Goal: Task Accomplishment & Management: Manage account settings

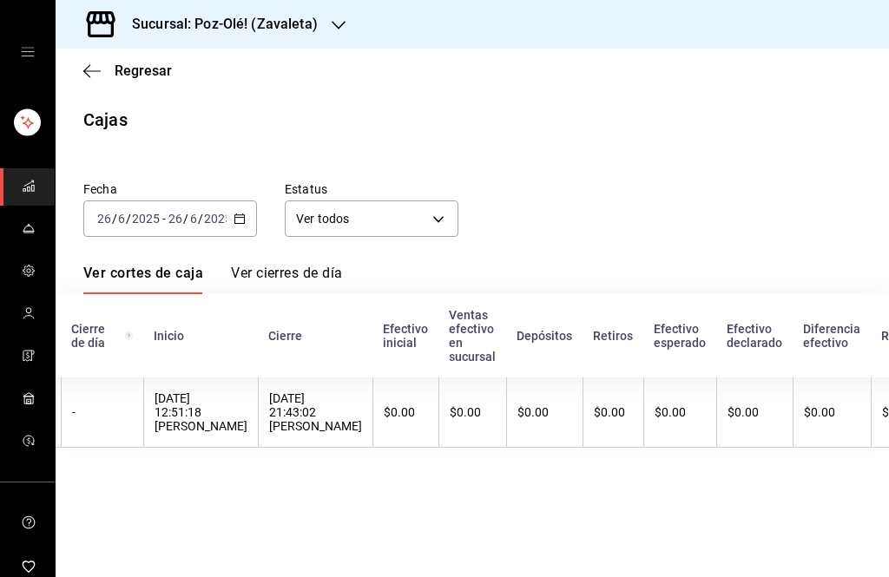
scroll to position [0, 56]
click at [294, 18] on h3 "Sucursal: Poz-Olé! (Zavaleta)" at bounding box center [218, 24] width 200 height 21
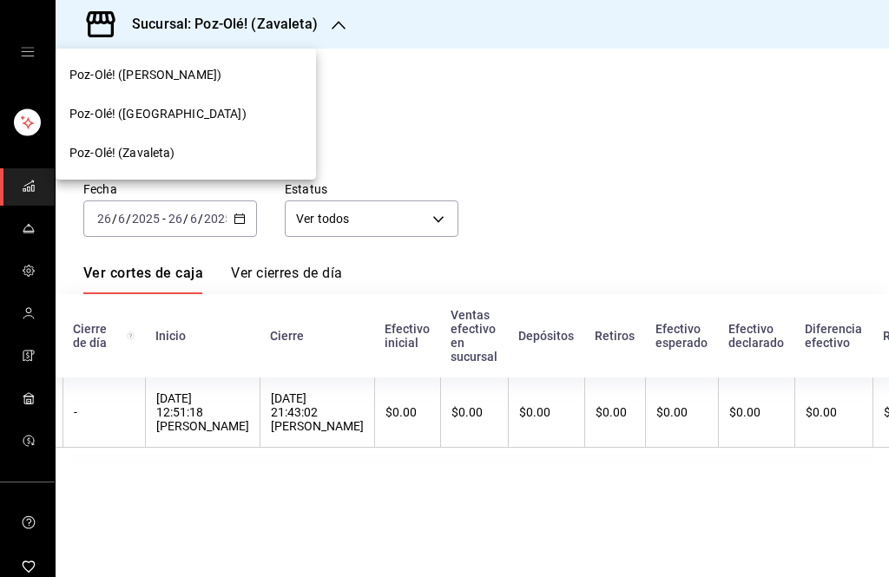
click at [202, 155] on div "Poz-Olé! (Zavaleta)" at bounding box center [185, 153] width 233 height 18
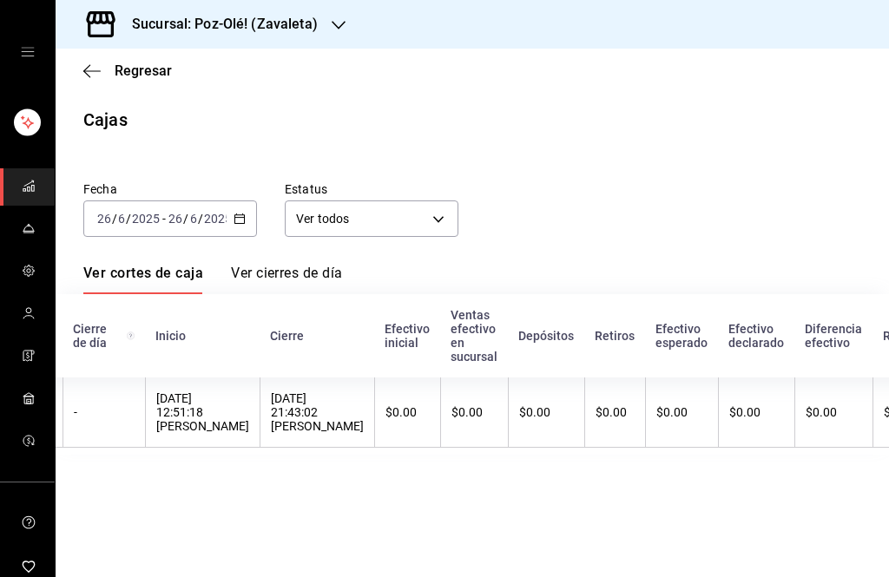
click at [333, 18] on icon "button" at bounding box center [339, 25] width 14 height 14
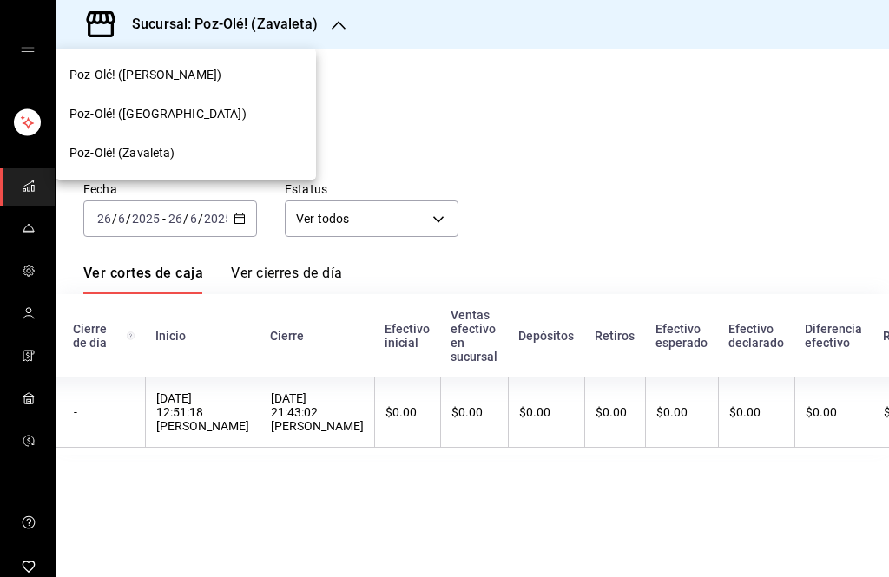
click at [279, 247] on div at bounding box center [444, 288] width 889 height 577
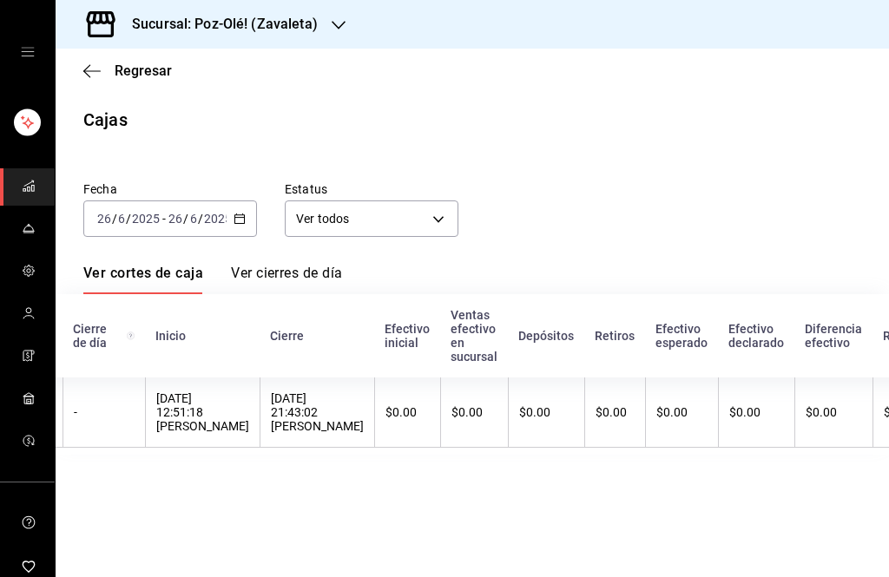
click at [22, 312] on icon "mailbox folders" at bounding box center [29, 313] width 14 height 14
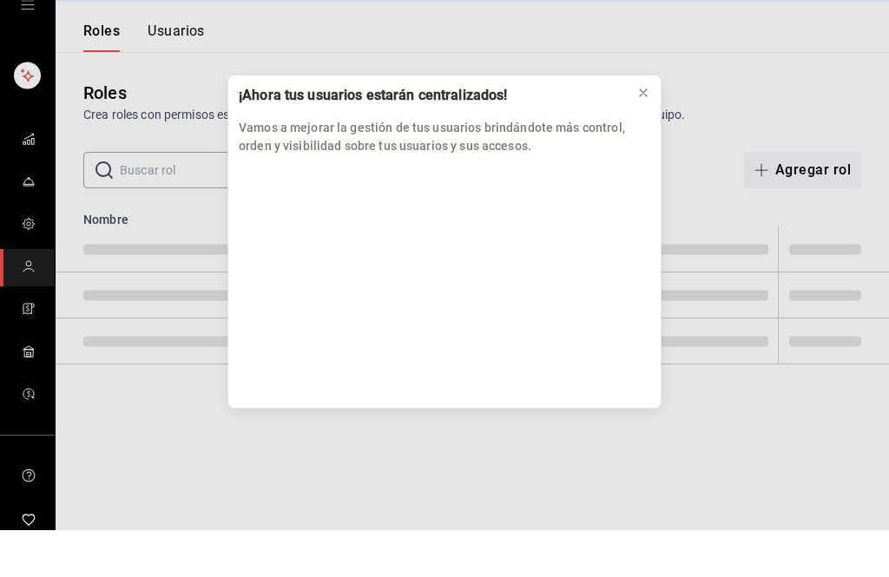
scroll to position [47, 0]
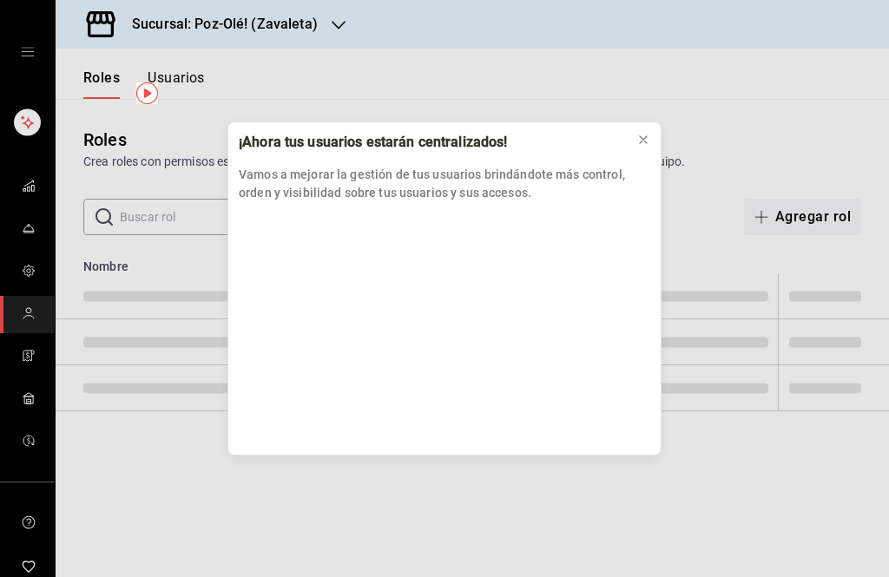
click at [653, 148] on button at bounding box center [643, 140] width 28 height 28
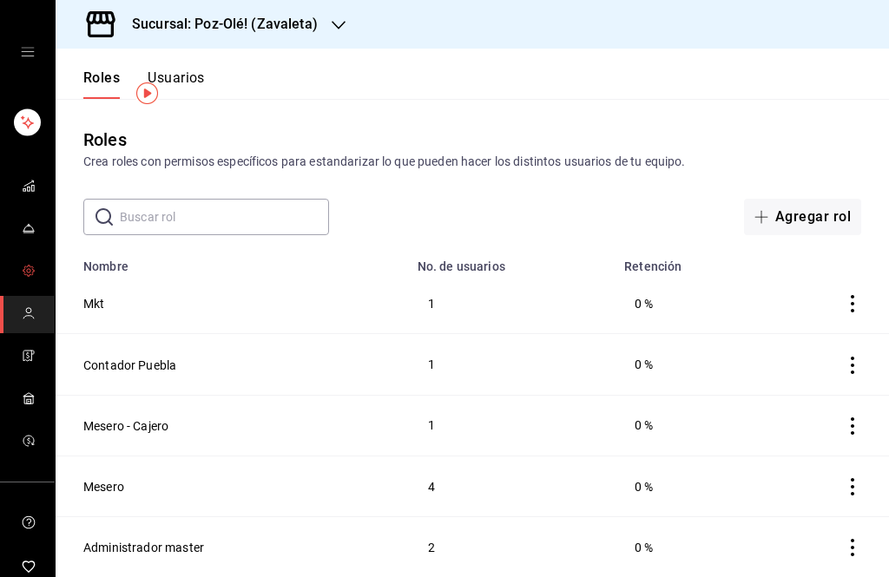
click at [33, 271] on icon "mailbox folders" at bounding box center [28, 271] width 10 height 10
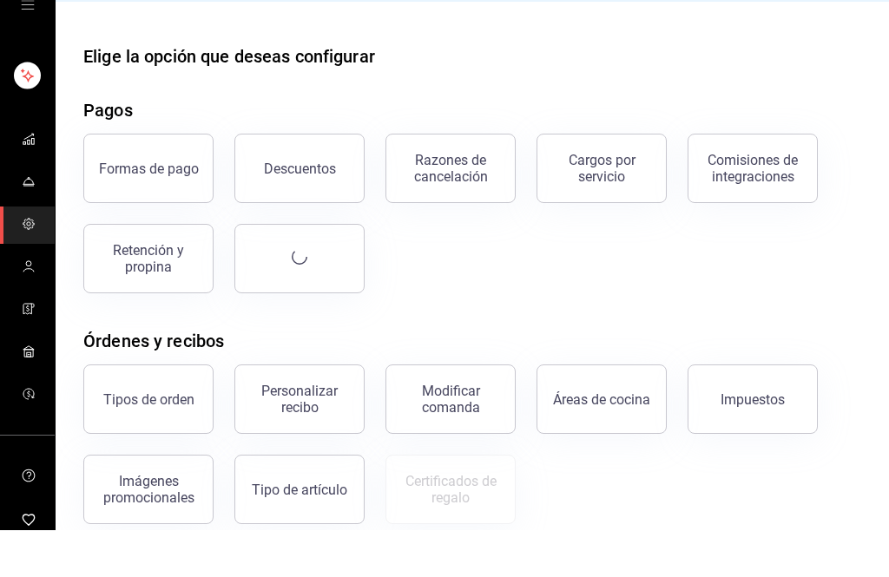
scroll to position [47, 0]
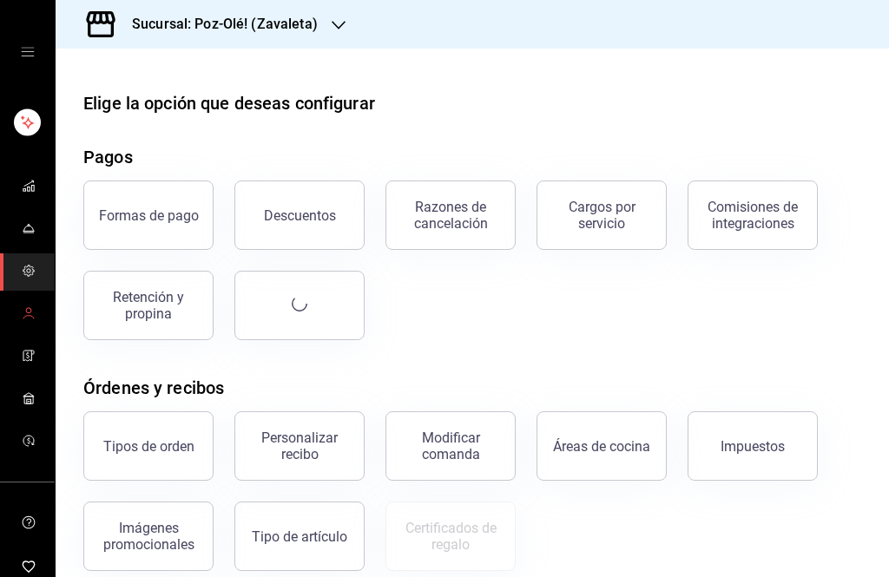
click at [22, 322] on span "mailbox folders" at bounding box center [29, 314] width 14 height 23
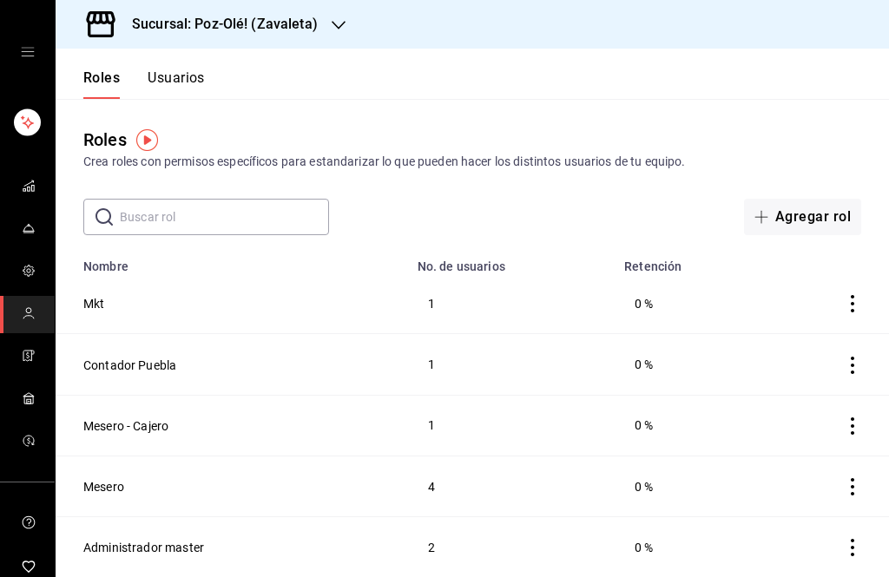
click at [183, 91] on button "Usuarios" at bounding box center [176, 84] width 57 height 30
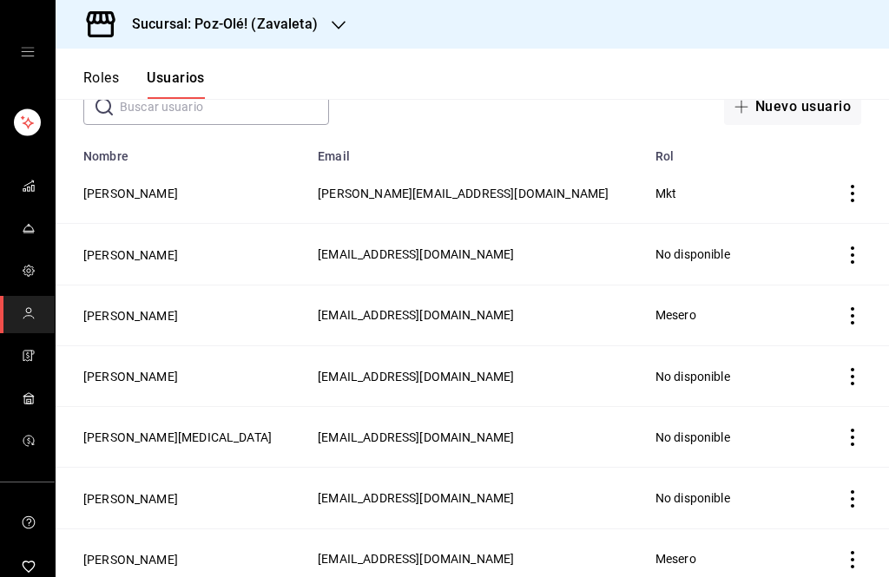
scroll to position [112, 0]
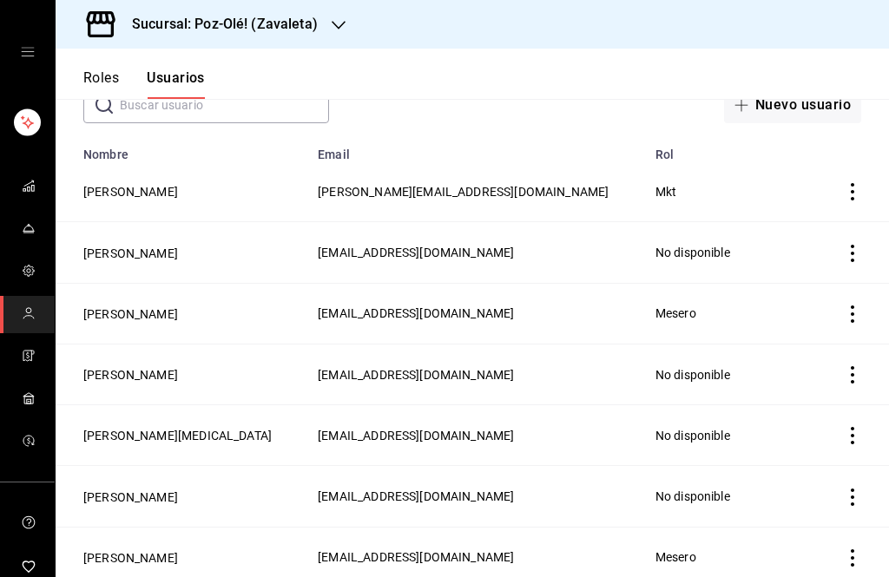
click at [161, 311] on button "[PERSON_NAME]" at bounding box center [130, 314] width 95 height 17
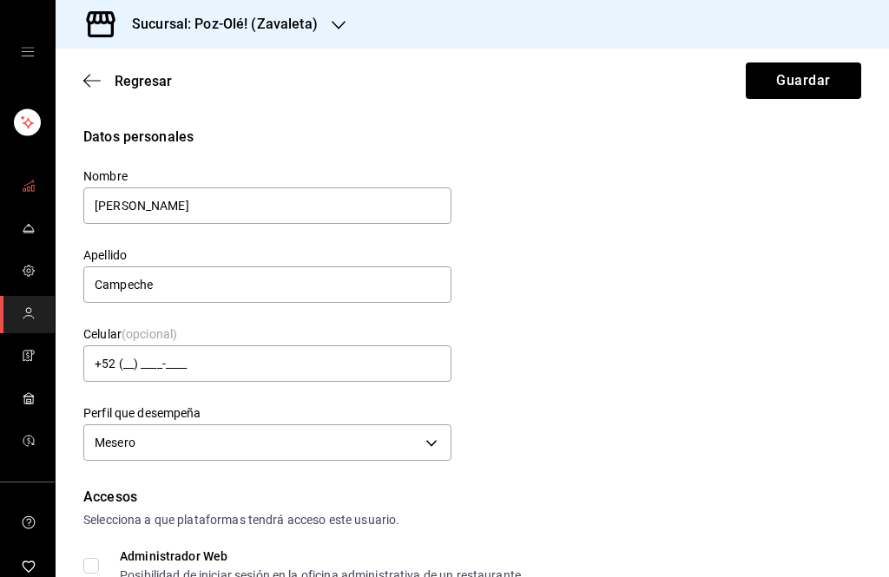
click at [35, 201] on link "mailbox folders" at bounding box center [27, 186] width 55 height 37
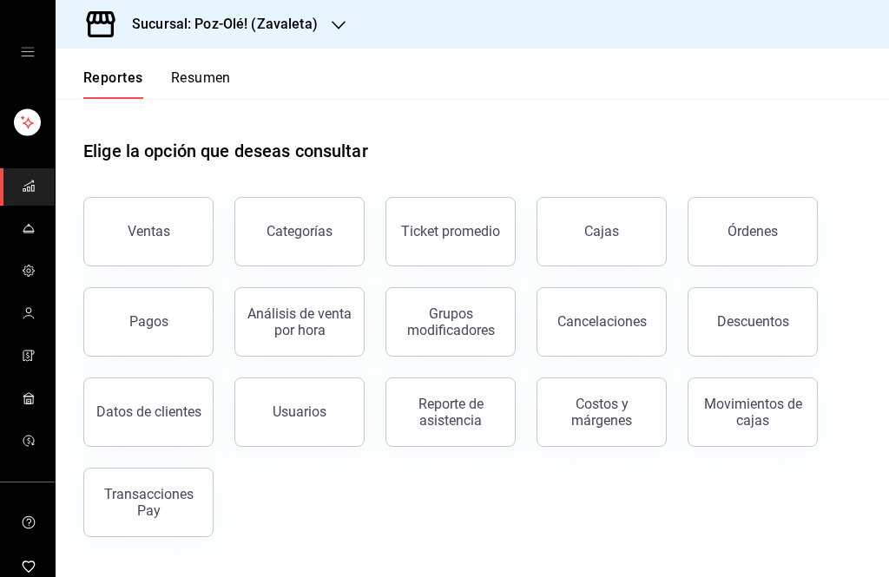
click at [322, 414] on div "Usuarios" at bounding box center [300, 412] width 54 height 16
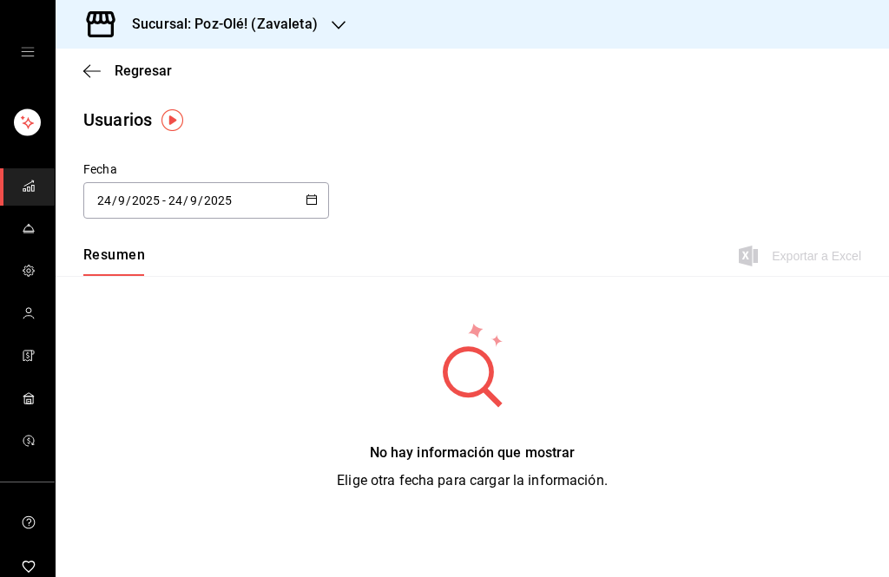
click at [317, 204] on icon "button" at bounding box center [312, 200] width 12 height 12
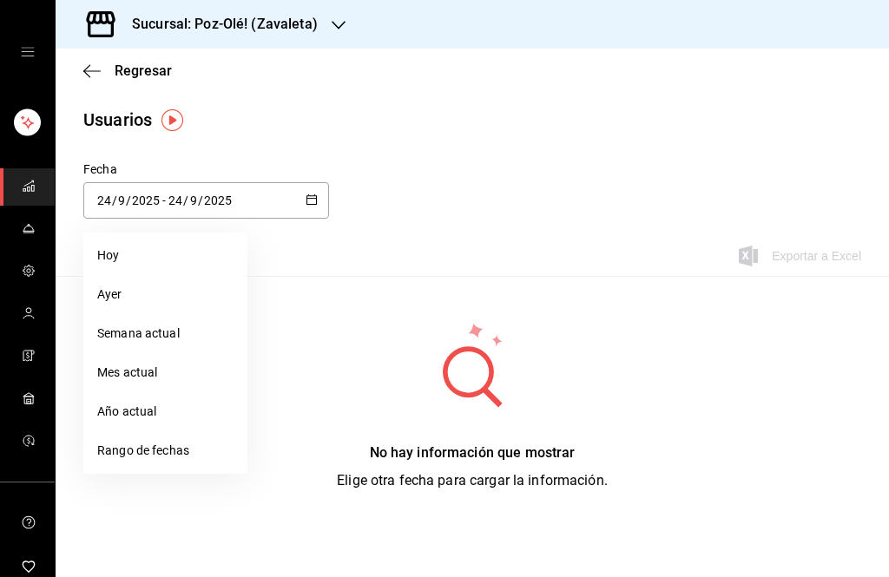
click at [206, 296] on li "Ayer" at bounding box center [165, 294] width 164 height 39
type input "[DATE]"
type input "22"
type input "[DATE]"
type input "22"
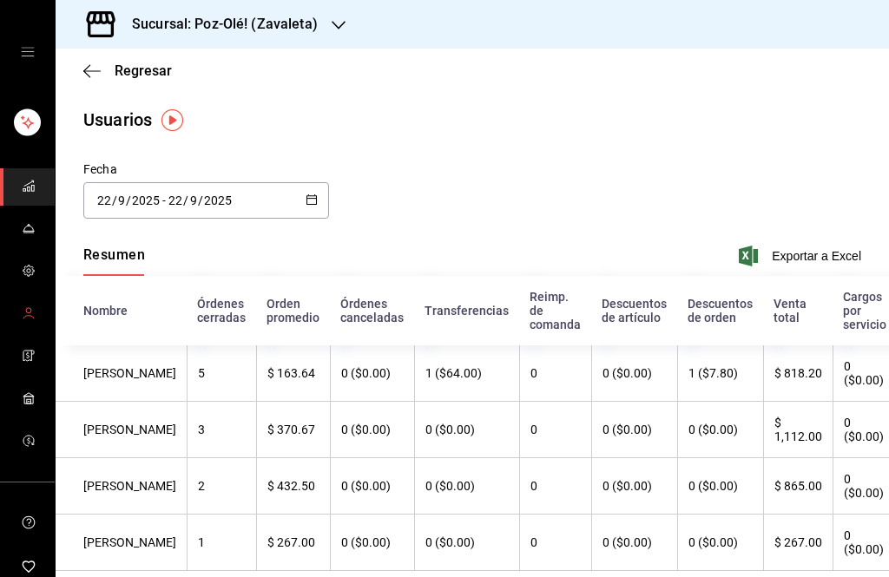
click at [22, 309] on icon "mailbox folders" at bounding box center [29, 313] width 14 height 14
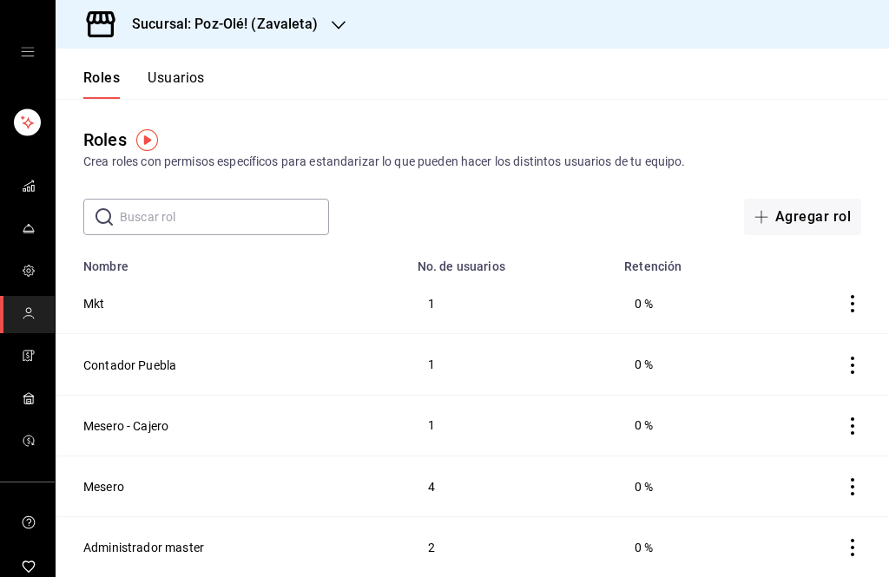
click at [35, 182] on icon "mailbox folders" at bounding box center [29, 186] width 14 height 14
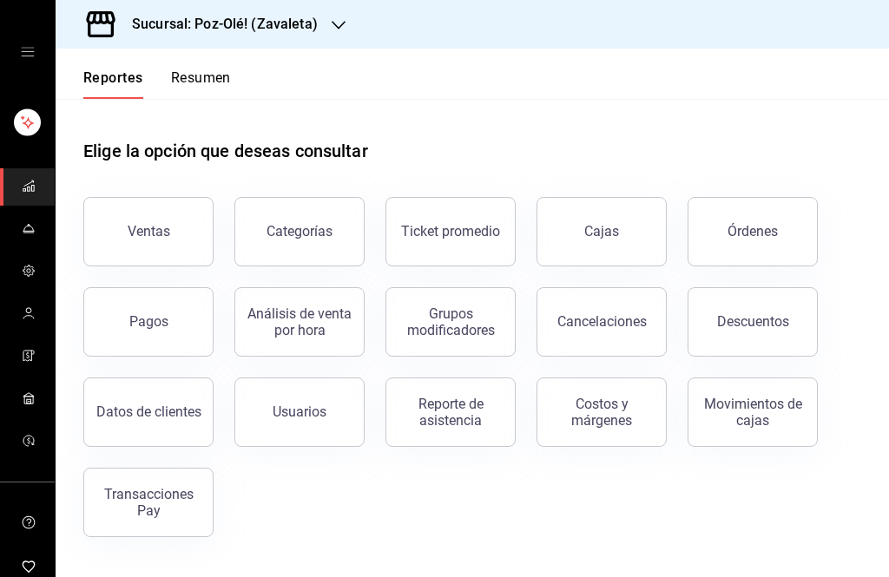
click at [474, 418] on div "Reporte de asistencia" at bounding box center [451, 412] width 108 height 33
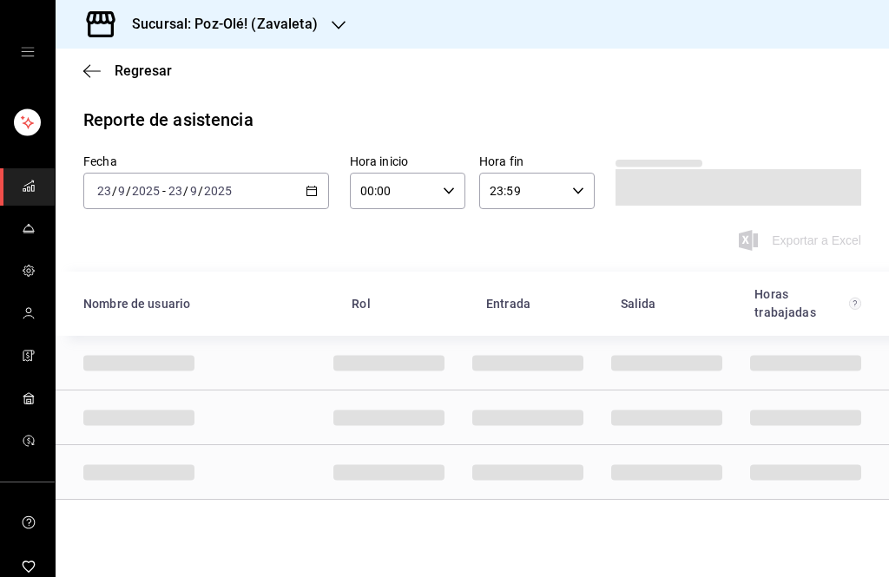
click at [307, 195] on \(Stroke\) "button" at bounding box center [311, 192] width 10 height 10
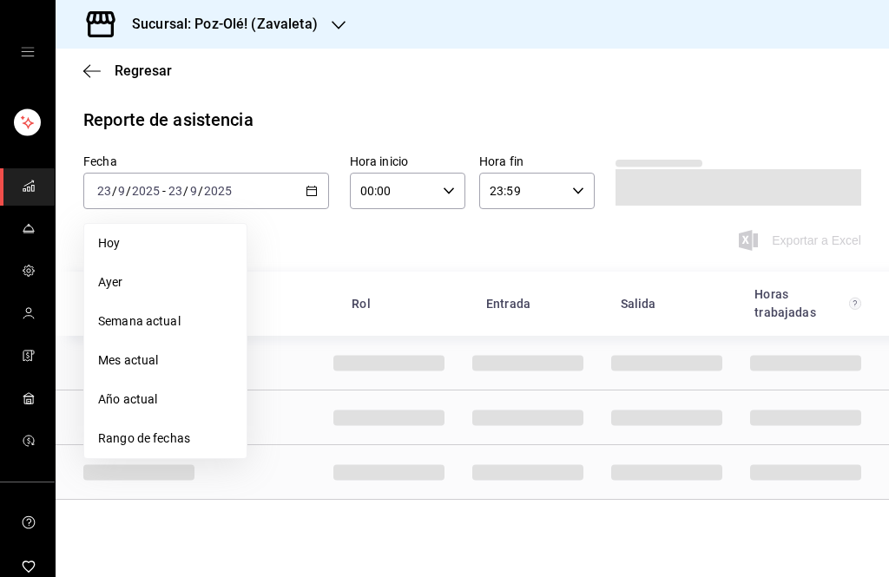
click at [188, 444] on span "Rango de fechas" at bounding box center [165, 439] width 135 height 18
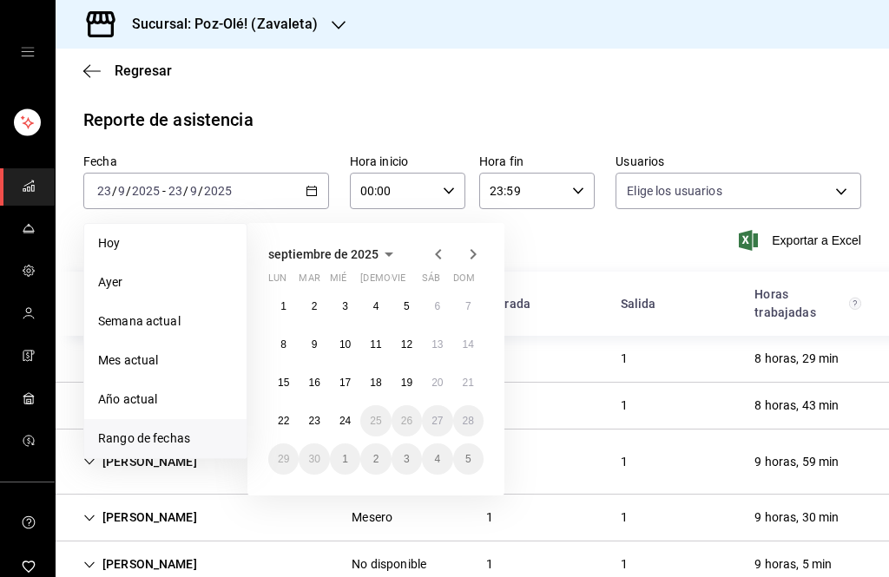
type input "641fe9c0-8743-4701-9337-0762060cea4b,7e3b6ab3-5531-4939-af4c-d2f35d665c7d,705a3…"
click at [409, 259] on div "septiembre de 2025" at bounding box center [375, 254] width 215 height 21
click at [430, 250] on icon "button" at bounding box center [438, 254] width 21 height 21
click at [423, 303] on button "2" at bounding box center [437, 306] width 30 height 31
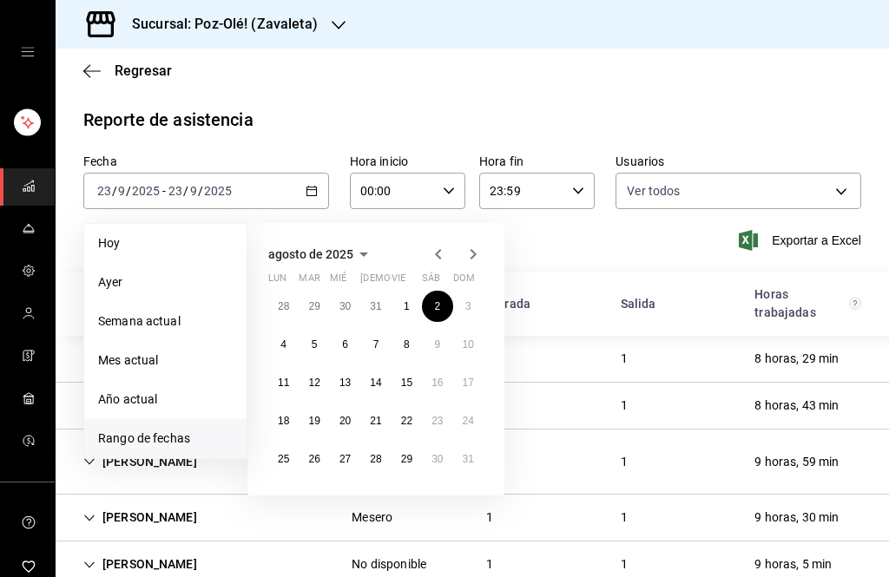
click at [409, 308] on abbr "1" at bounding box center [407, 306] width 6 height 12
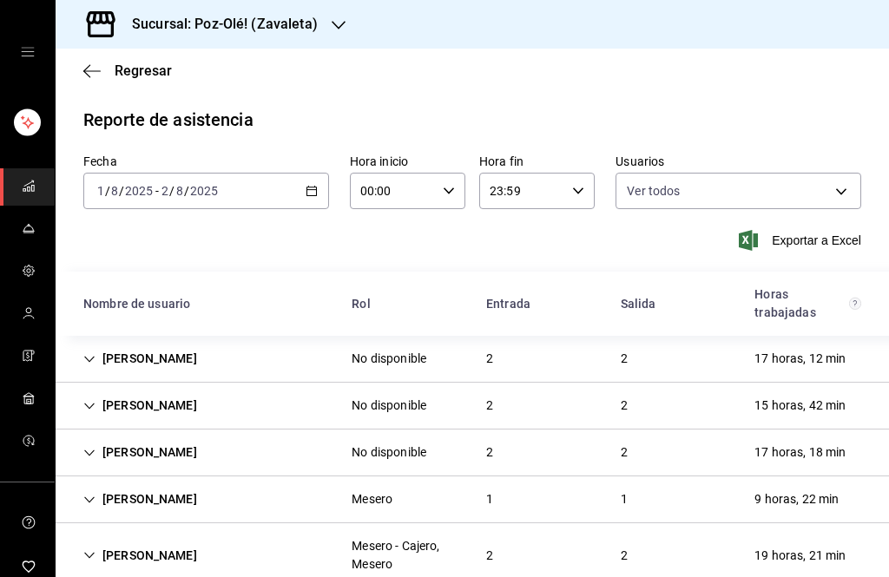
click at [298, 201] on div "[DATE] [DATE] - [DATE] [DATE]" at bounding box center [206, 191] width 246 height 36
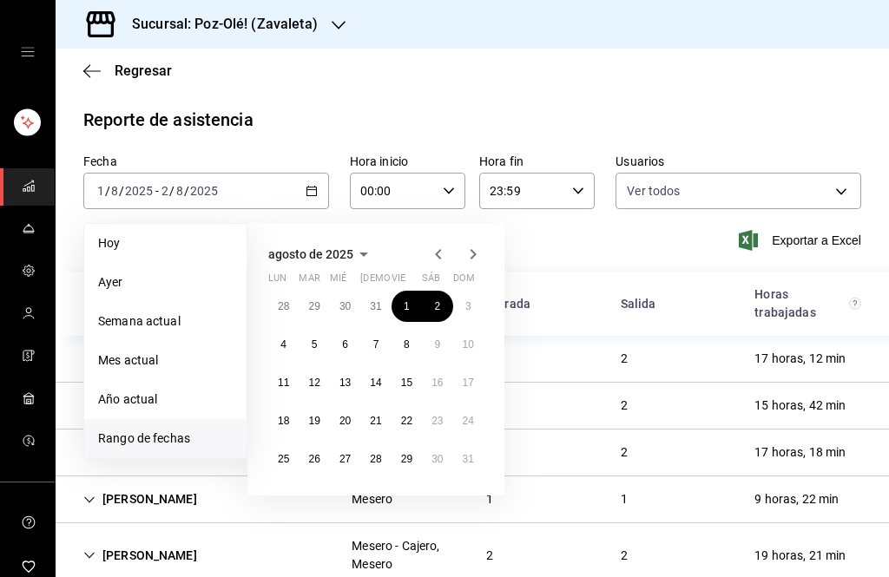
click at [405, 308] on abbr "1" at bounding box center [407, 306] width 6 height 12
click at [474, 456] on abbr "31" at bounding box center [468, 459] width 11 height 12
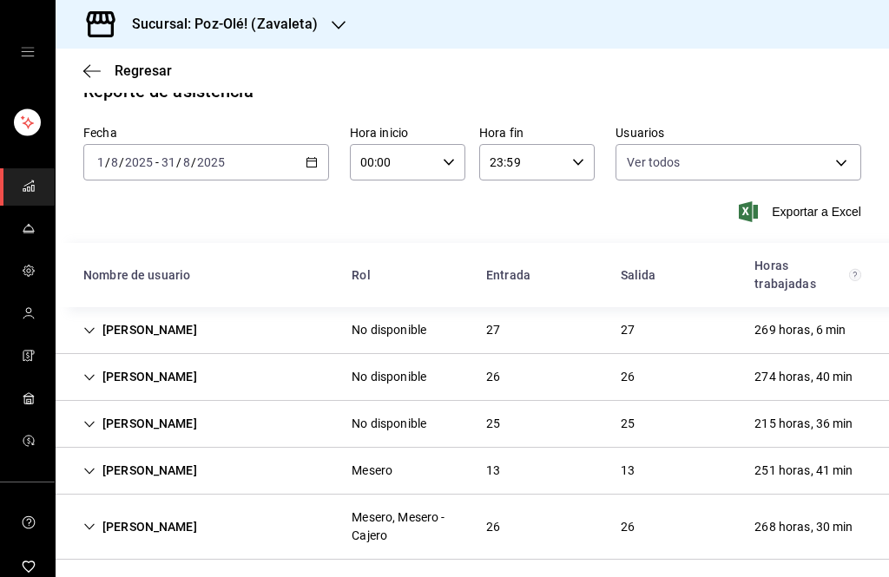
scroll to position [57, 0]
click at [432, 145] on input "00:00" at bounding box center [393, 162] width 86 height 35
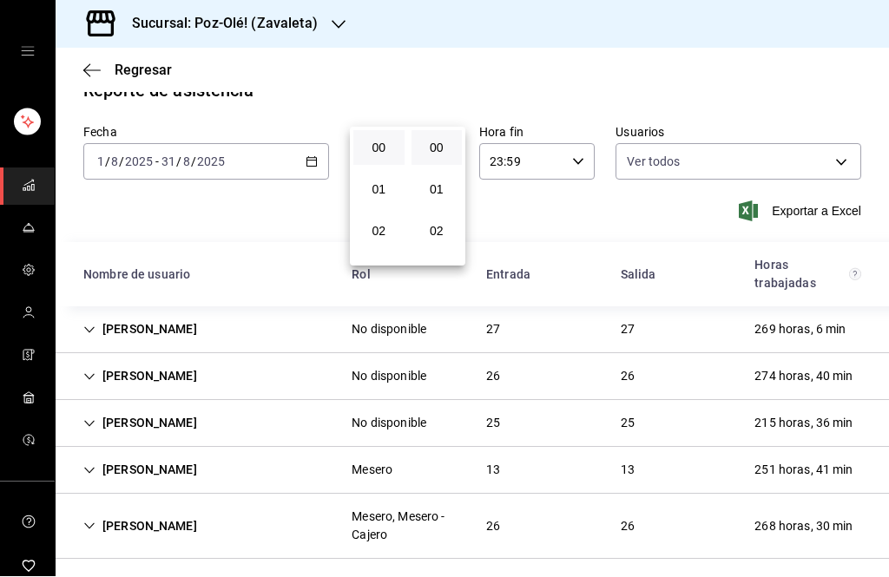
click at [376, 194] on span "01" at bounding box center [379, 190] width 30 height 14
type input "01:00"
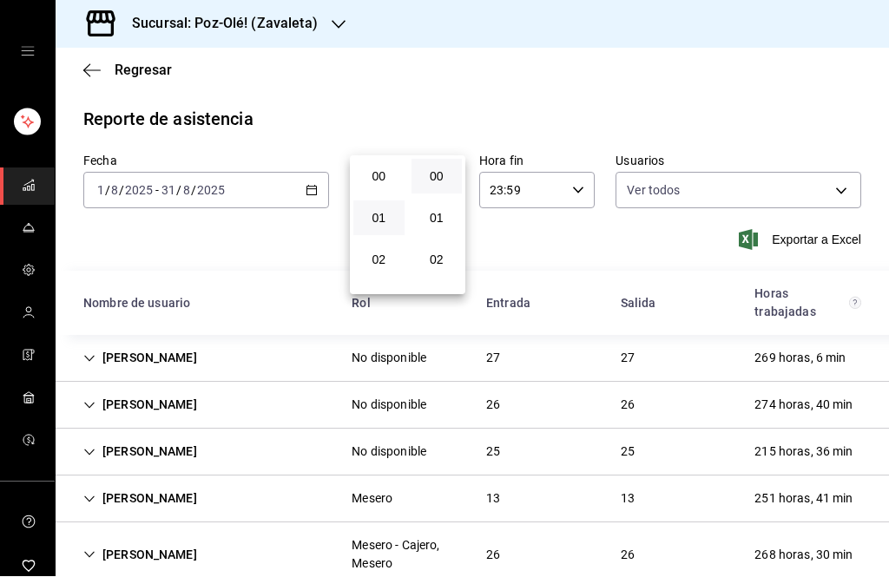
click at [453, 125] on div at bounding box center [444, 288] width 889 height 577
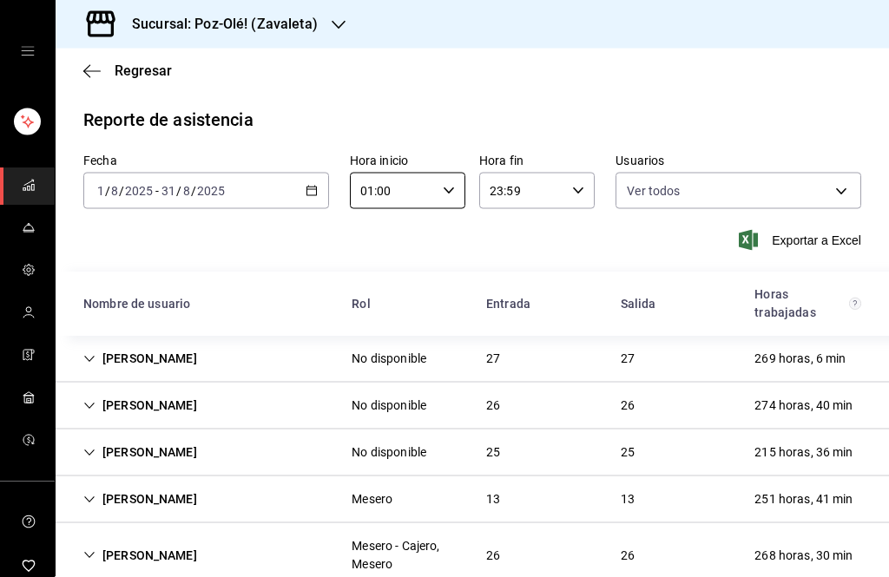
click at [668, 230] on div "Exportar a Excel" at bounding box center [472, 240] width 778 height 21
click at [565, 174] on input "23:59" at bounding box center [522, 191] width 86 height 35
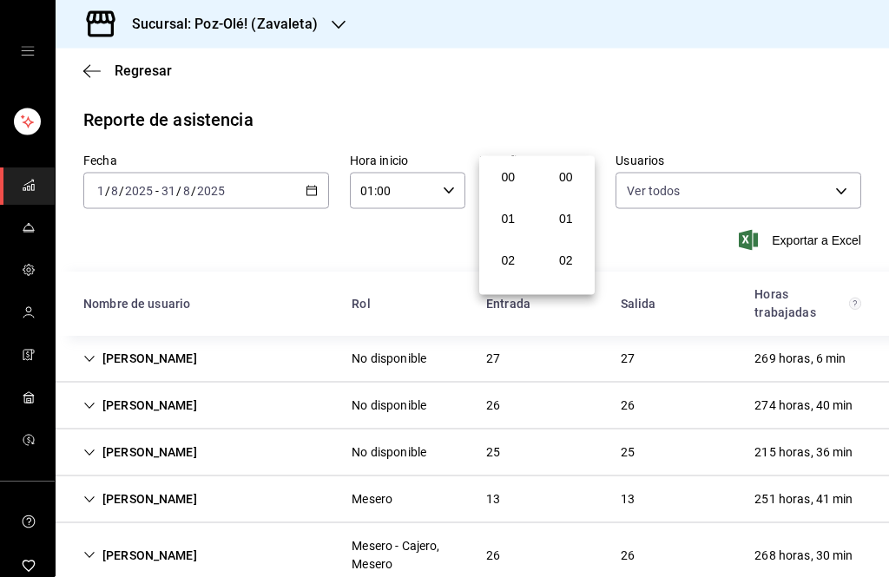
scroll to position [2465, 0]
click at [455, 141] on div at bounding box center [444, 288] width 889 height 577
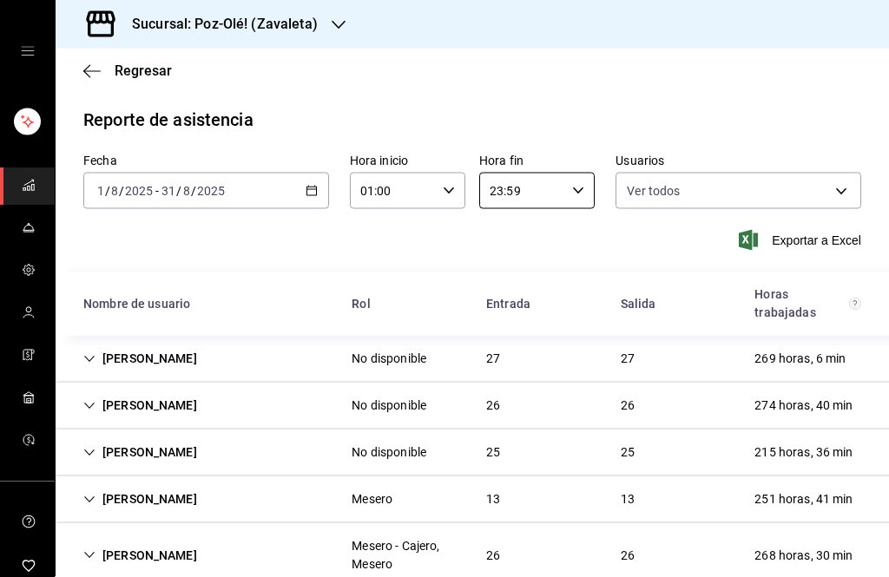
click at [575, 173] on div "23:59 Hora fin" at bounding box center [536, 191] width 115 height 36
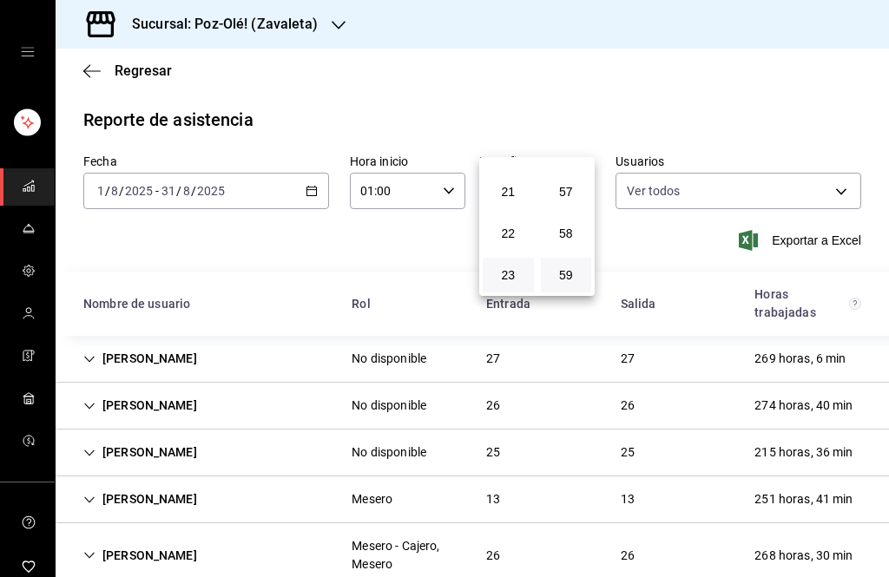
click at [517, 227] on span "22" at bounding box center [508, 234] width 30 height 14
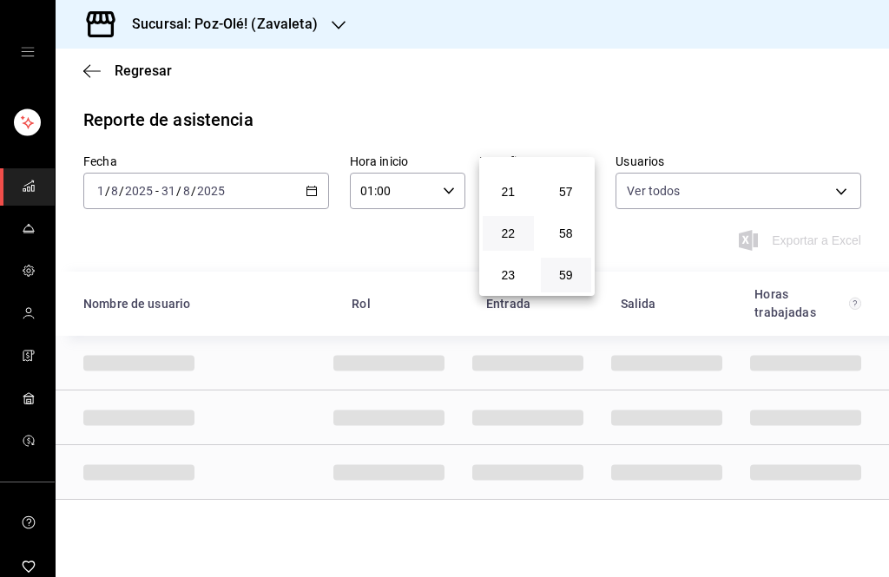
click at [569, 240] on button "58" at bounding box center [566, 233] width 51 height 35
type input "22:58"
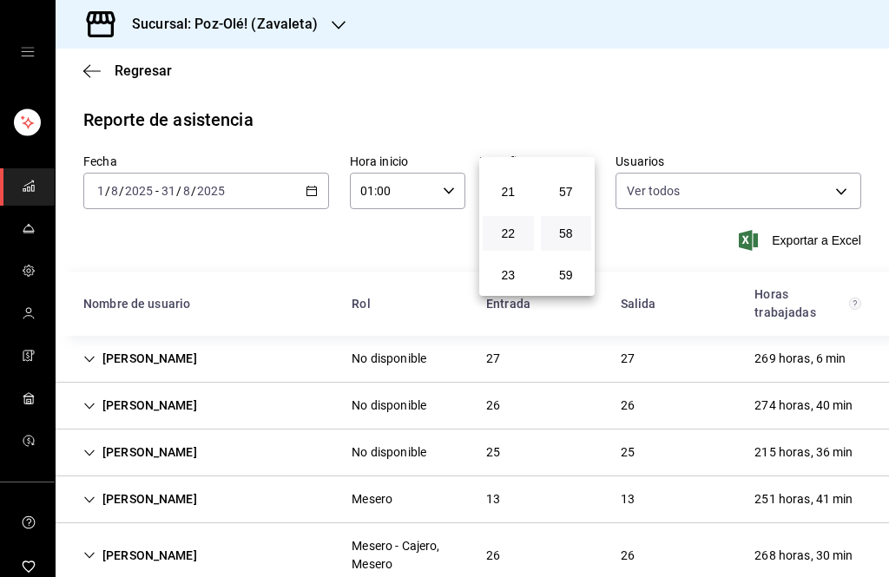
click at [583, 369] on div at bounding box center [444, 288] width 889 height 577
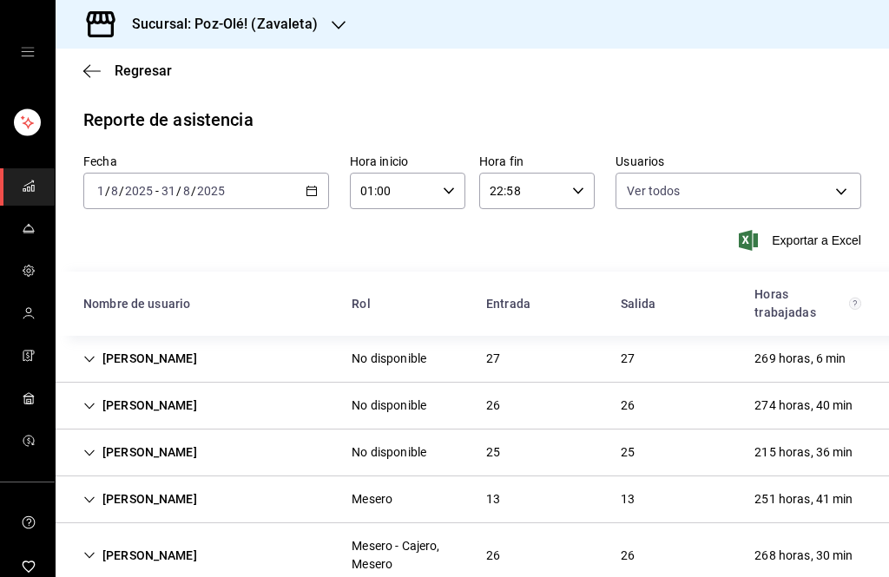
click at [812, 234] on span "Exportar a Excel" at bounding box center [801, 240] width 119 height 21
click at [313, 187] on icon "button" at bounding box center [312, 191] width 12 height 12
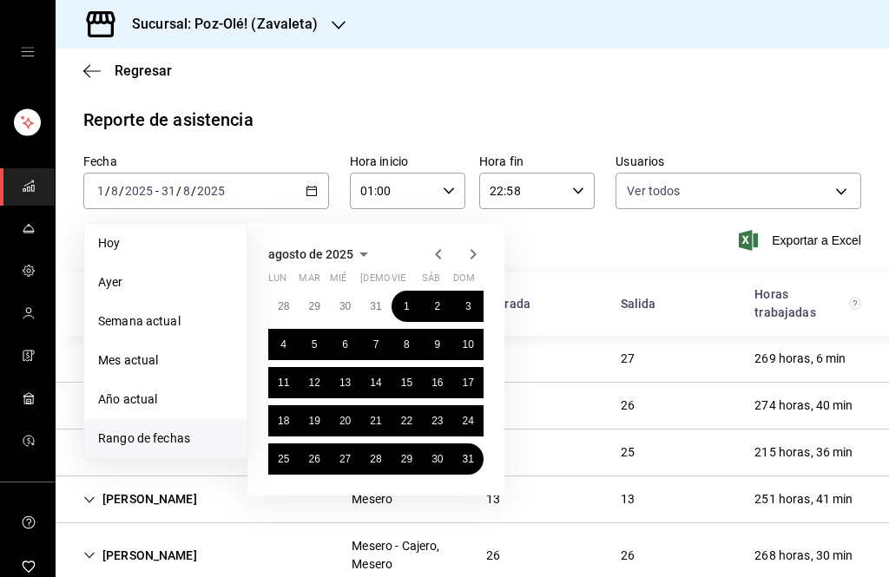
click at [356, 247] on icon "button" at bounding box center [363, 254] width 21 height 21
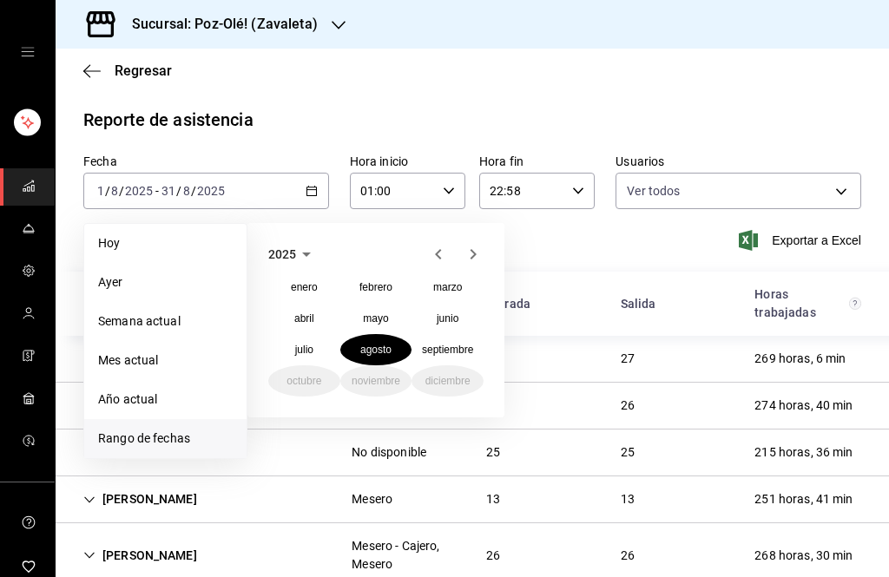
click at [447, 346] on abbr "septiembre" at bounding box center [447, 350] width 51 height 12
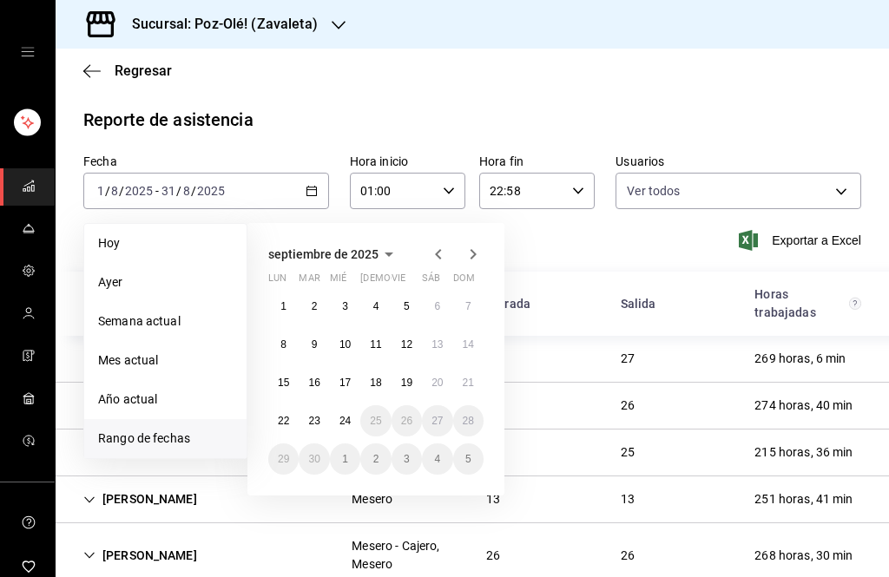
click at [286, 302] on button "1" at bounding box center [283, 306] width 30 height 31
click at [279, 306] on button "1" at bounding box center [283, 306] width 30 height 31
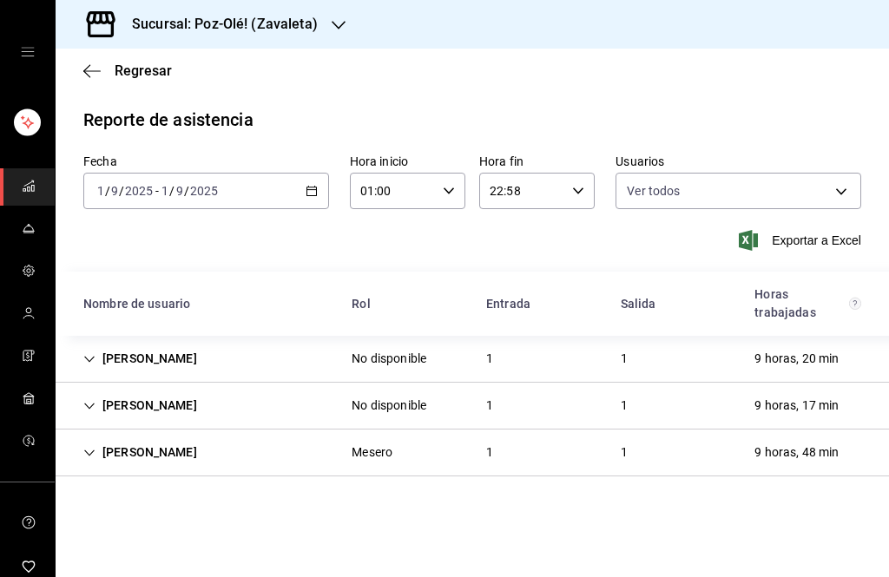
click at [835, 194] on body "Sucursal: Poz-Olé! ([PERSON_NAME]) Regresar Reporte de asistencia Fecha [DATE] …" at bounding box center [444, 288] width 889 height 577
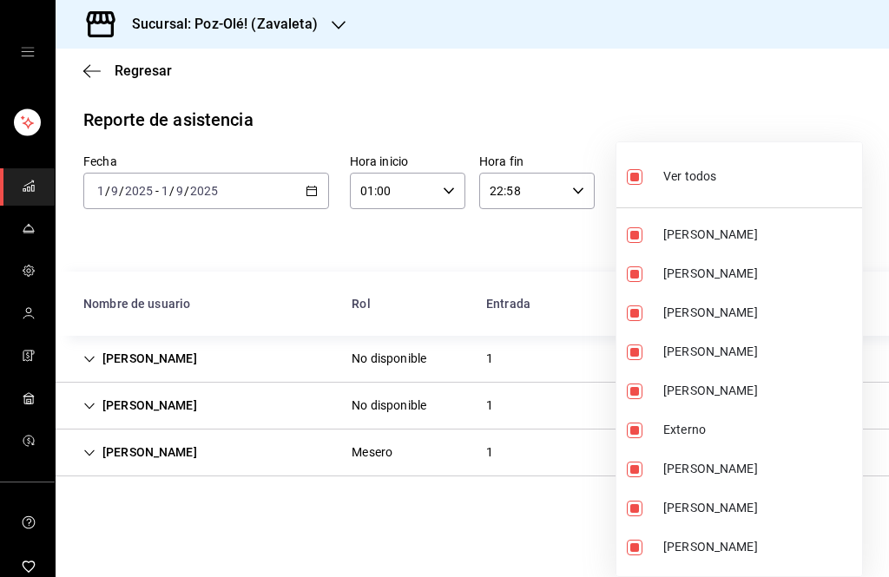
click at [630, 184] on input "checkbox" at bounding box center [635, 177] width 16 height 16
checkbox input "false"
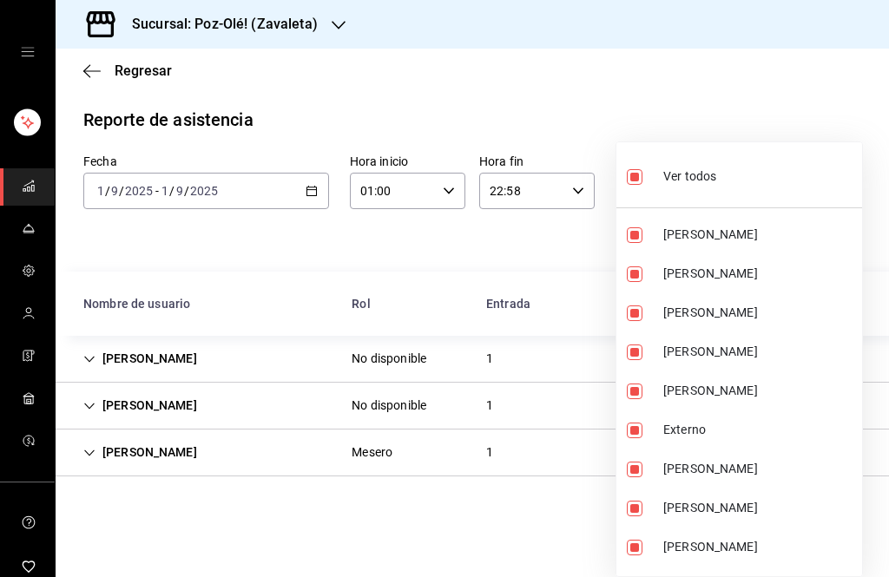
checkbox input "false"
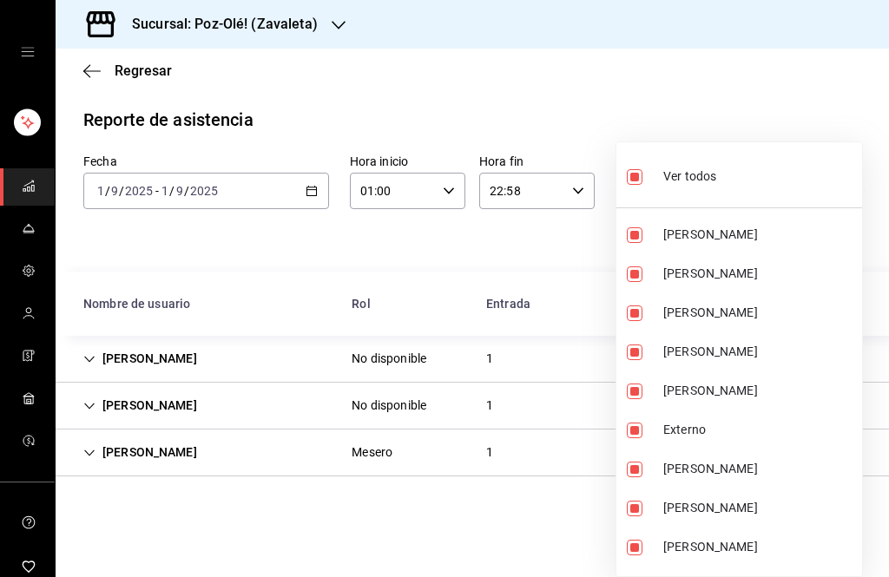
checkbox input "false"
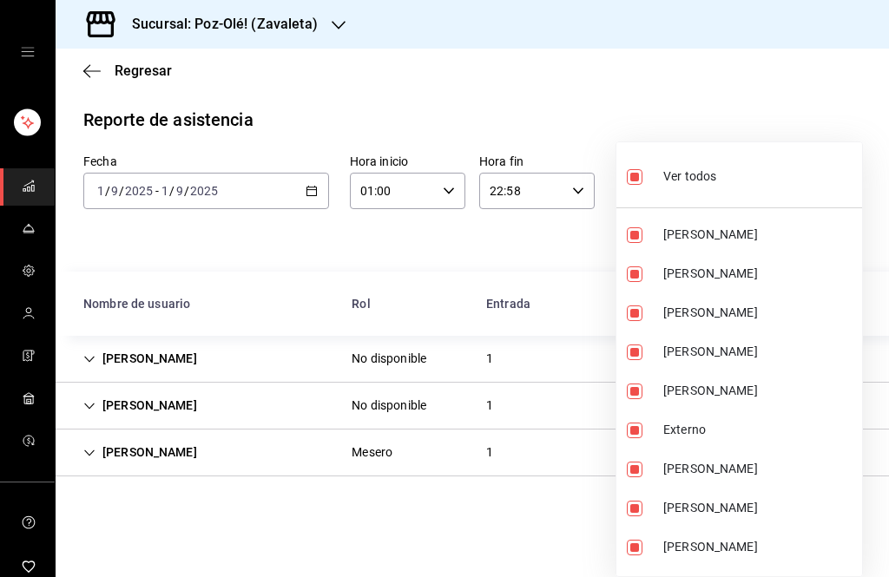
checkbox input "false"
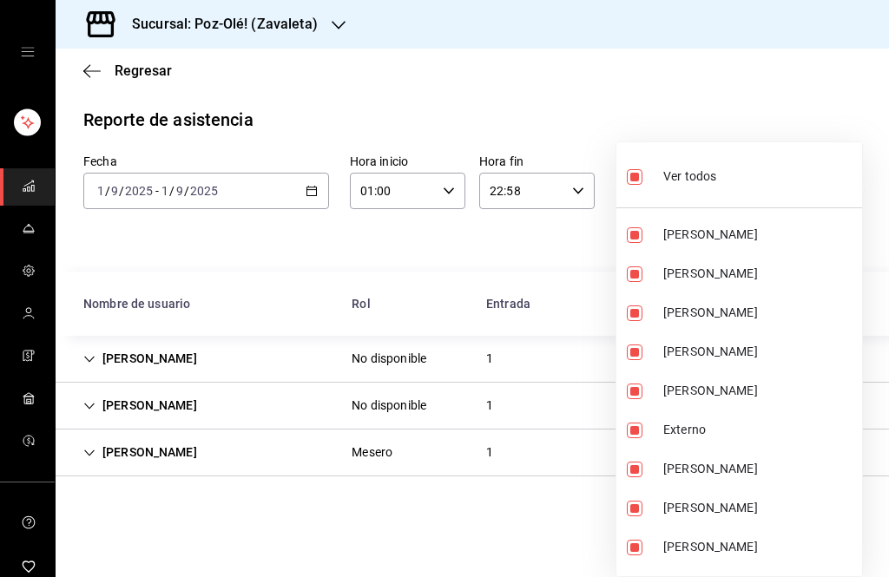
checkbox input "false"
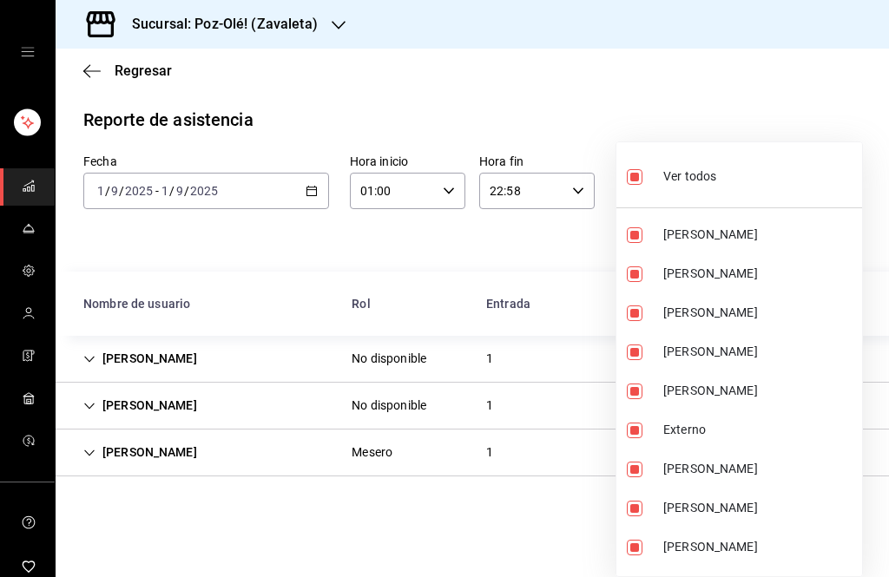
checkbox input "false"
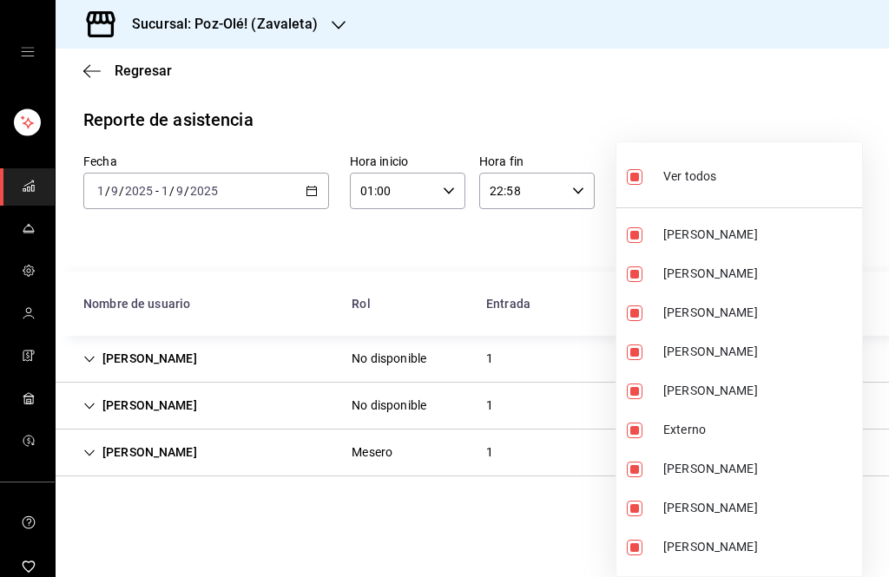
checkbox input "false"
click at [472, 527] on div at bounding box center [444, 288] width 889 height 577
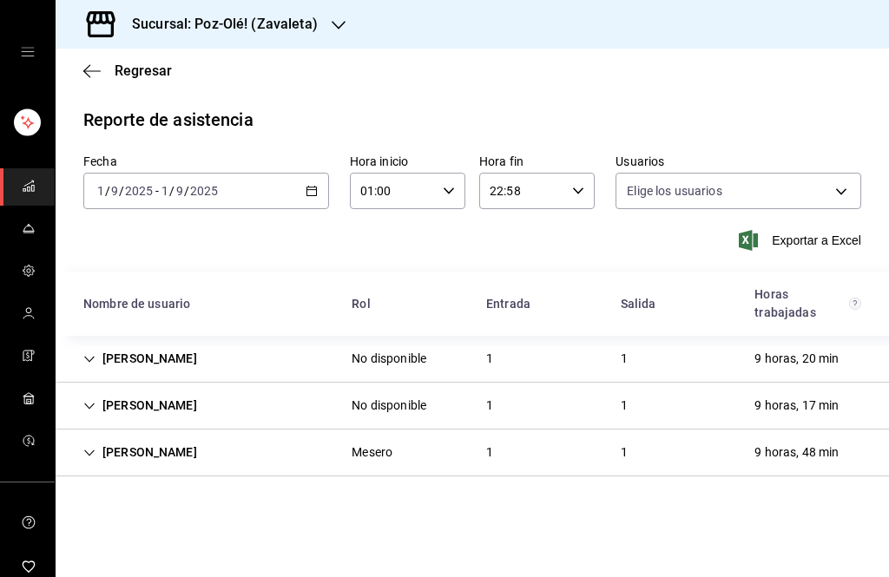
click at [782, 181] on body "Sucursal: Poz-Olé! ([PERSON_NAME]) Regresar Reporte de asistencia Fecha [DATE] …" at bounding box center [444, 288] width 889 height 577
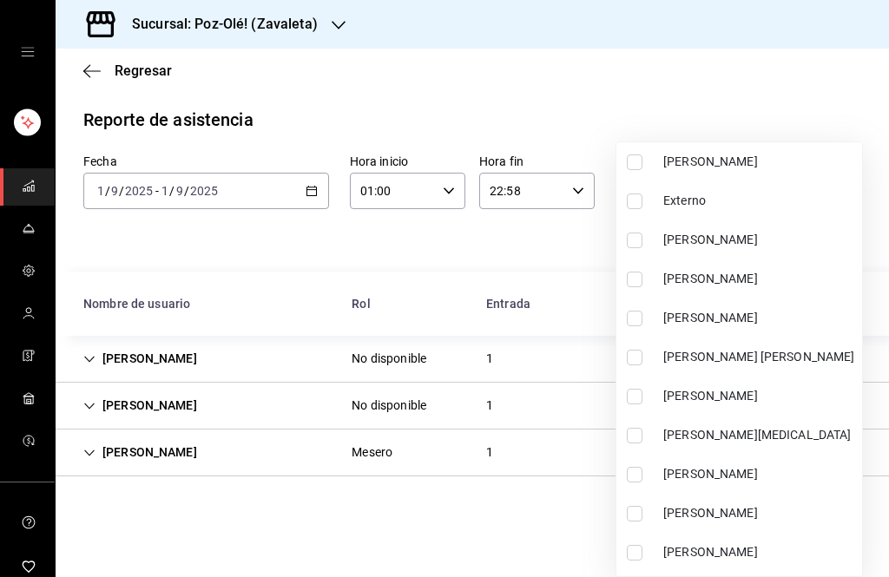
scroll to position [226, 0]
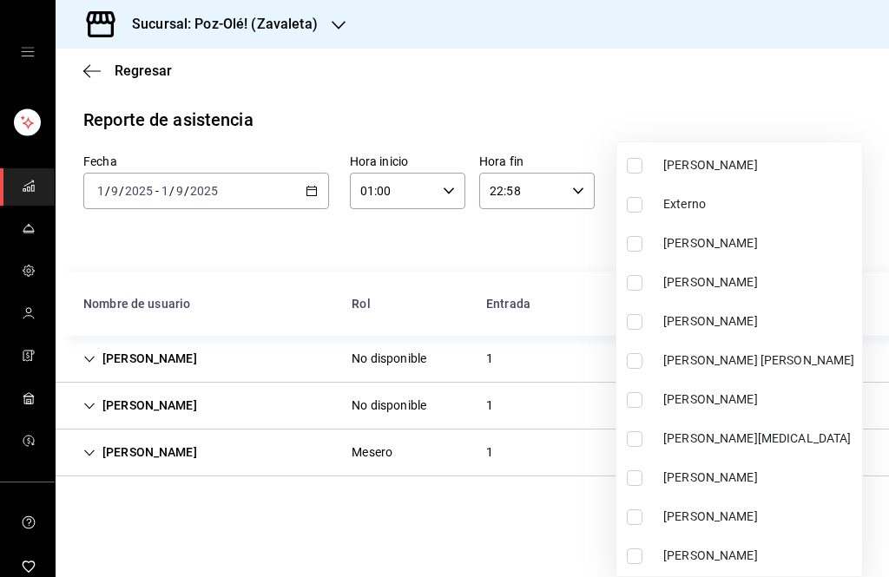
click at [634, 319] on input "checkbox" at bounding box center [635, 322] width 16 height 16
checkbox input "true"
type input "2a56fac5-7d85-444b-b208-44ebc76aa5fc"
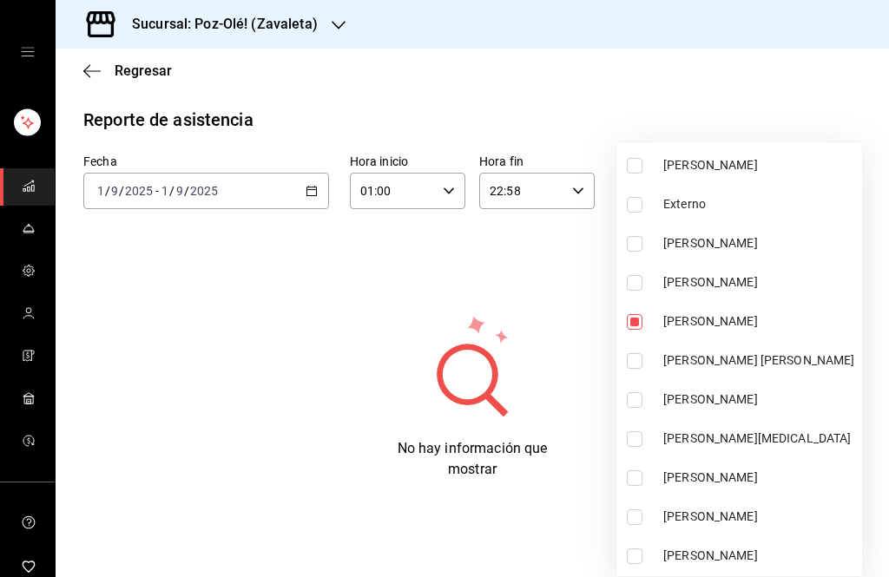
click at [656, 313] on li "[PERSON_NAME]" at bounding box center [739, 321] width 246 height 39
checkbox input "false"
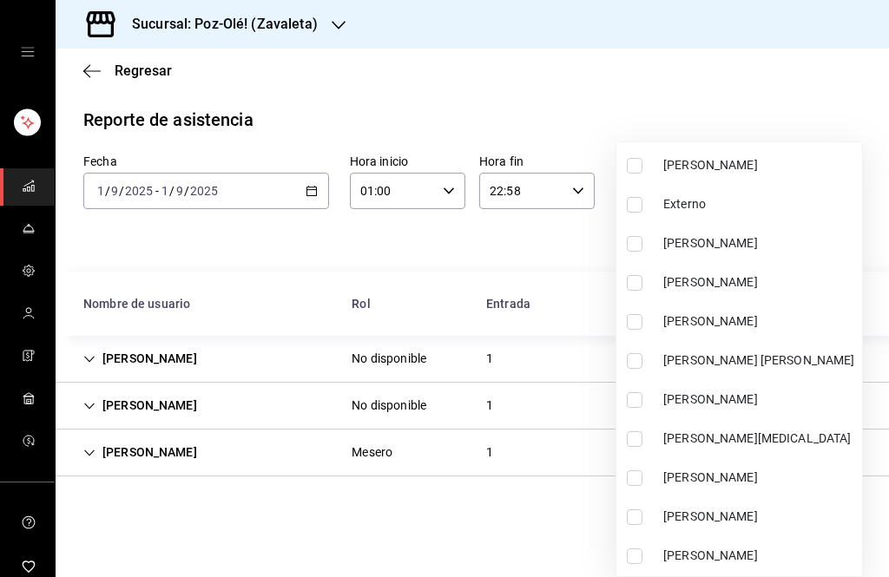
click at [312, 199] on div at bounding box center [444, 288] width 889 height 577
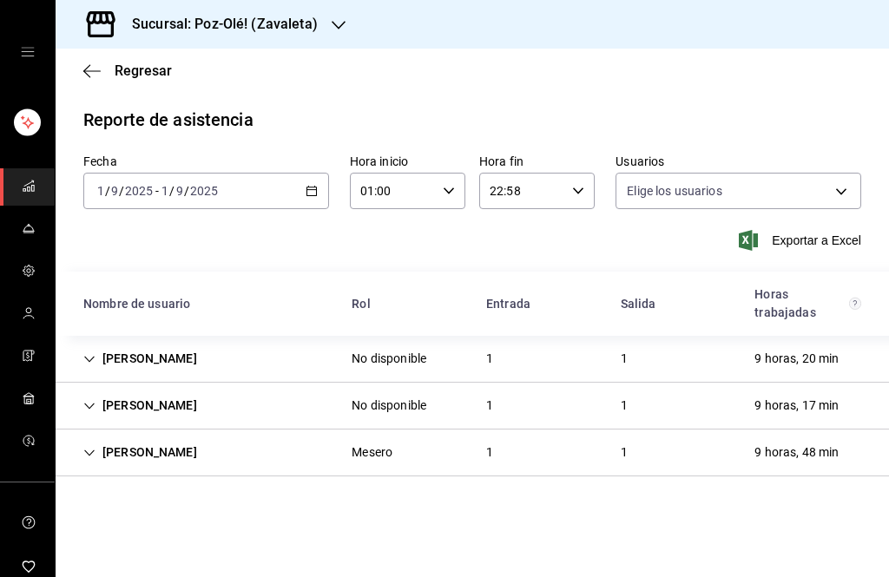
click at [323, 16] on div "Sucursal: Poz-Olé! (Zavaleta)" at bounding box center [210, 24] width 283 height 49
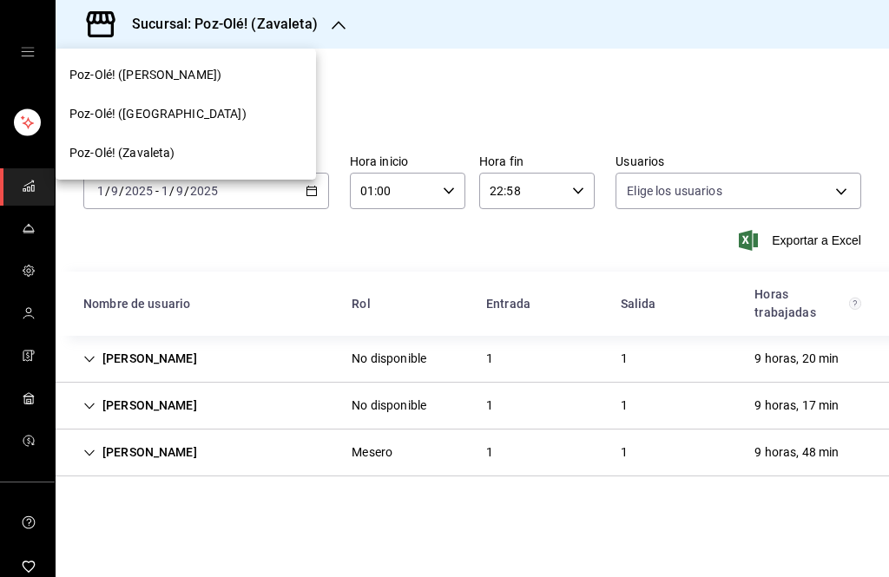
click at [260, 85] on div "Poz-Olé! ([PERSON_NAME])" at bounding box center [186, 75] width 260 height 39
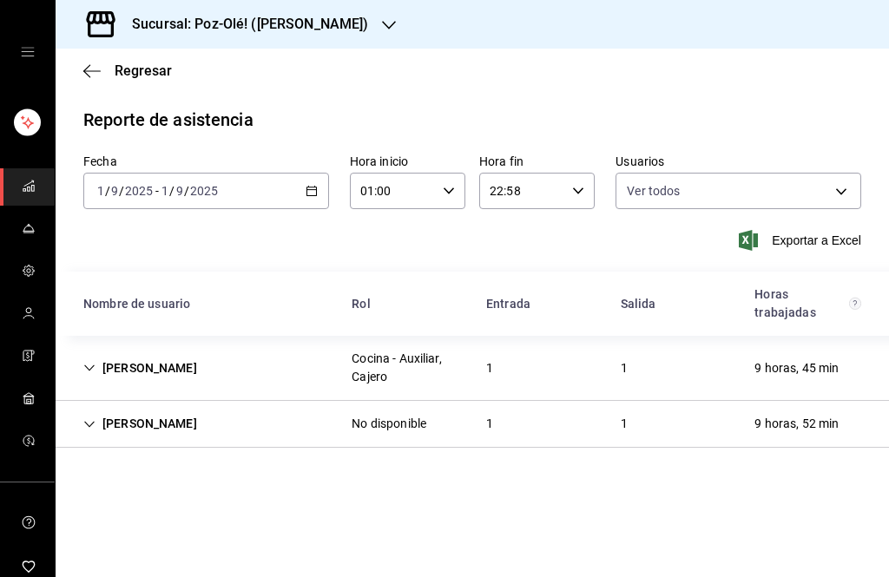
click at [850, 245] on span "Exportar a Excel" at bounding box center [801, 240] width 119 height 21
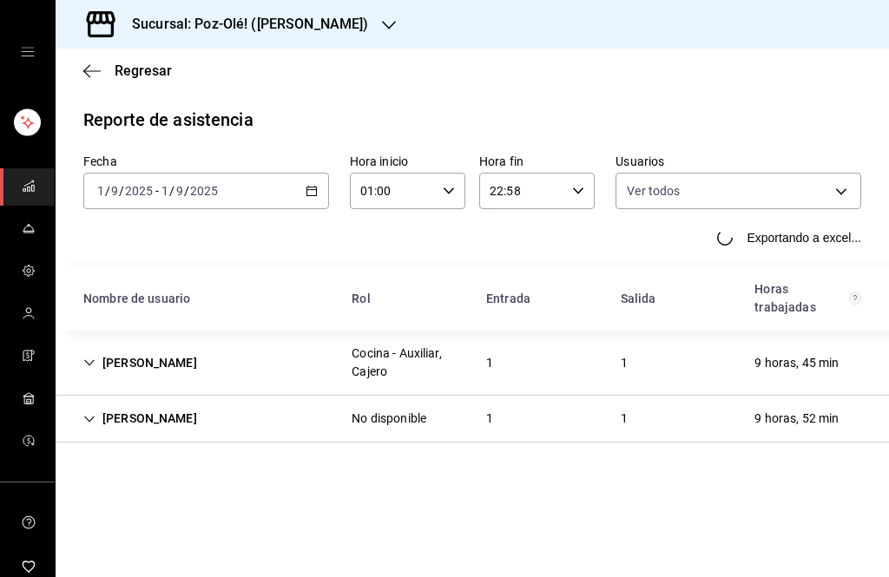
click at [842, 190] on body "Sucursal: Poz-Olé! ([PERSON_NAME]) Regresar Reporte de asistencia Fecha [DATE] …" at bounding box center [444, 288] width 889 height 577
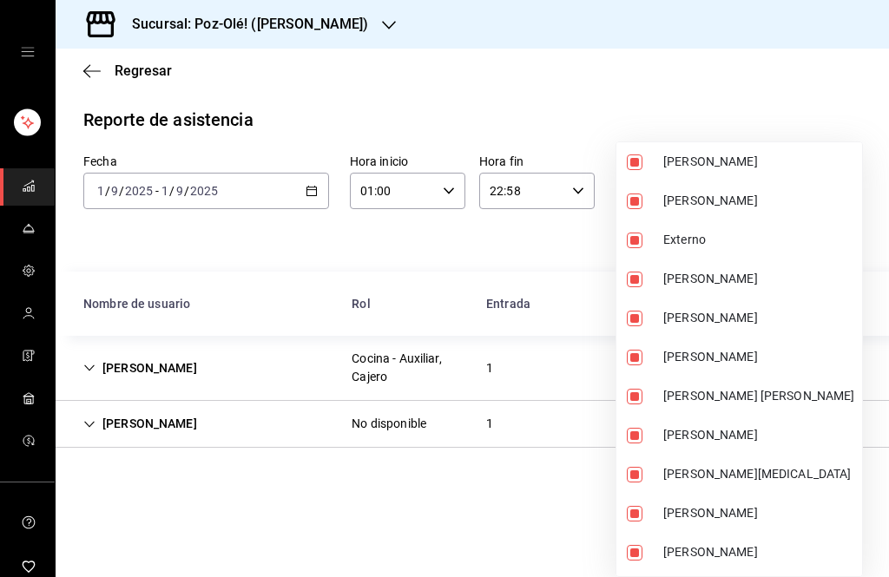
scroll to position [198, 0]
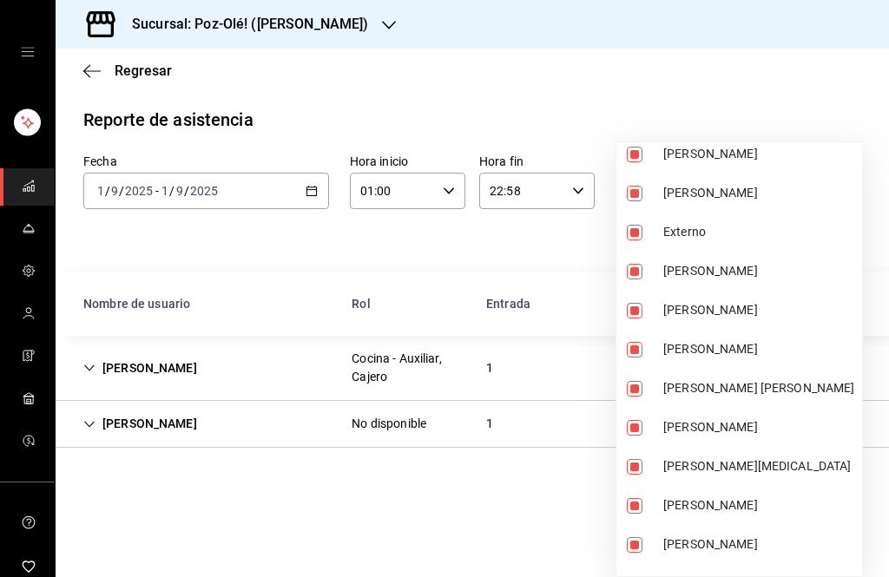
click at [716, 346] on span "[PERSON_NAME]" at bounding box center [759, 349] width 192 height 18
type input "641fe9c0-8743-4701-9337-0762060cea4b,7e3b6ab3-5531-4939-af4c-d2f35d665c7d,705a3…"
checkbox input "false"
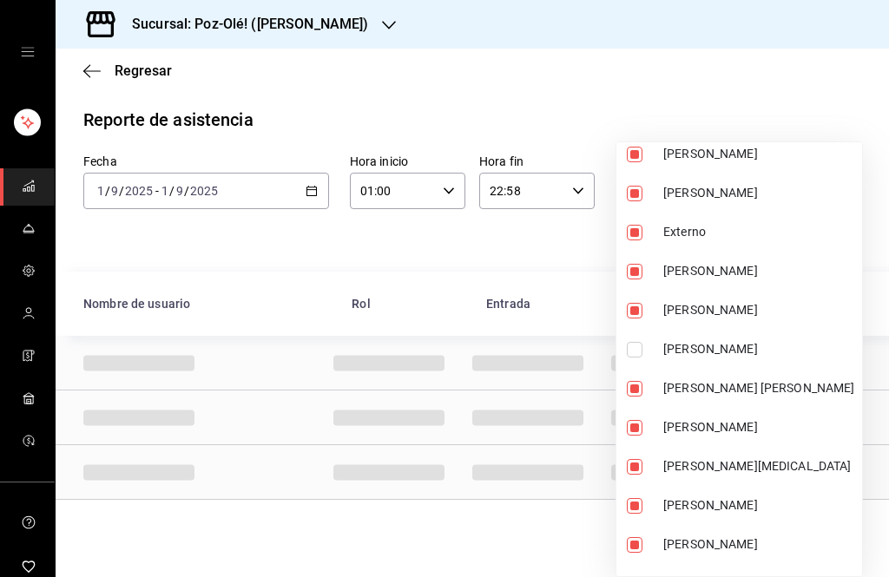
click at [727, 350] on span "[PERSON_NAME]" at bounding box center [759, 349] width 192 height 18
type input "641fe9c0-8743-4701-9337-0762060cea4b,7e3b6ab3-5531-4939-af4c-d2f35d665c7d,705a3…"
checkbox input "true"
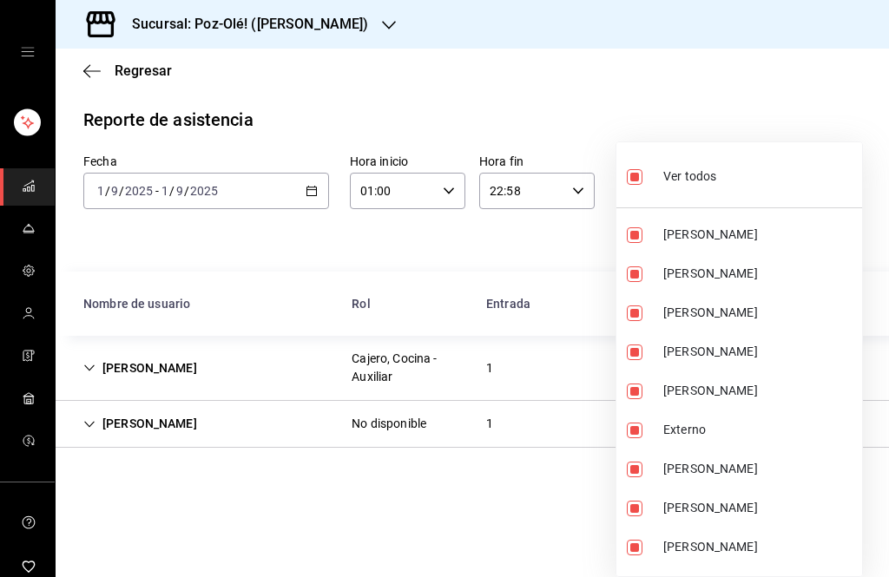
click at [636, 169] on input "checkbox" at bounding box center [635, 177] width 16 height 16
checkbox input "false"
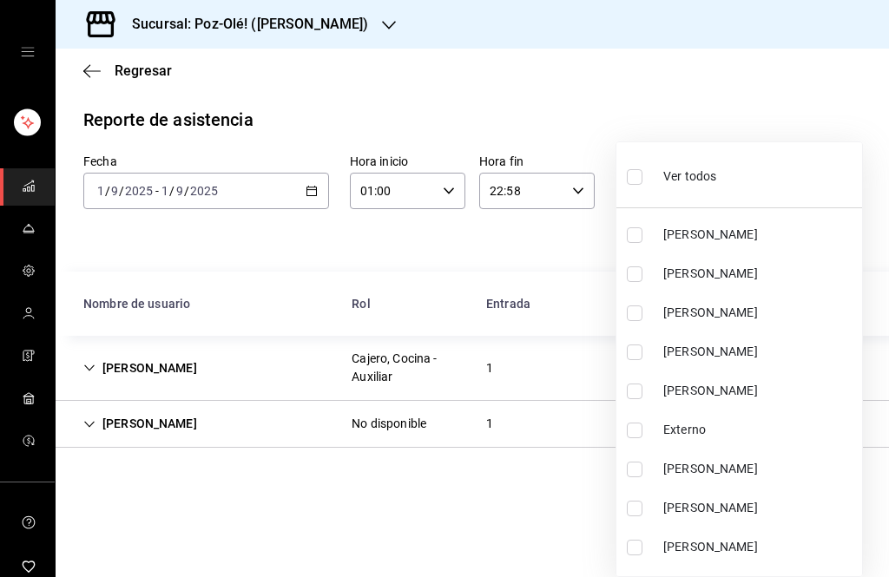
checkbox input "false"
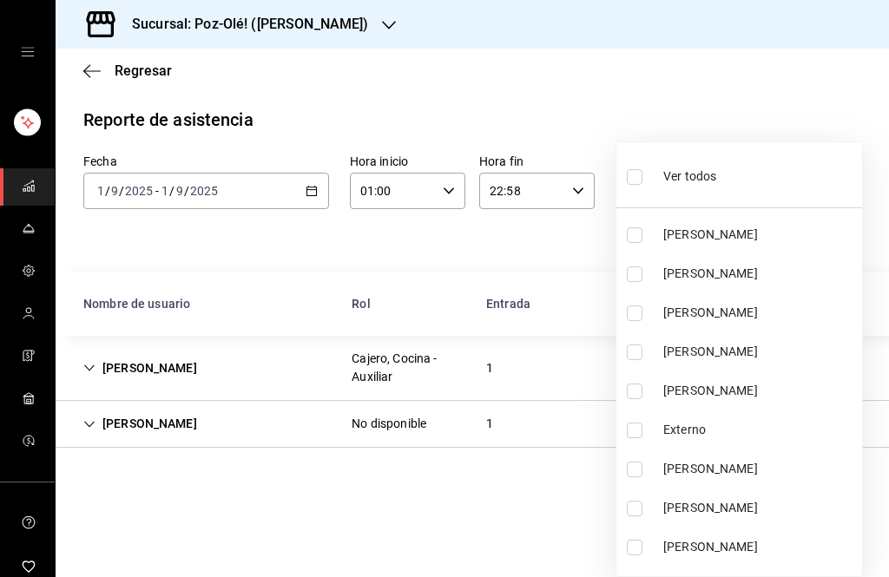
checkbox input "false"
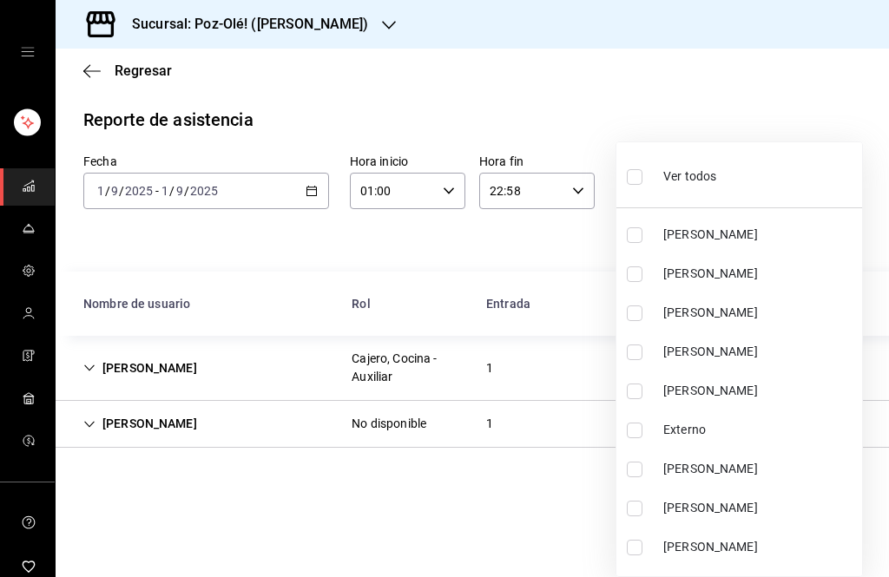
checkbox input "false"
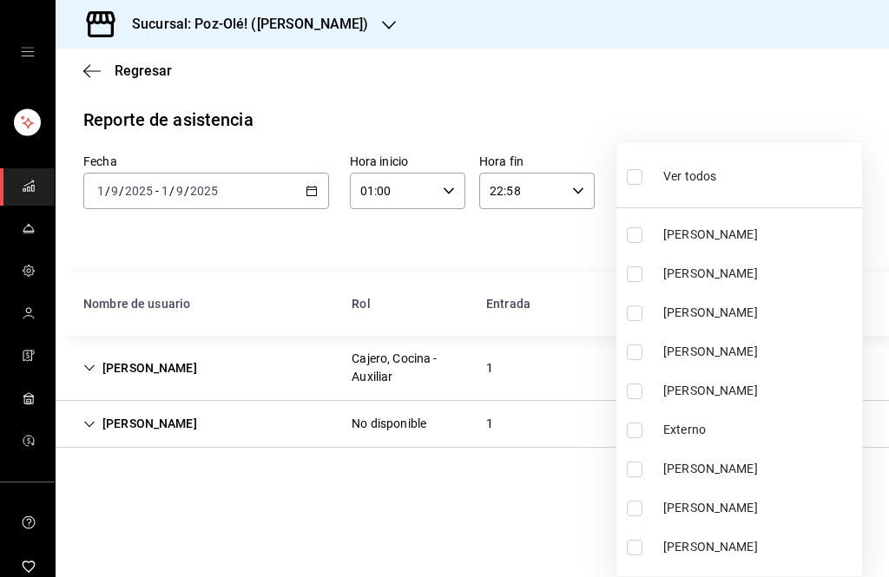
checkbox input "false"
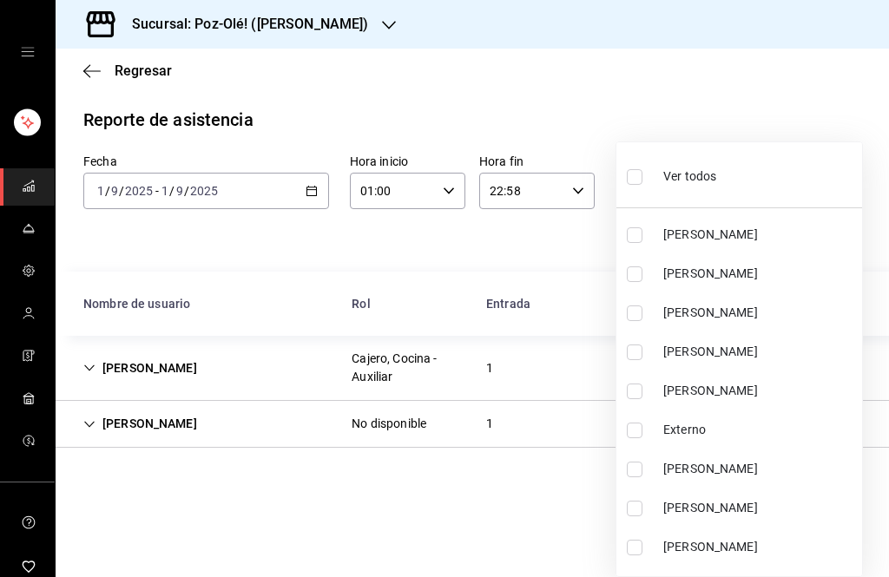
checkbox input "false"
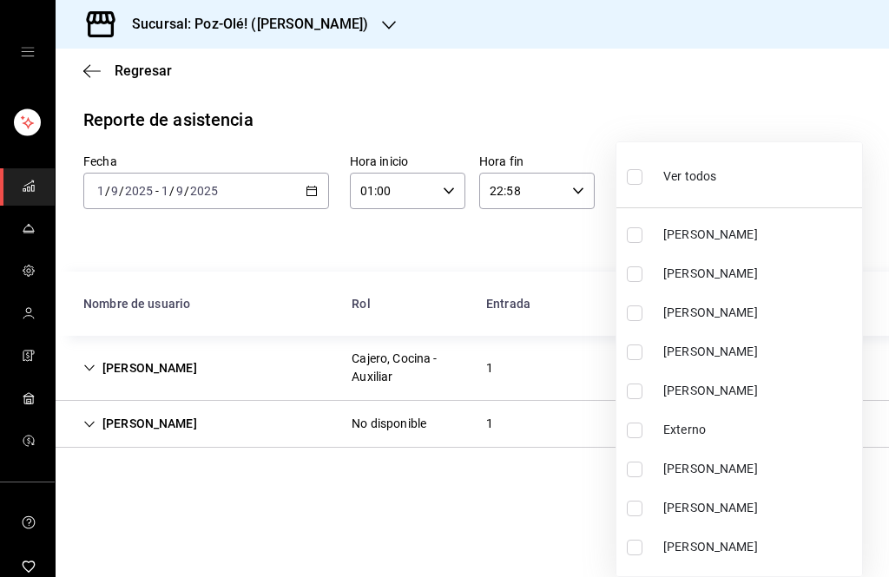
checkbox input "false"
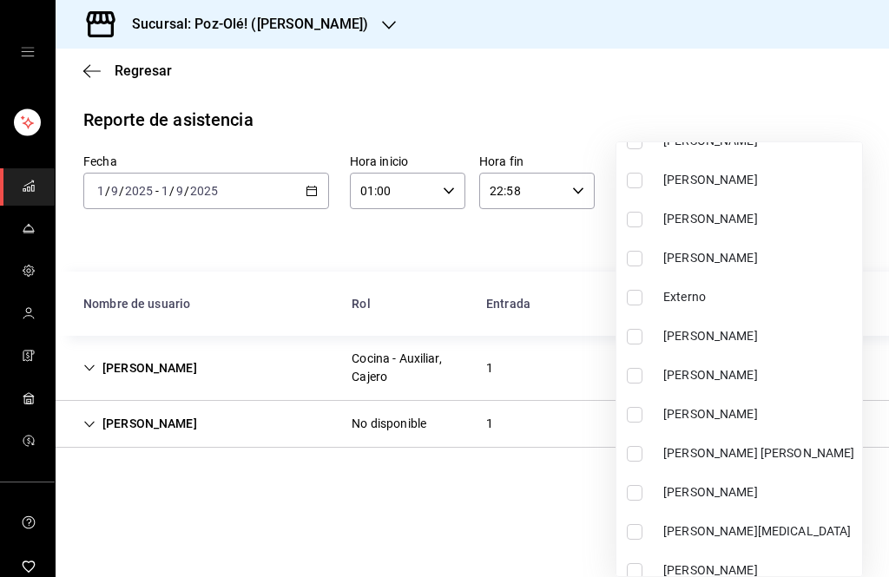
scroll to position [135, 0]
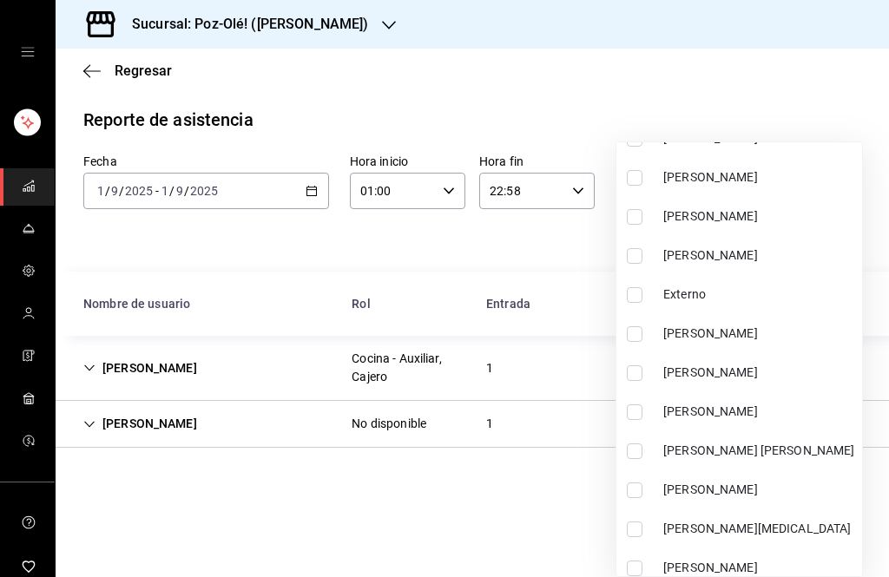
click at [633, 415] on input "checkbox" at bounding box center [635, 413] width 16 height 16
checkbox input "true"
type input "2a56fac5-7d85-444b-b208-44ebc76aa5fc"
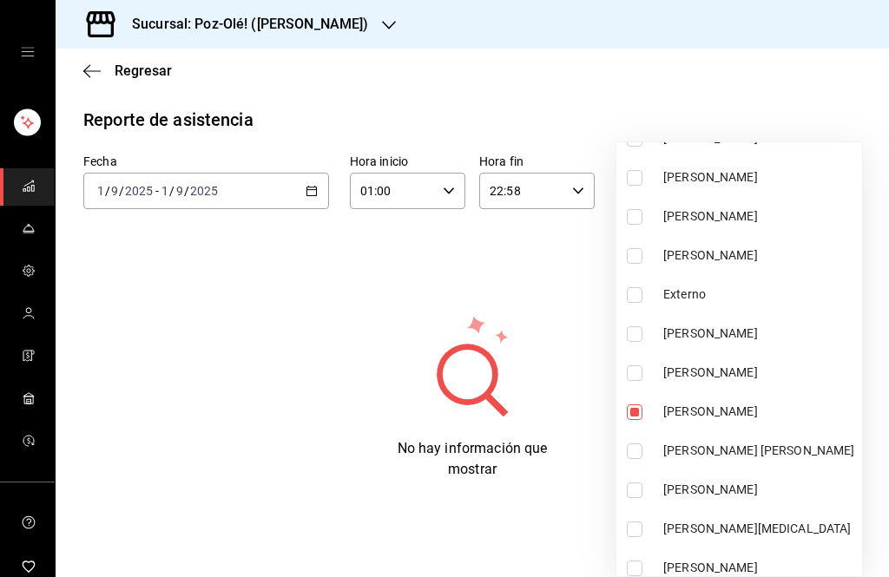
click at [573, 487] on div at bounding box center [444, 288] width 889 height 577
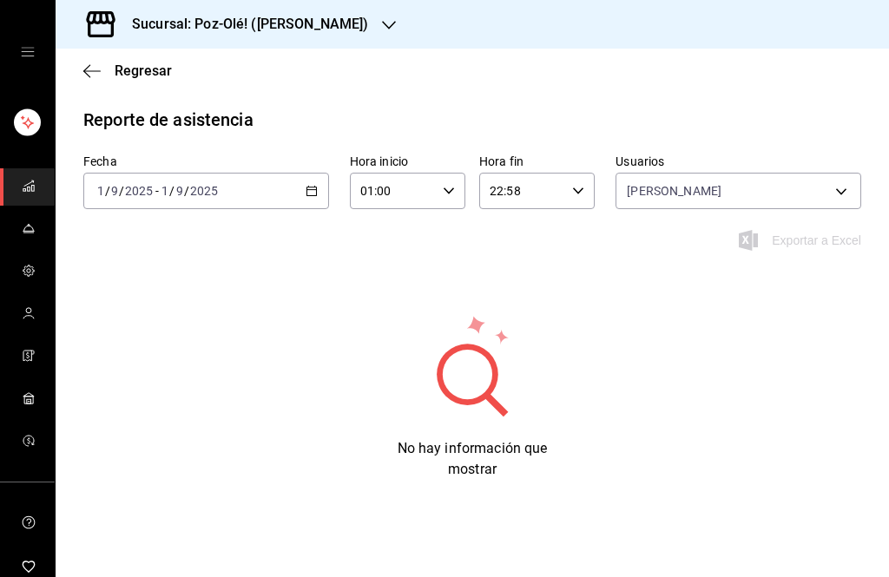
click at [19, 312] on link "mailbox folders" at bounding box center [27, 314] width 55 height 37
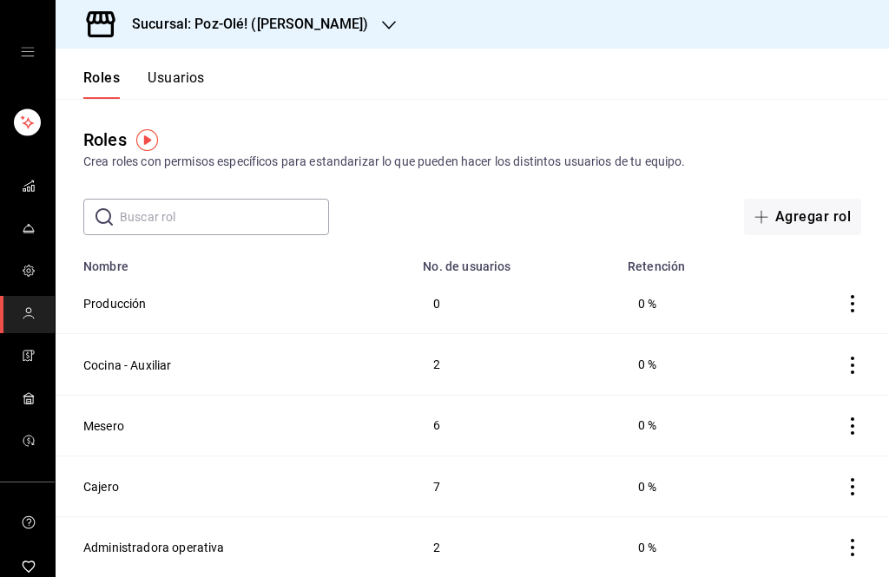
click at [162, 73] on button "Usuarios" at bounding box center [176, 84] width 57 height 30
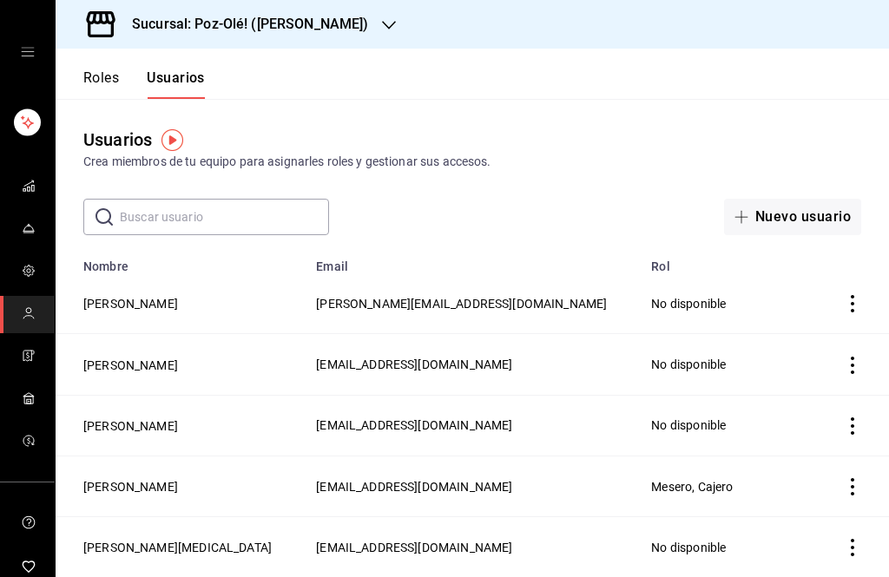
click at [153, 510] on td "[PERSON_NAME]" at bounding box center [181, 486] width 250 height 61
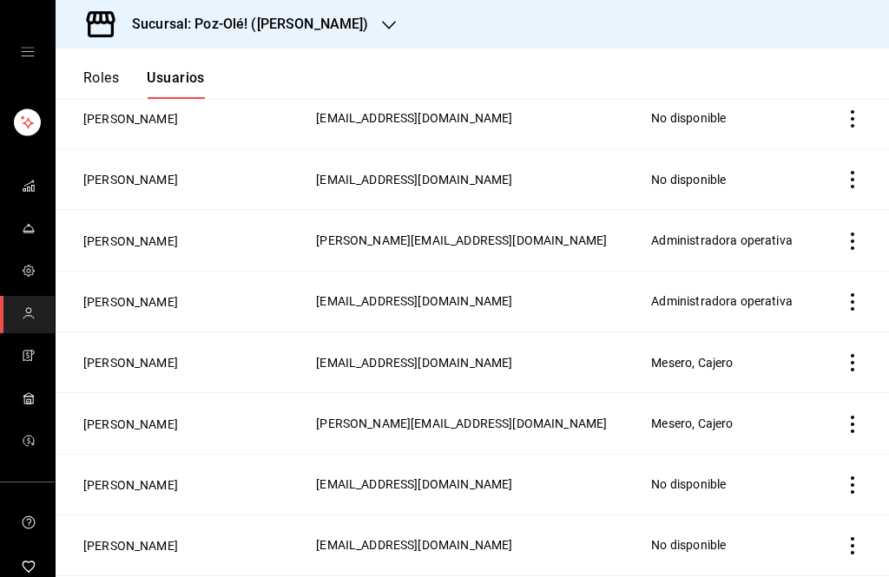
scroll to position [1163, 0]
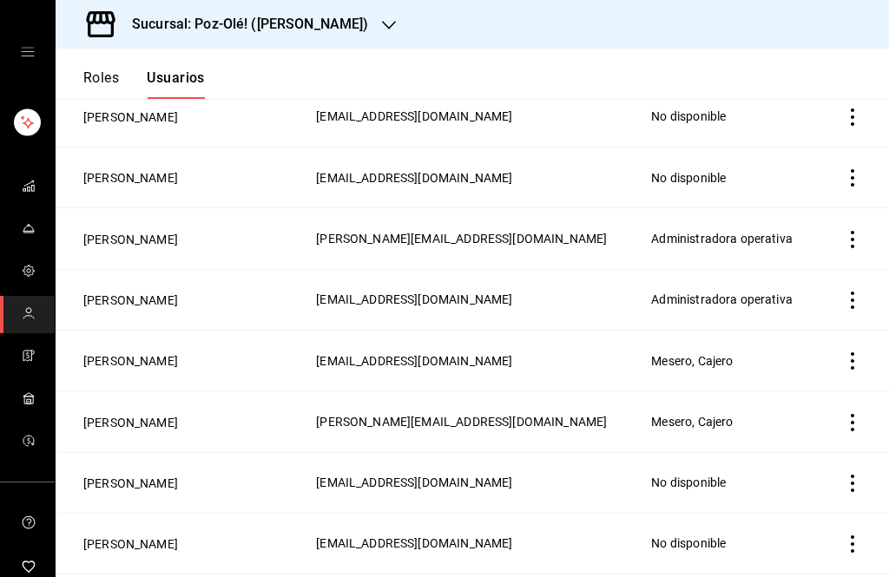
click at [654, 399] on td "Mesero, Cajero" at bounding box center [731, 422] width 180 height 61
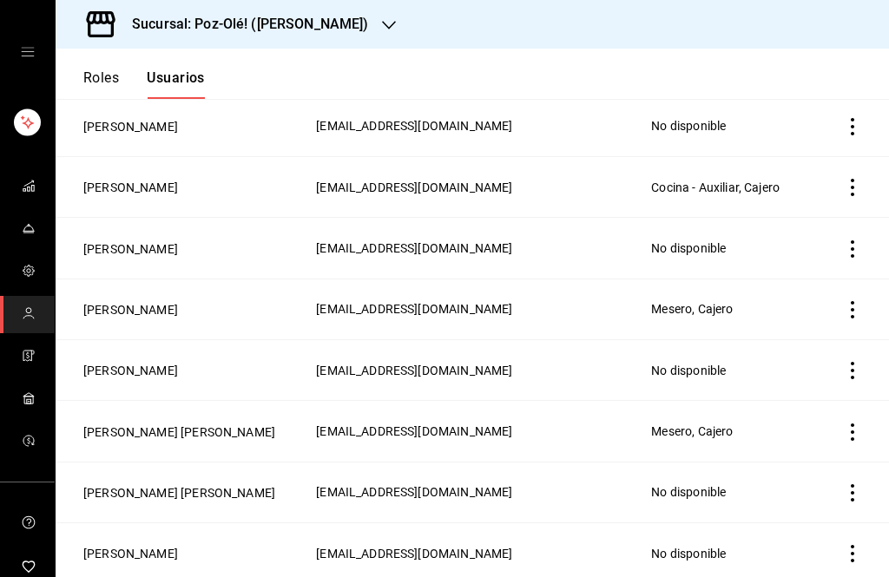
scroll to position [530, 0]
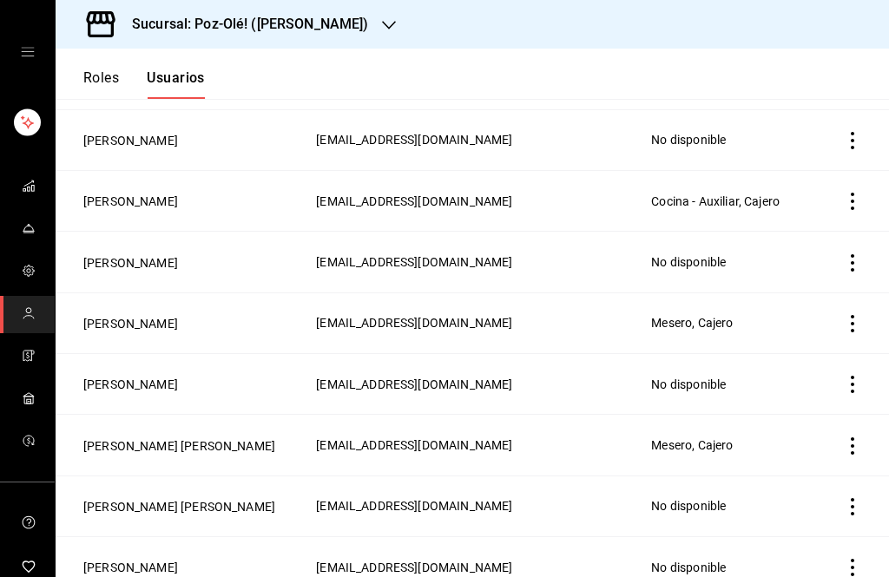
click at [682, 368] on td "No disponible" at bounding box center [731, 383] width 180 height 61
click at [507, 378] on span "[EMAIL_ADDRESS][DOMAIN_NAME]" at bounding box center [414, 385] width 196 height 14
click at [133, 377] on button "[PERSON_NAME]" at bounding box center [130, 384] width 95 height 17
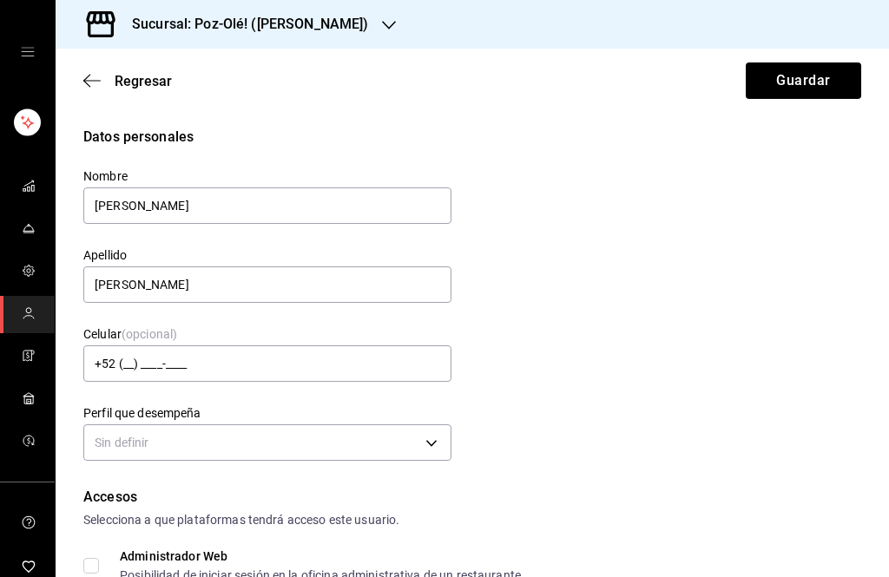
type input "[PHONE_NUMBER]"
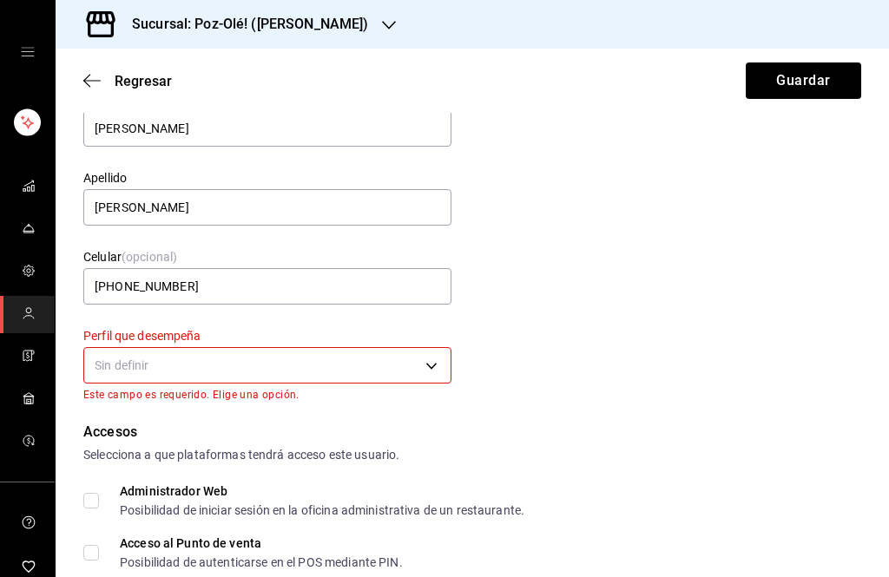
scroll to position [78, 0]
click at [430, 367] on body "Sucursal: Poz-Olé! ([PERSON_NAME]) Regresar Guardar Datos personales Nombre [PE…" at bounding box center [444, 288] width 889 height 577
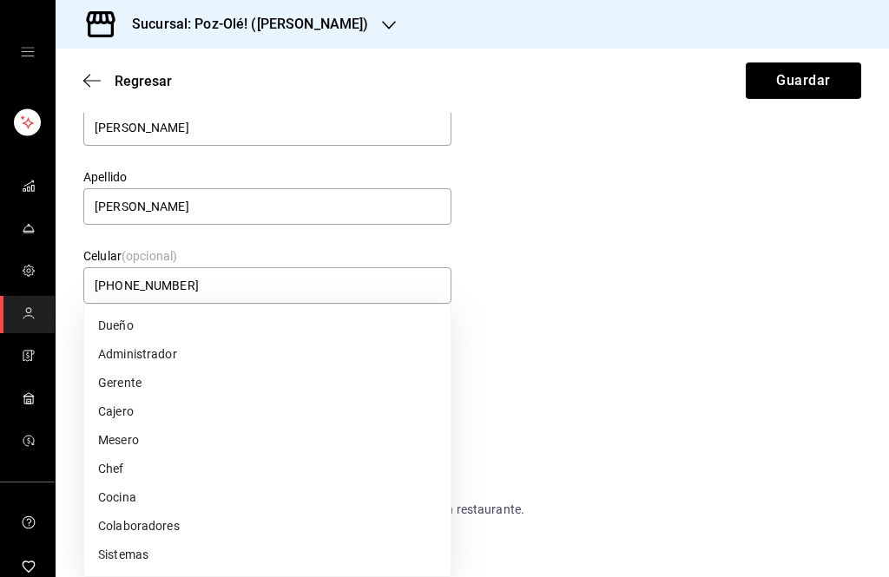
click at [143, 408] on li "Cajero" at bounding box center [267, 412] width 366 height 29
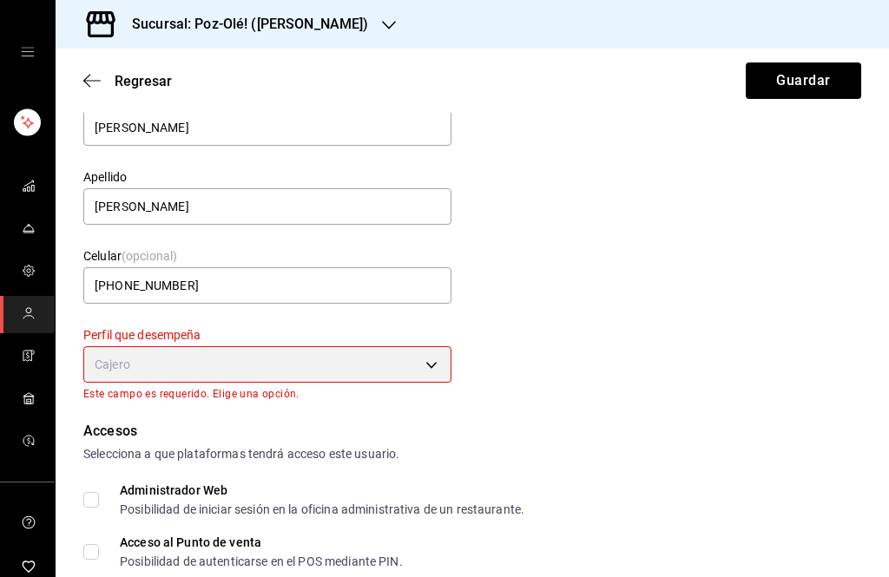
type input "CASHIER"
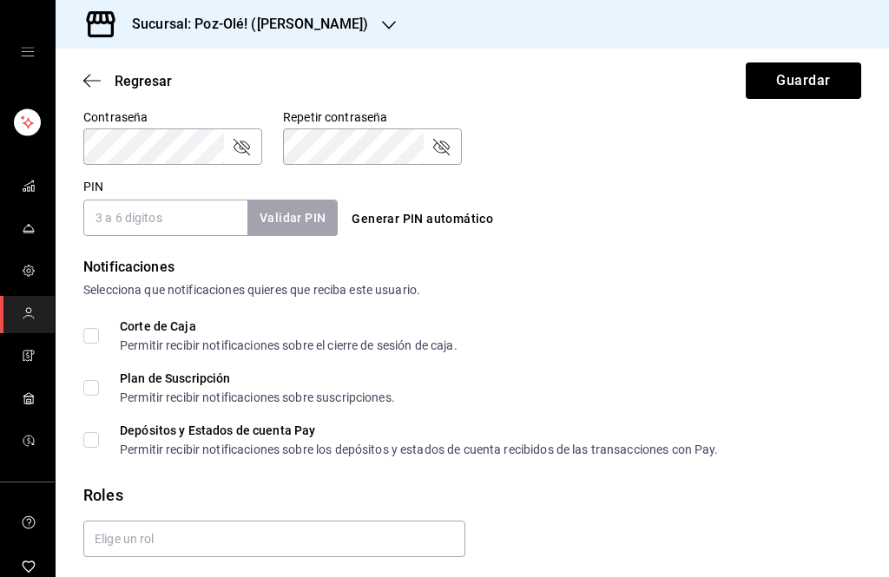
scroll to position [753, 0]
click at [806, 74] on button "Guardar" at bounding box center [803, 81] width 115 height 36
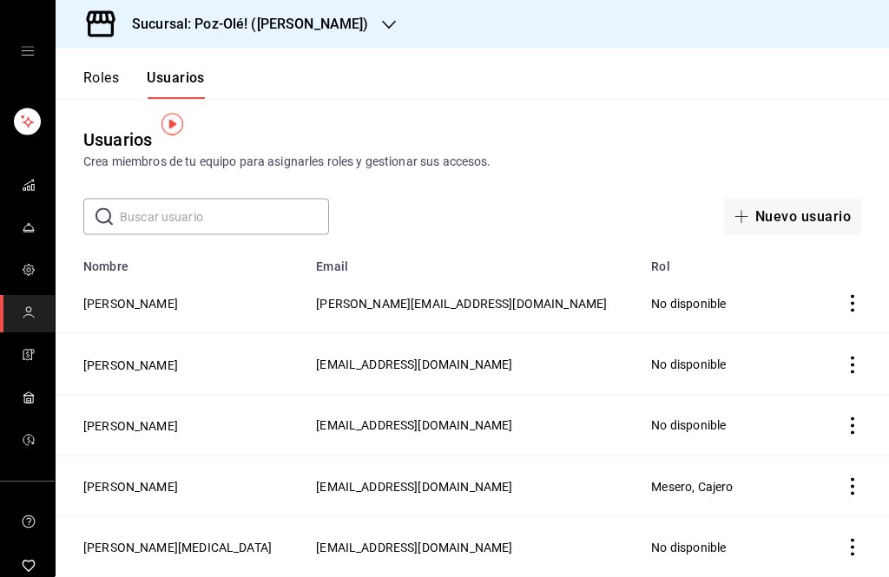
scroll to position [13, 0]
click at [382, 29] on icon "button" at bounding box center [389, 25] width 14 height 14
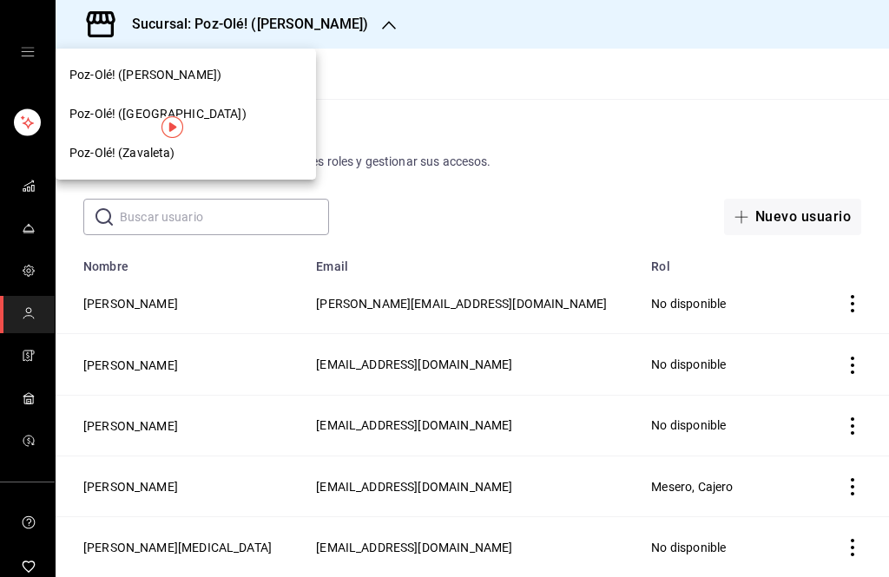
click at [226, 155] on div "Poz-Olé! (Zavaleta)" at bounding box center [185, 153] width 233 height 18
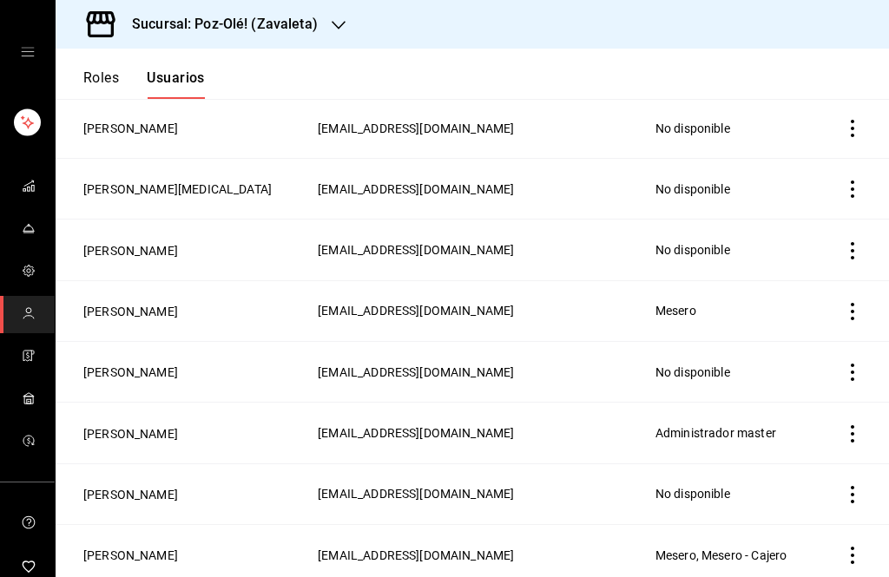
scroll to position [468, 0]
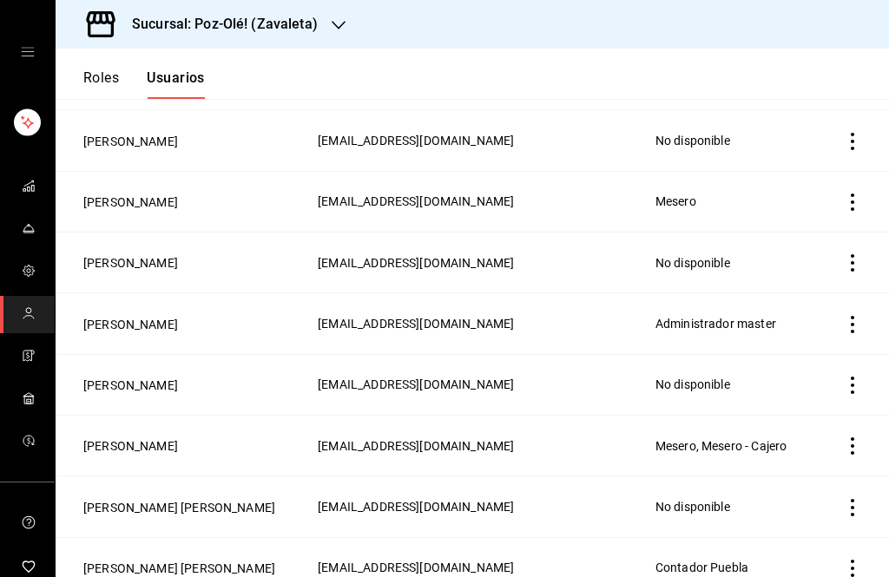
click at [754, 439] on span "Mesero, Mesero - Cajero" at bounding box center [720, 446] width 131 height 14
click at [786, 439] on span "Mesero, Mesero - Cajero" at bounding box center [720, 446] width 131 height 14
click at [852, 438] on icon "actions" at bounding box center [852, 446] width 3 height 17
click at [643, 426] on div at bounding box center [444, 288] width 889 height 577
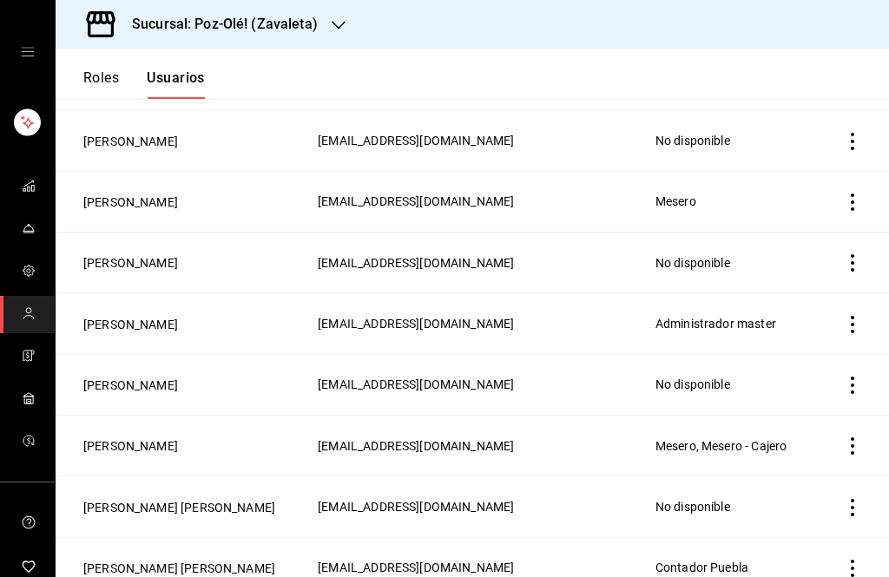
click at [514, 439] on span "[EMAIL_ADDRESS][DOMAIN_NAME]" at bounding box center [416, 446] width 196 height 14
click at [137, 438] on button "[PERSON_NAME]" at bounding box center [130, 446] width 95 height 17
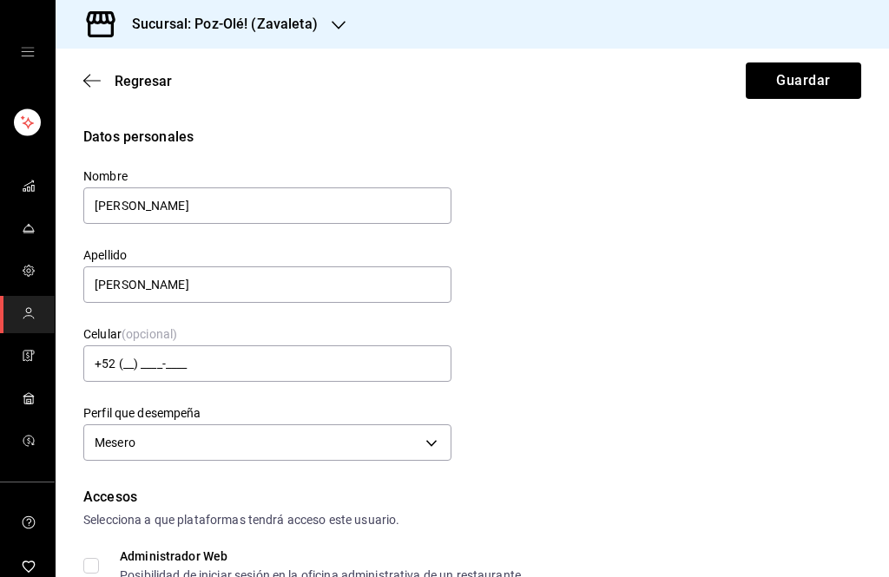
type input "[PHONE_NUMBER]"
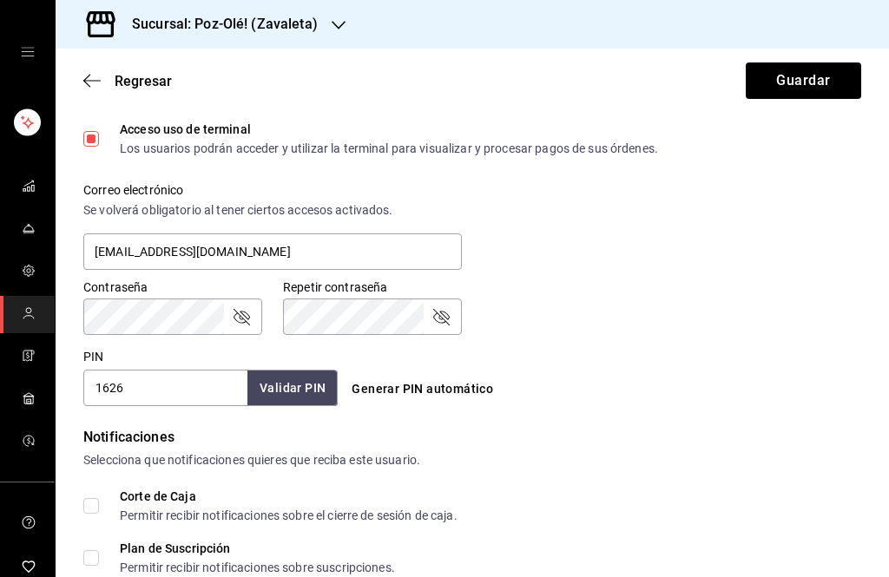
scroll to position [664, 0]
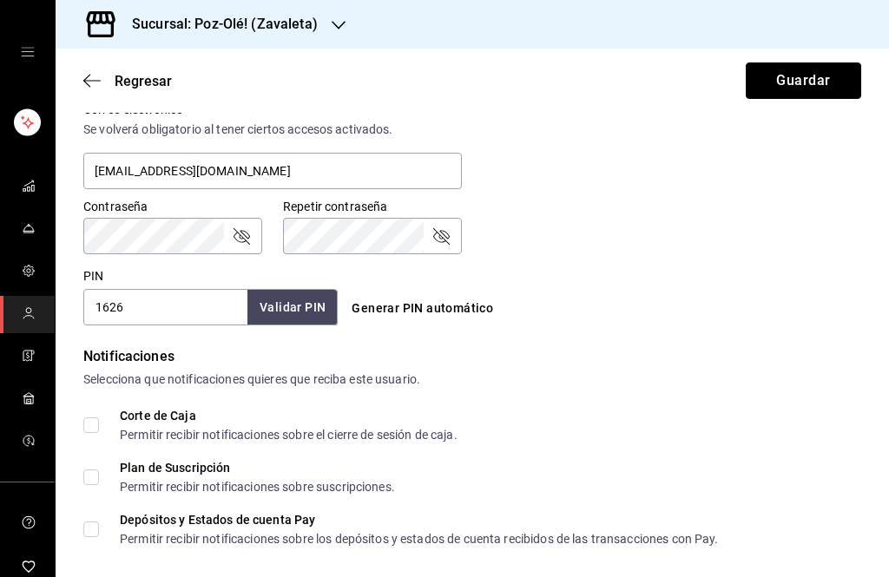
click at [789, 79] on button "Guardar" at bounding box center [803, 81] width 115 height 36
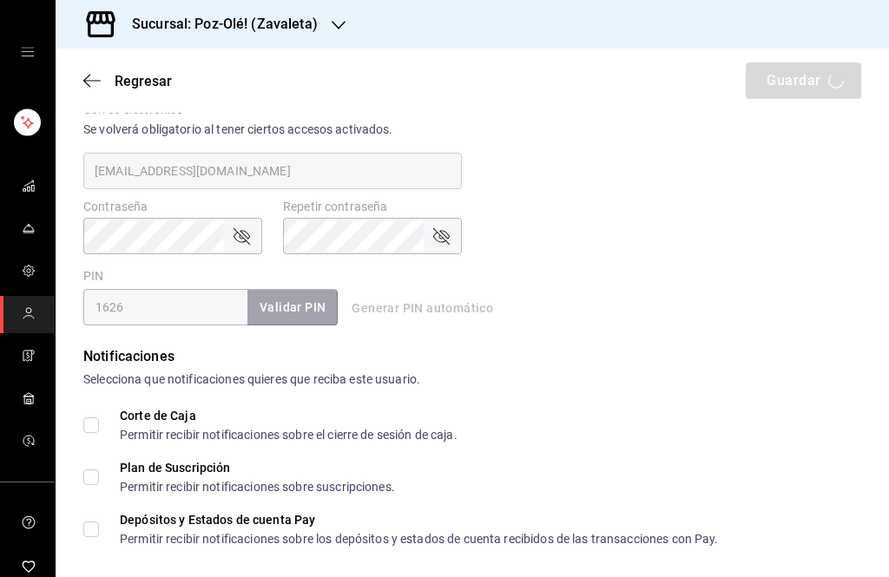
click at [20, 121] on rect "mailbox folders" at bounding box center [27, 122] width 27 height 27
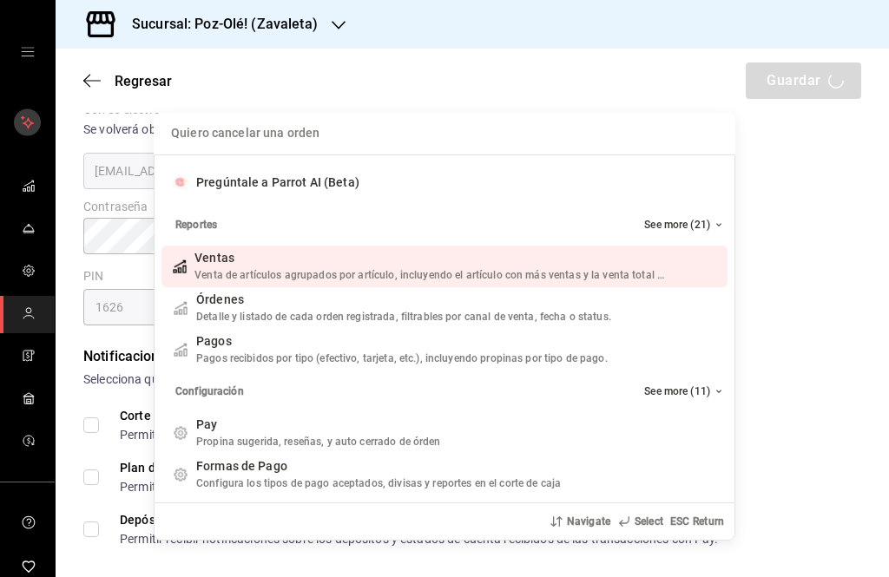
click at [39, 181] on div "Quiero cancelar una orden Pregúntale a Parrot AI (Beta) Reportes See more (21) …" at bounding box center [444, 288] width 889 height 577
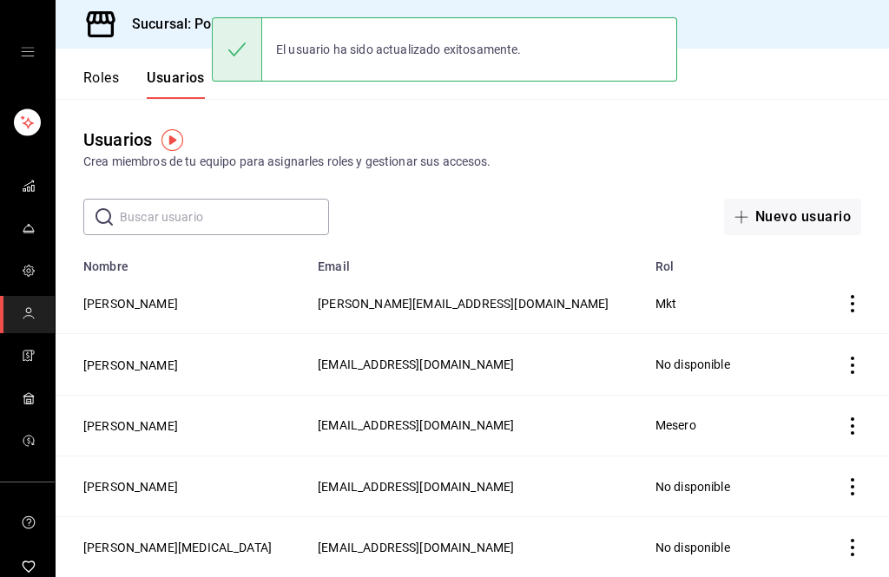
click at [11, 188] on link "mailbox folders" at bounding box center [27, 186] width 55 height 37
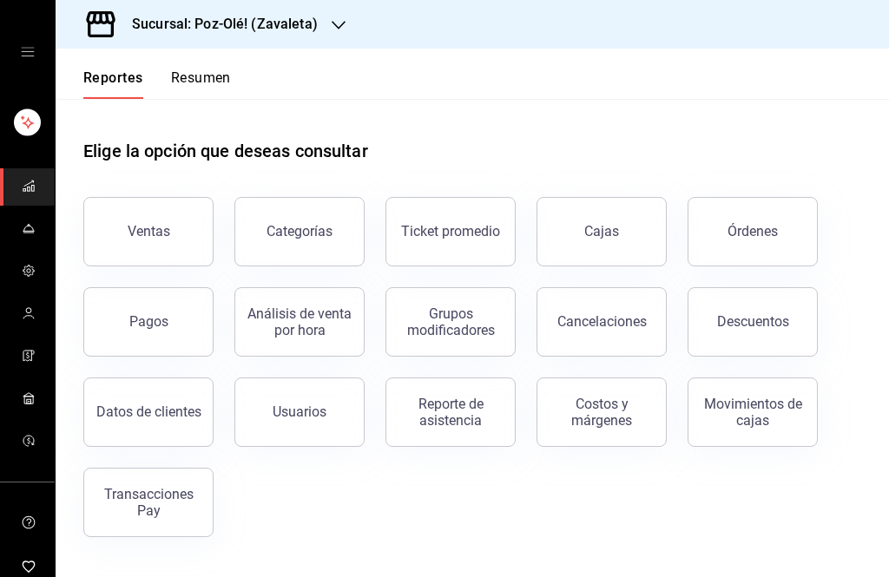
click at [457, 414] on div "Reporte de asistencia" at bounding box center [451, 412] width 108 height 33
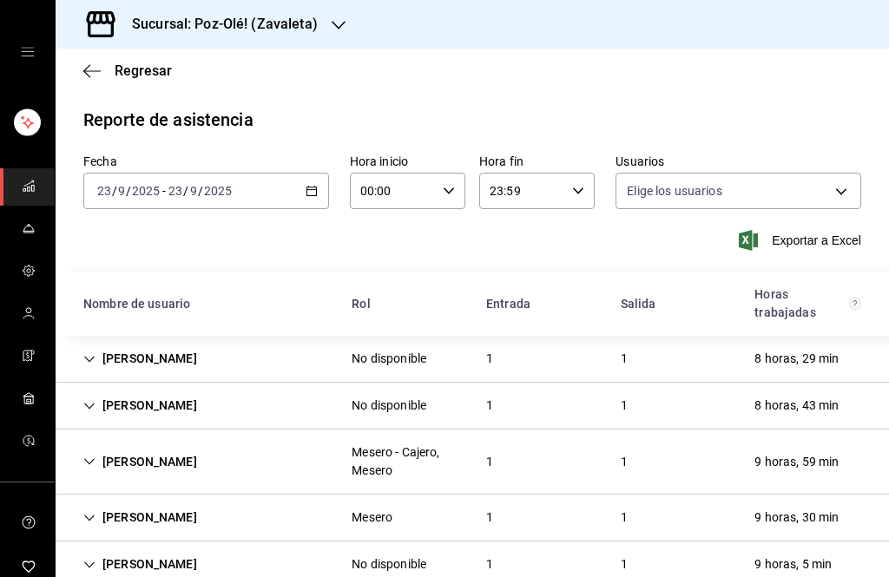
type input "641fe9c0-8743-4701-9337-0762060cea4b,7e3b6ab3-5531-4939-af4c-d2f35d665c7d,705a3…"
click at [310, 194] on \(Stroke\) "button" at bounding box center [311, 192] width 10 height 10
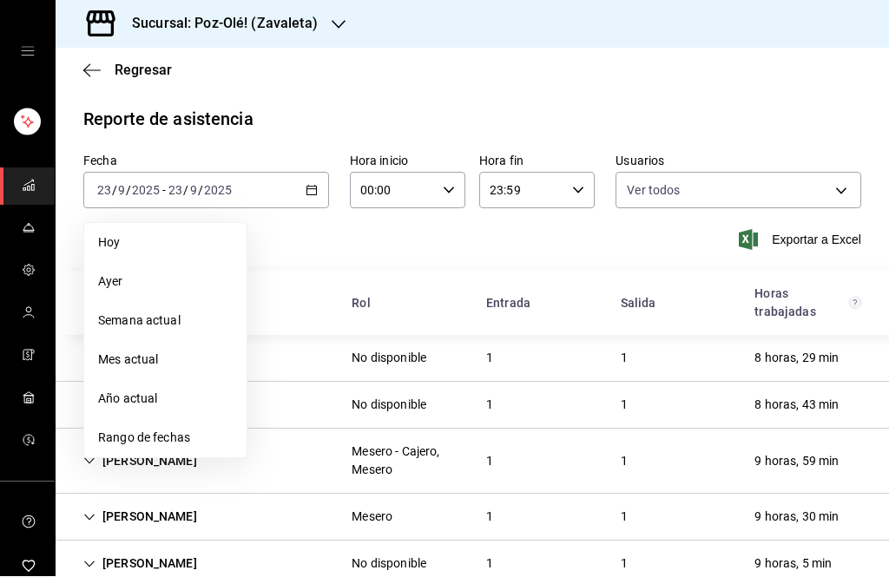
click at [177, 432] on span "Rango de fechas" at bounding box center [165, 439] width 135 height 18
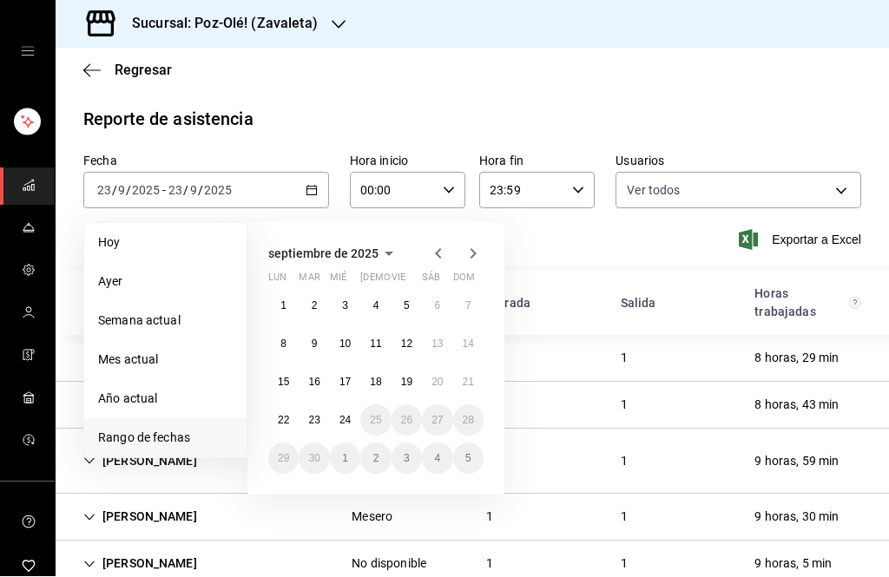
click at [370, 247] on span "septiembre de 2025" at bounding box center [323, 254] width 110 height 14
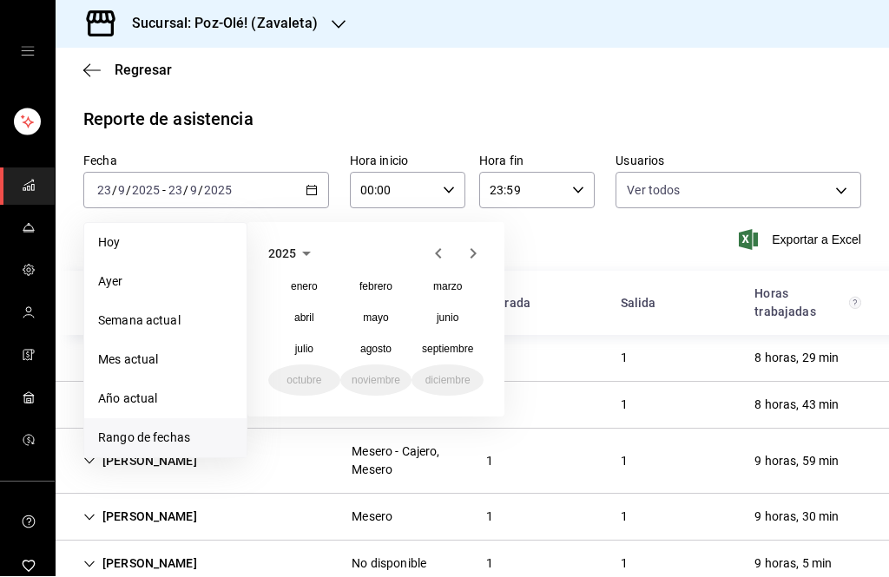
click at [444, 350] on abbr "septiembre" at bounding box center [447, 350] width 51 height 12
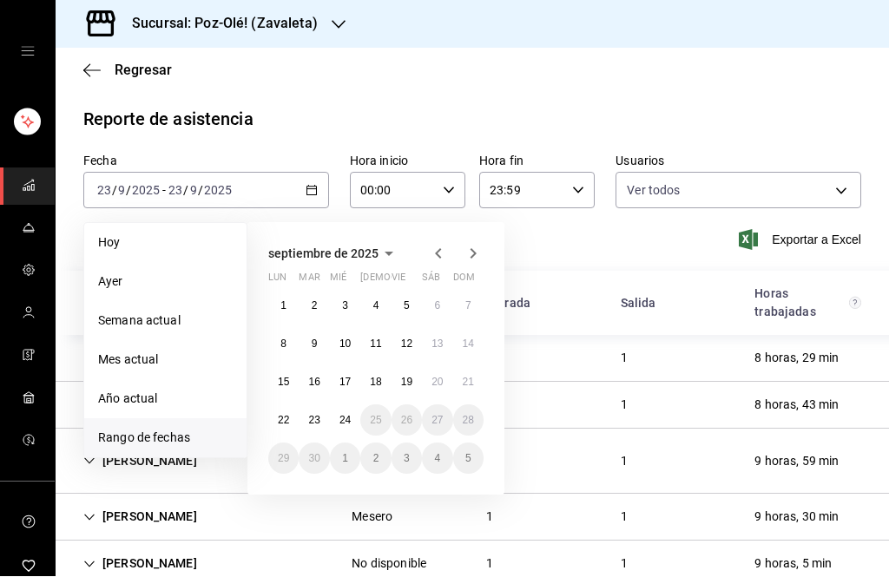
click at [281, 300] on abbr "1" at bounding box center [283, 306] width 6 height 12
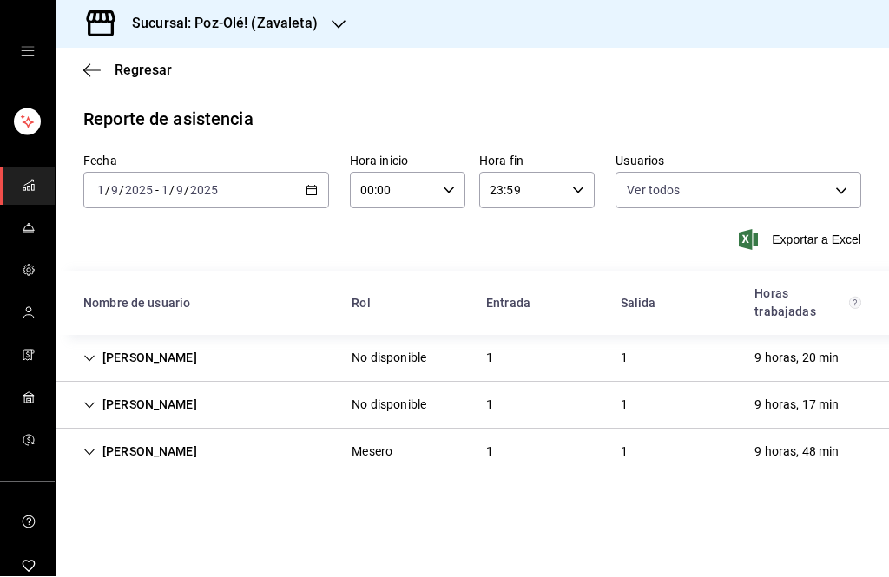
click at [297, 179] on div "[DATE] [DATE] - [DATE] [DATE]" at bounding box center [206, 191] width 246 height 36
click at [322, 188] on div "[DATE] [DATE] - [DATE] [DATE]" at bounding box center [206, 191] width 246 height 36
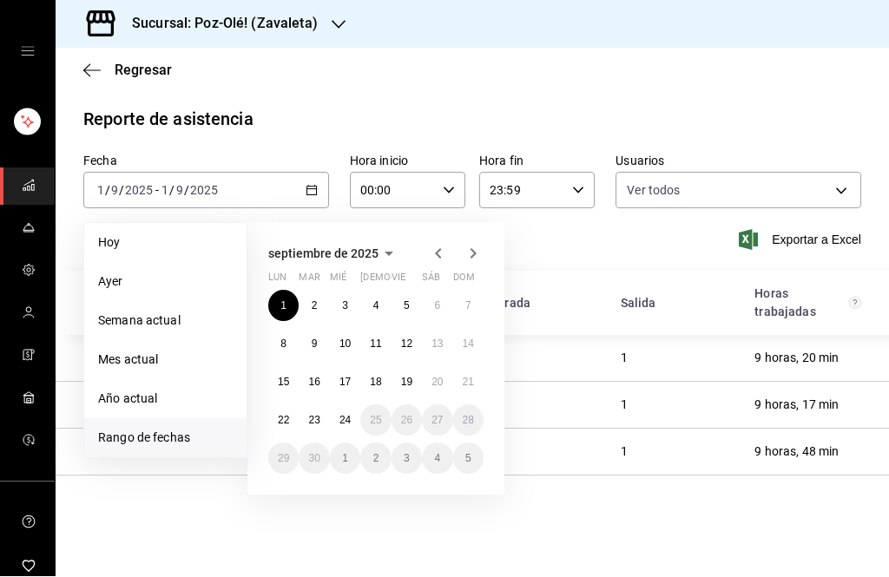
click at [378, 305] on abbr "4" at bounding box center [376, 306] width 6 height 12
click at [381, 302] on button "4" at bounding box center [375, 306] width 30 height 31
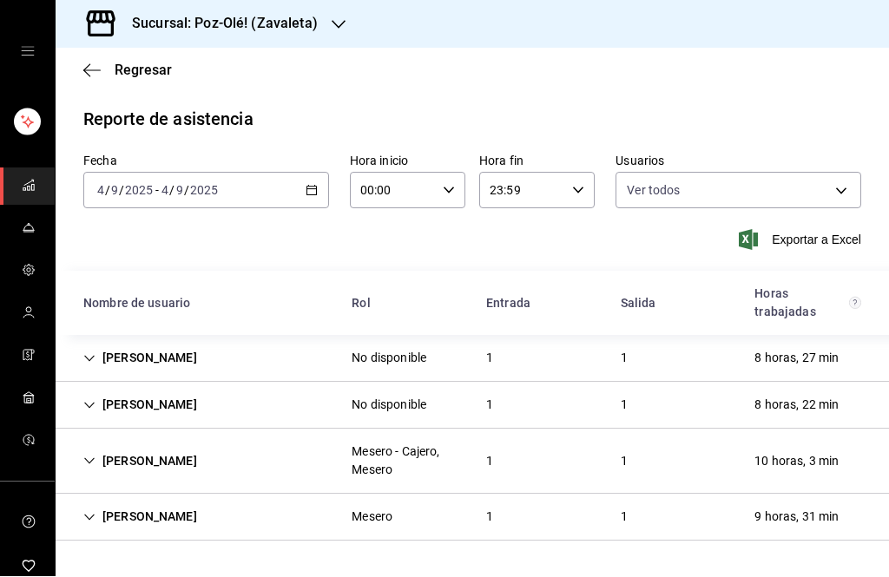
click at [314, 193] on icon "button" at bounding box center [312, 191] width 12 height 12
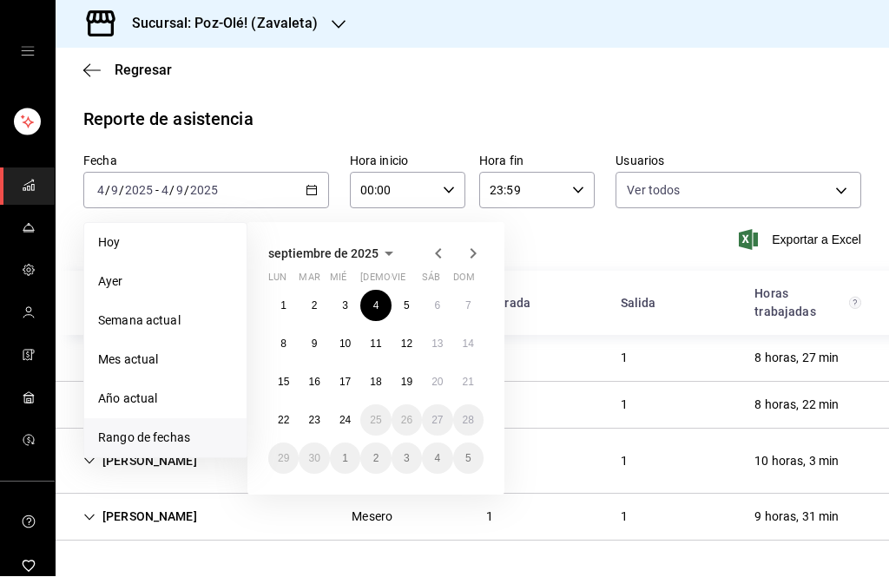
click at [307, 291] on button "2" at bounding box center [314, 306] width 30 height 31
click at [308, 301] on button "2" at bounding box center [314, 306] width 30 height 31
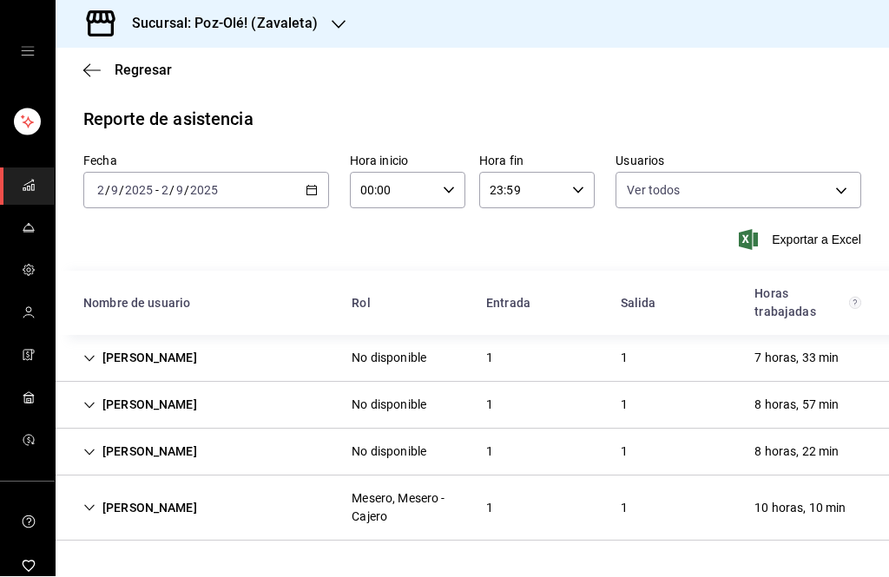
click at [306, 191] on icon "button" at bounding box center [312, 191] width 12 height 12
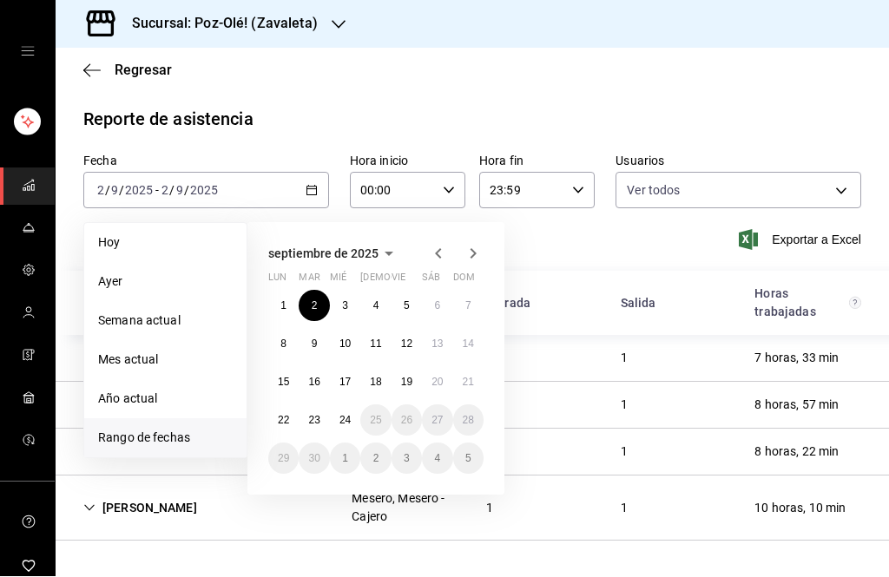
click at [286, 300] on button "1" at bounding box center [283, 306] width 30 height 31
click at [273, 295] on button "1" at bounding box center [283, 306] width 30 height 31
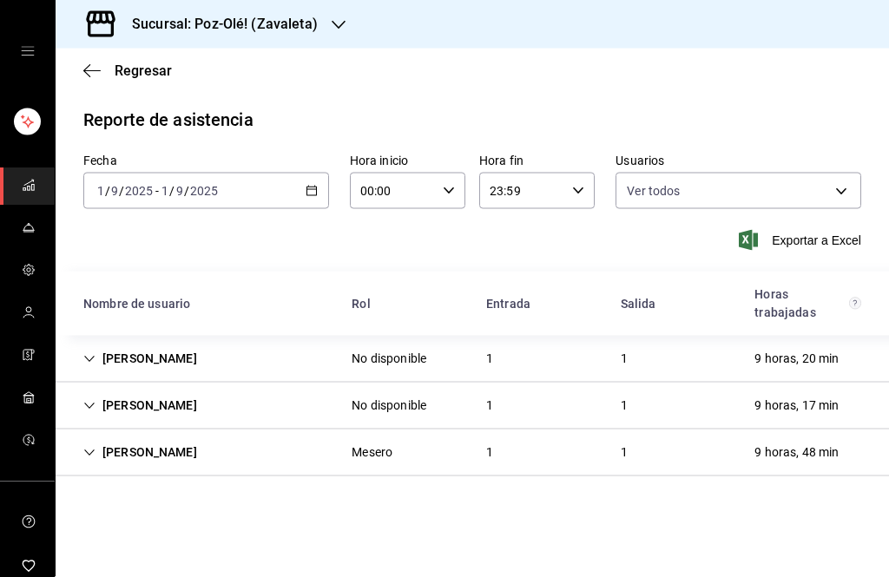
scroll to position [57, 0]
click at [306, 185] on icon "button" at bounding box center [312, 191] width 12 height 12
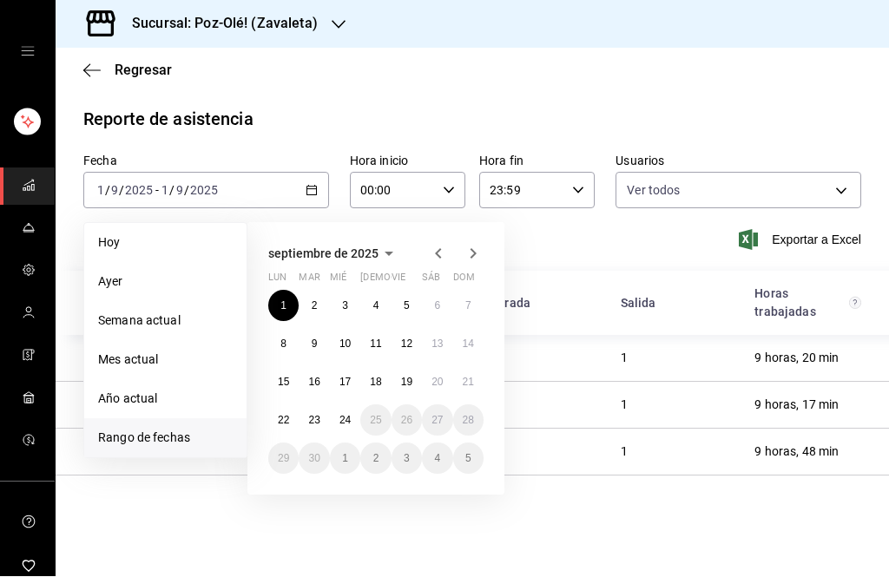
click at [286, 367] on button "15" at bounding box center [283, 382] width 30 height 31
click at [283, 377] on abbr "15" at bounding box center [283, 383] width 11 height 12
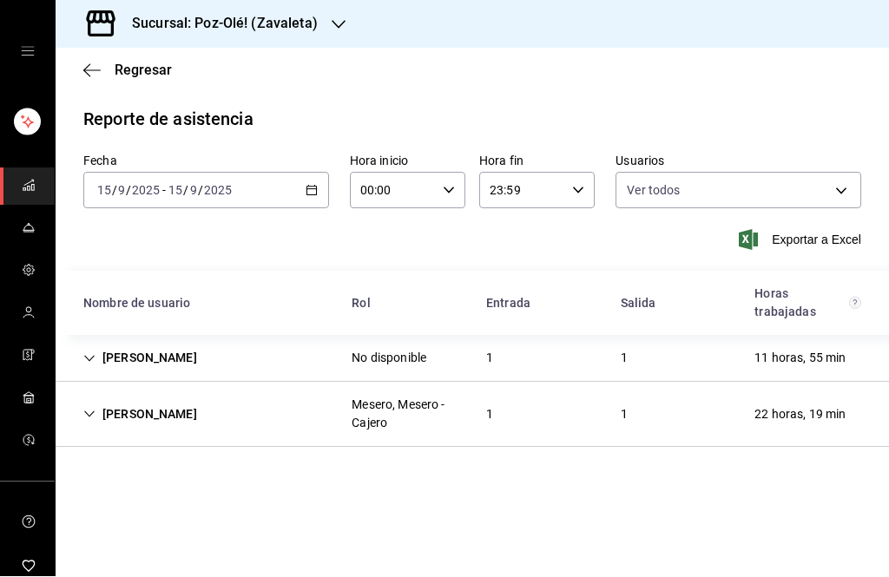
click at [328, 173] on div "[DATE] [DATE] - [DATE] [DATE]" at bounding box center [206, 191] width 246 height 36
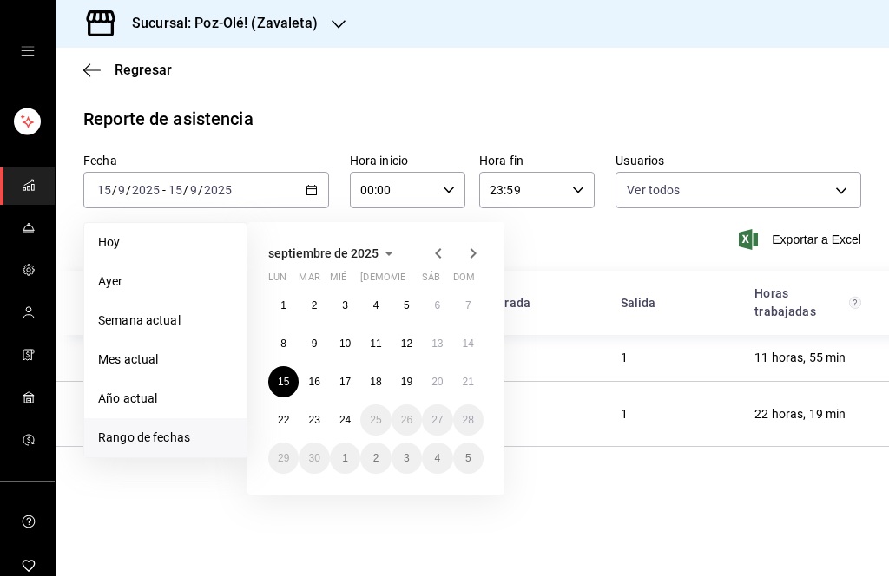
click at [296, 291] on button "1" at bounding box center [283, 306] width 30 height 31
click at [345, 405] on button "24" at bounding box center [345, 420] width 30 height 31
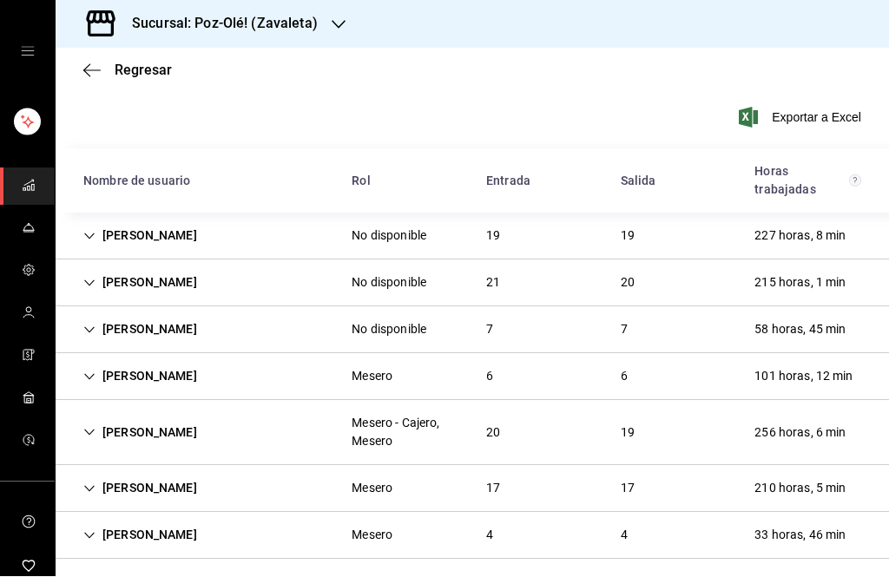
scroll to position [122, 0]
click at [839, 520] on div "33 horas, 46 min" at bounding box center [799, 536] width 119 height 32
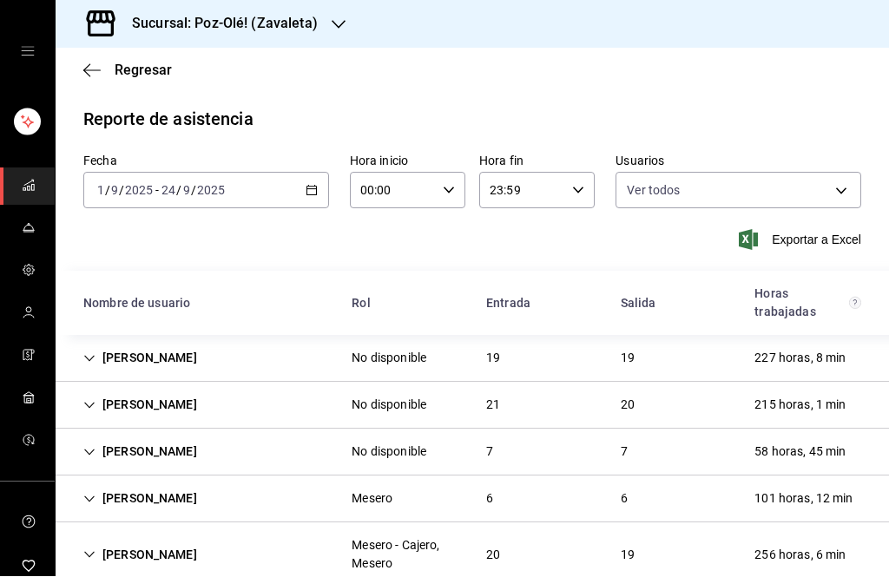
scroll to position [0, 0]
click at [856, 147] on body "Sucursal: Poz-Olé! ([PERSON_NAME]) Regresar Reporte de asistencia Fecha [DATE] …" at bounding box center [444, 288] width 889 height 577
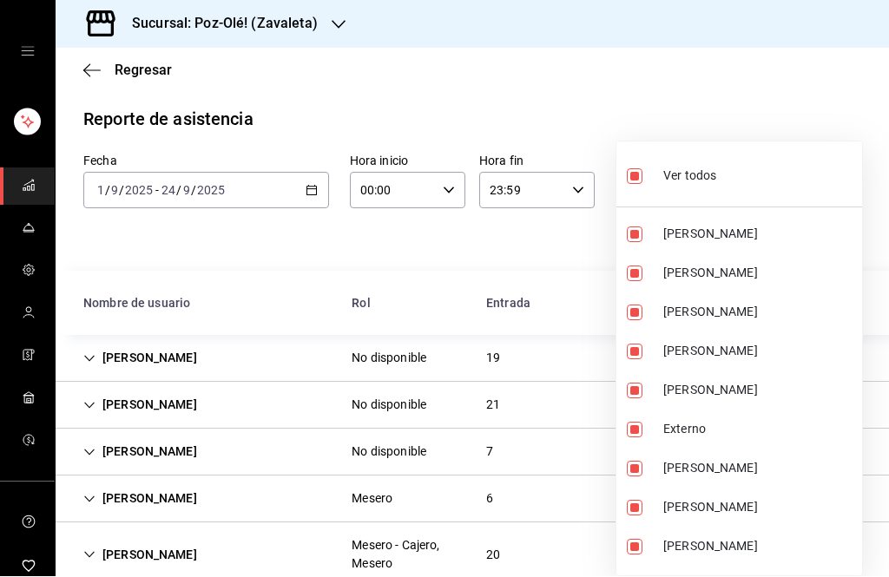
click at [740, 174] on li "Ver todos" at bounding box center [739, 174] width 246 height 51
checkbox input "false"
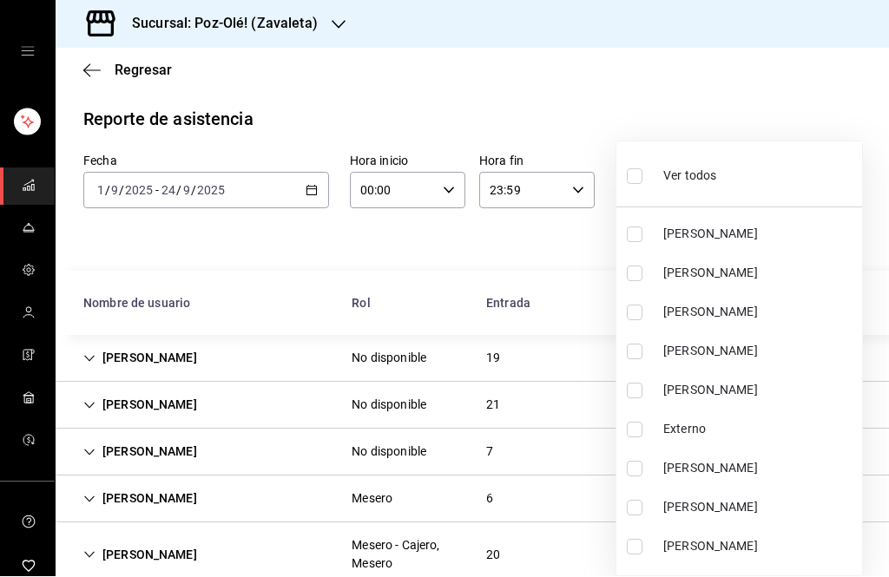
checkbox input "false"
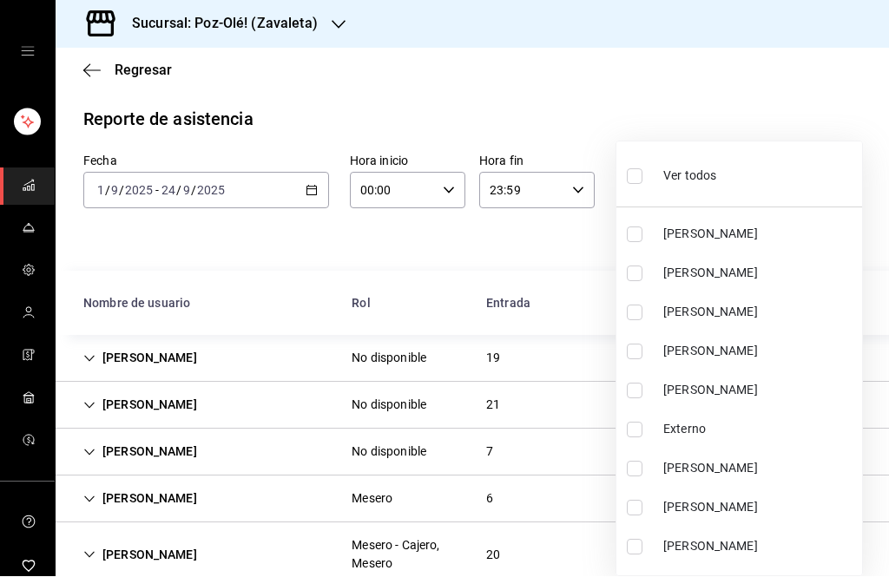
checkbox input "false"
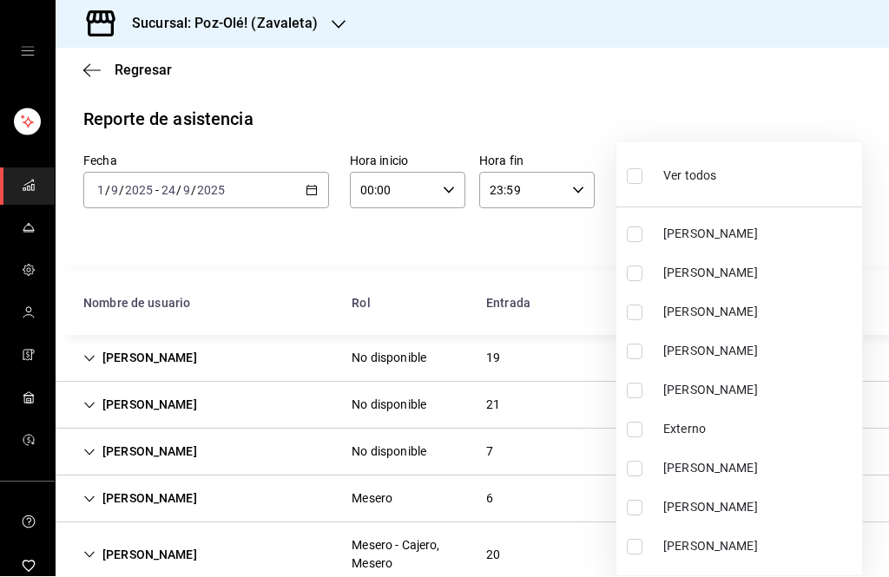
checkbox input "false"
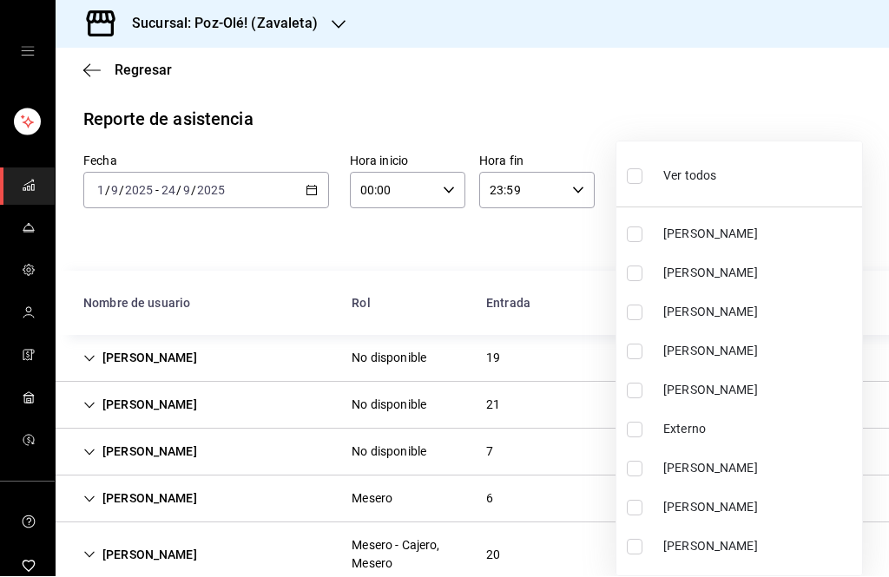
checkbox input "false"
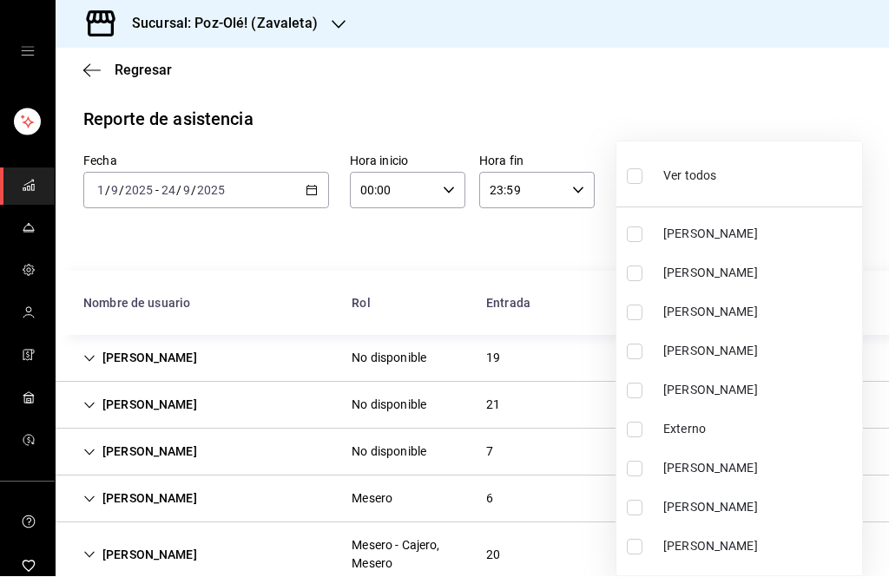
checkbox input "false"
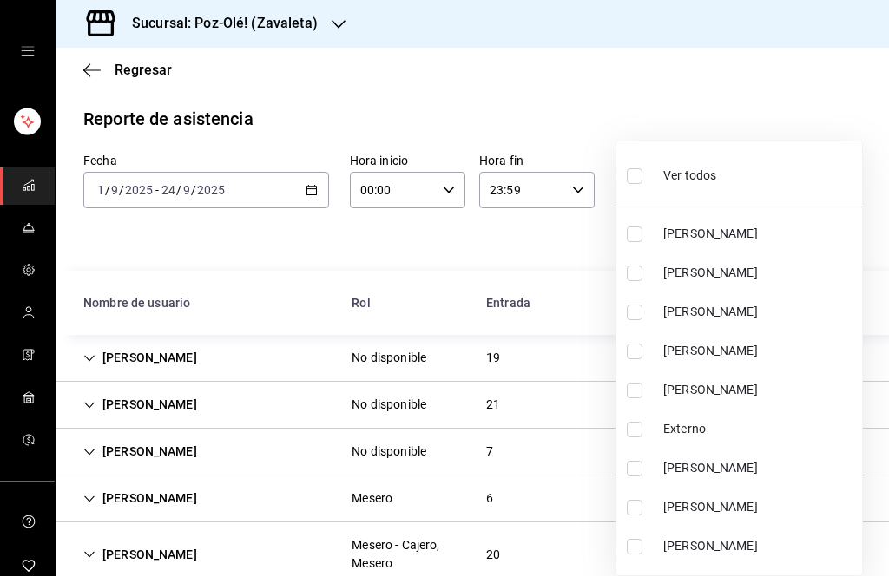
checkbox input "false"
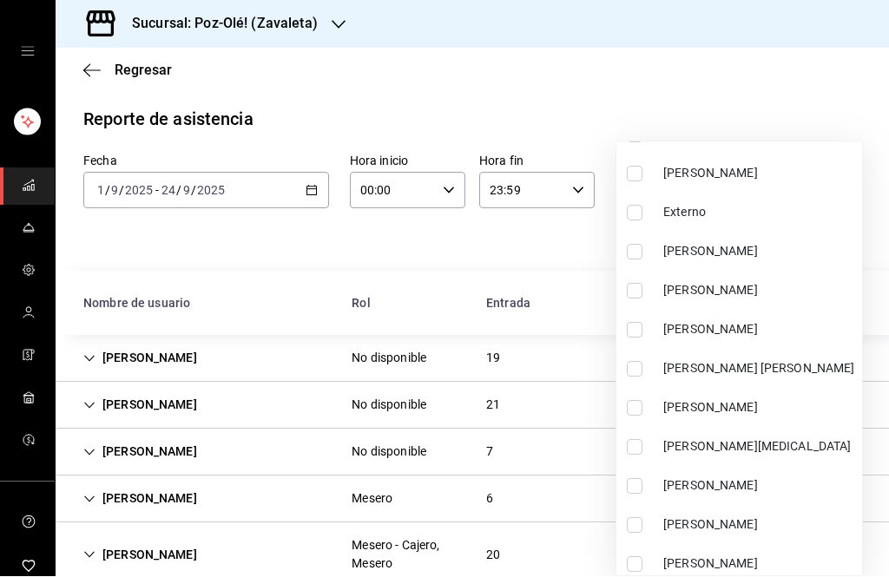
scroll to position [210, 0]
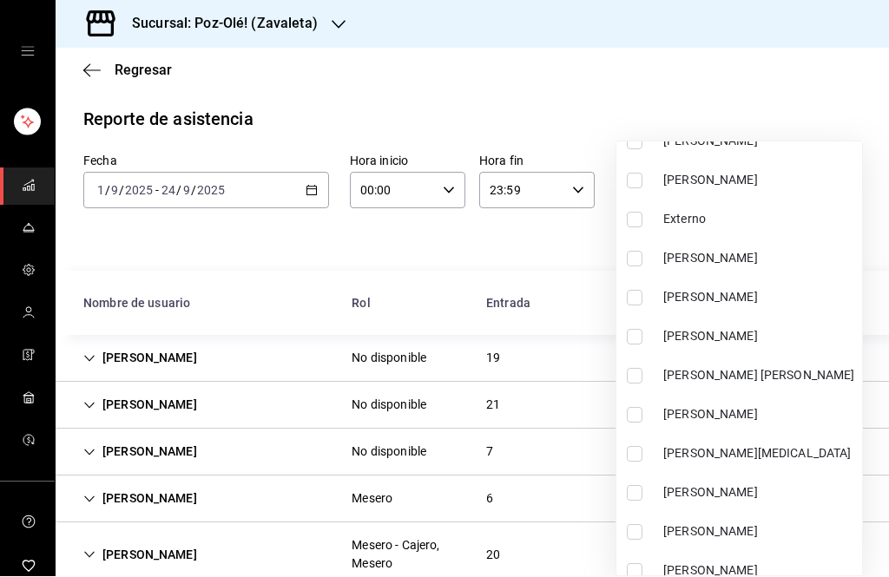
click at [793, 289] on span "[PERSON_NAME]" at bounding box center [759, 298] width 192 height 18
type input "8e3ed7a8-dec4-42b2-8f37-1989627006cc"
checkbox input "true"
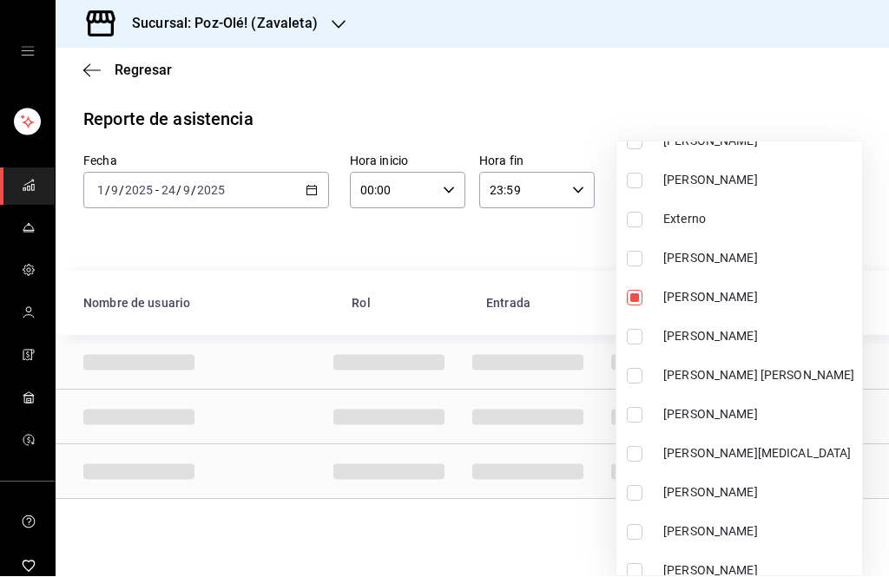
click at [646, 286] on li "[PERSON_NAME]" at bounding box center [739, 298] width 246 height 39
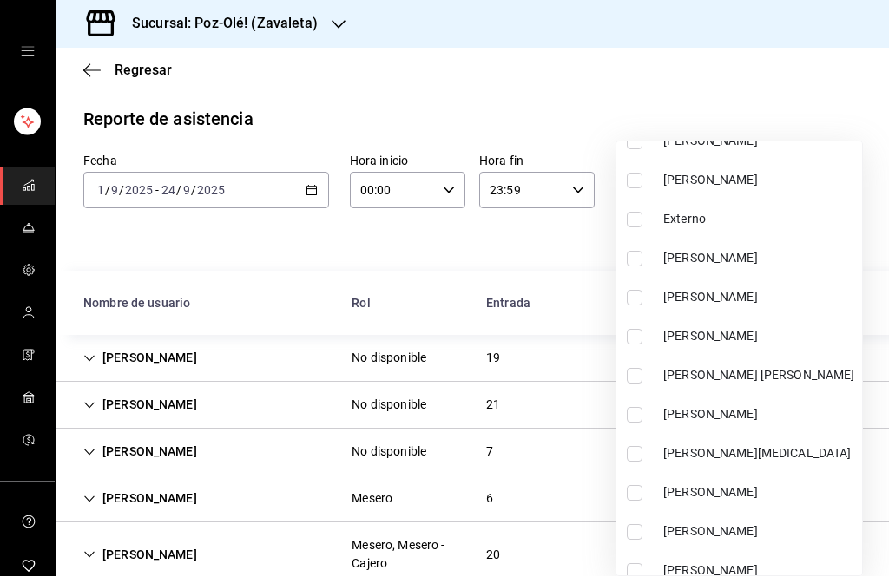
click at [639, 297] on input "checkbox" at bounding box center [635, 299] width 16 height 16
checkbox input "true"
type input "8e3ed7a8-dec4-42b2-8f37-1989627006cc"
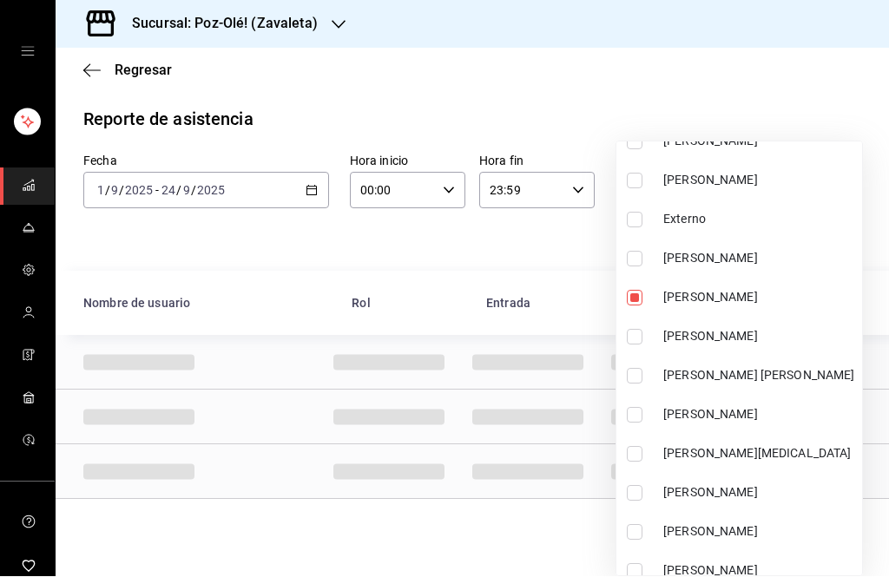
click at [760, 45] on div at bounding box center [444, 288] width 889 height 577
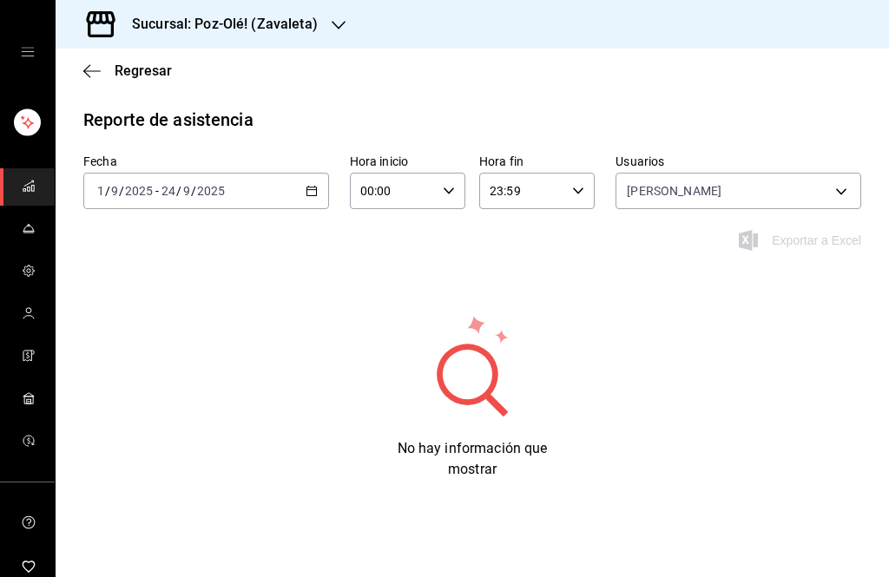
click at [301, 186] on div "[DATE] [DATE] - [DATE] [DATE]" at bounding box center [206, 191] width 246 height 36
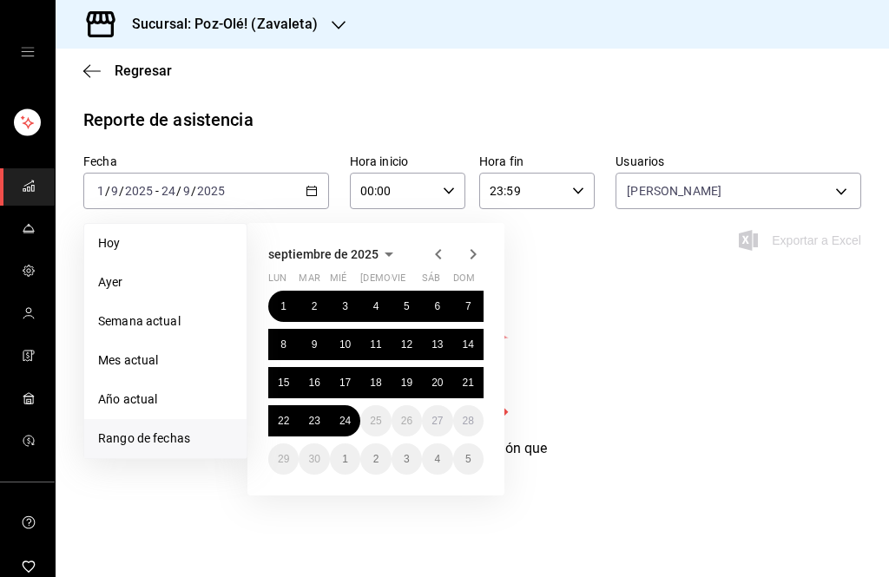
click at [284, 293] on button "1" at bounding box center [283, 306] width 30 height 31
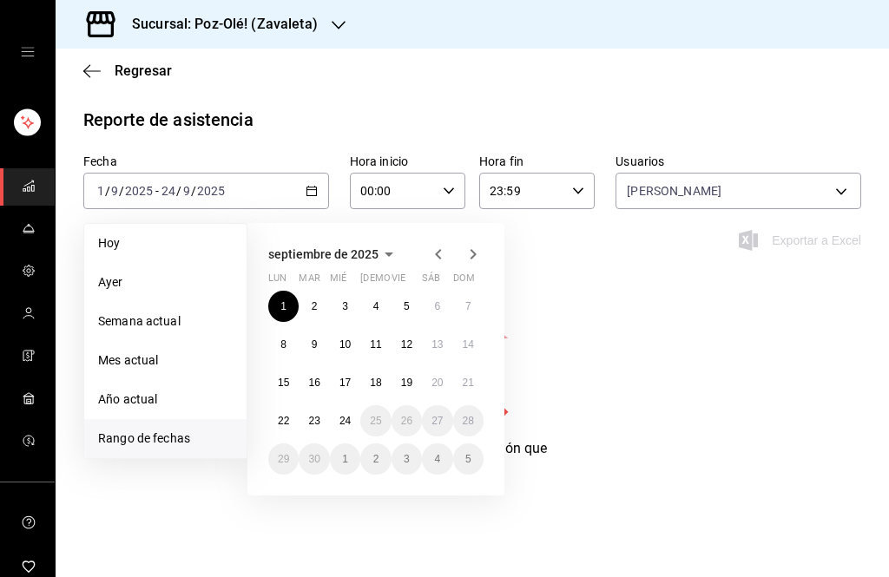
click at [339, 425] on abbr "24" at bounding box center [344, 421] width 11 height 12
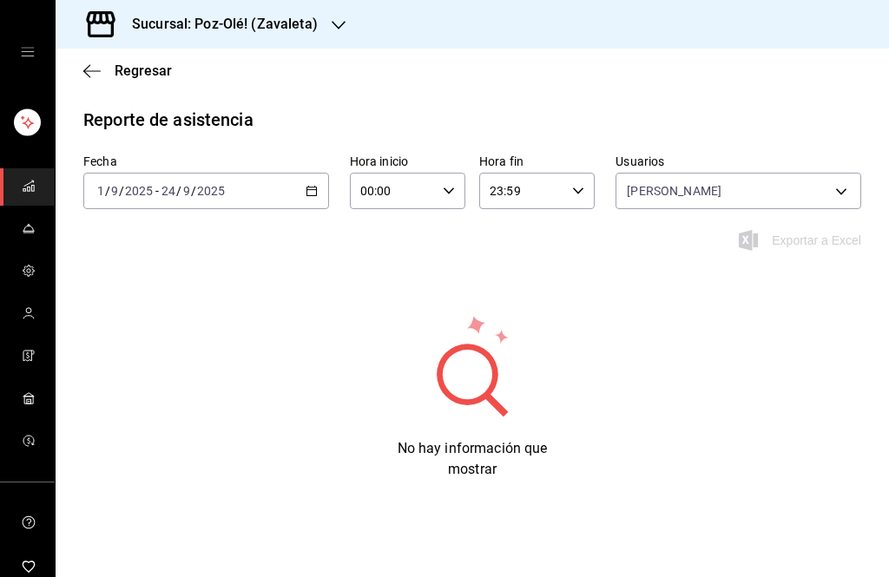
click at [843, 208] on body "Sucursal: Poz-Olé! ([PERSON_NAME]) Regresar Reporte de asistencia Fecha [DATE] …" at bounding box center [444, 288] width 889 height 577
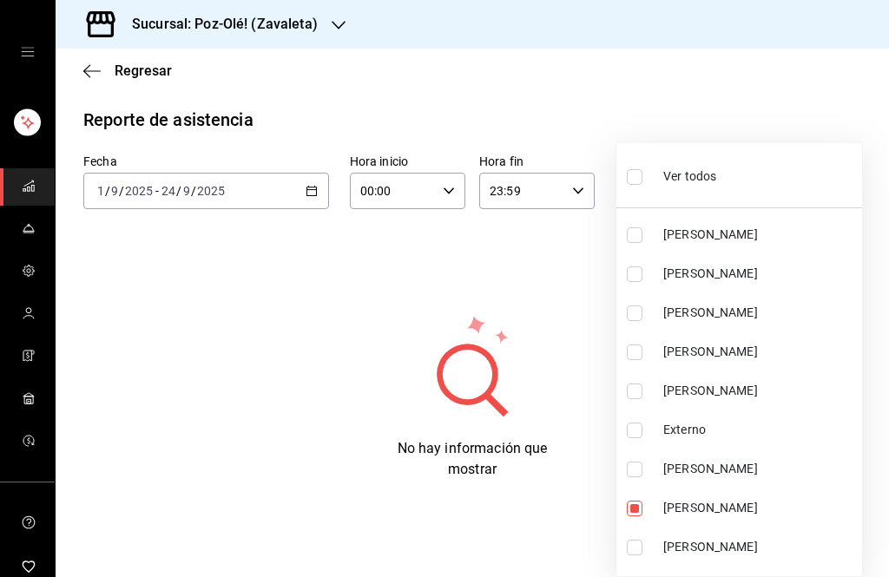
scroll to position [48, 0]
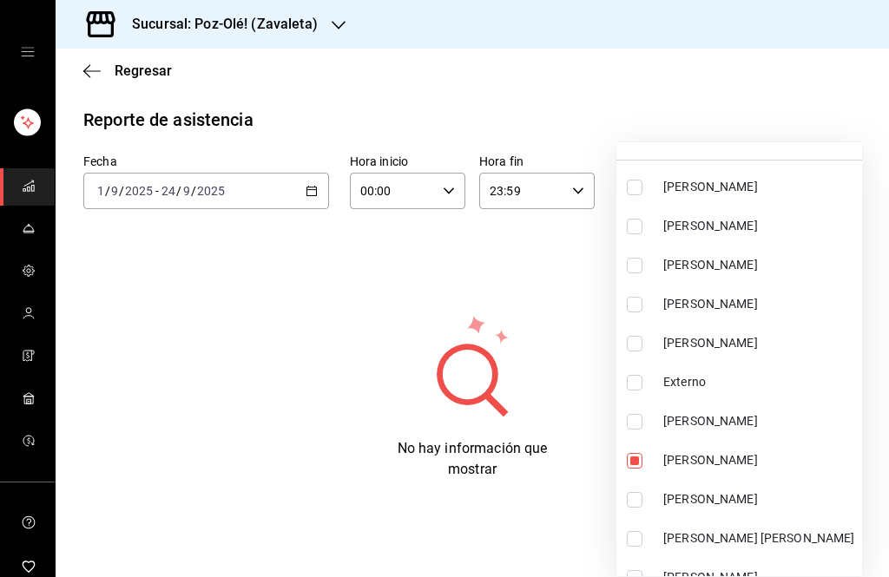
click at [767, 461] on span "[PERSON_NAME]" at bounding box center [759, 460] width 192 height 18
checkbox input "false"
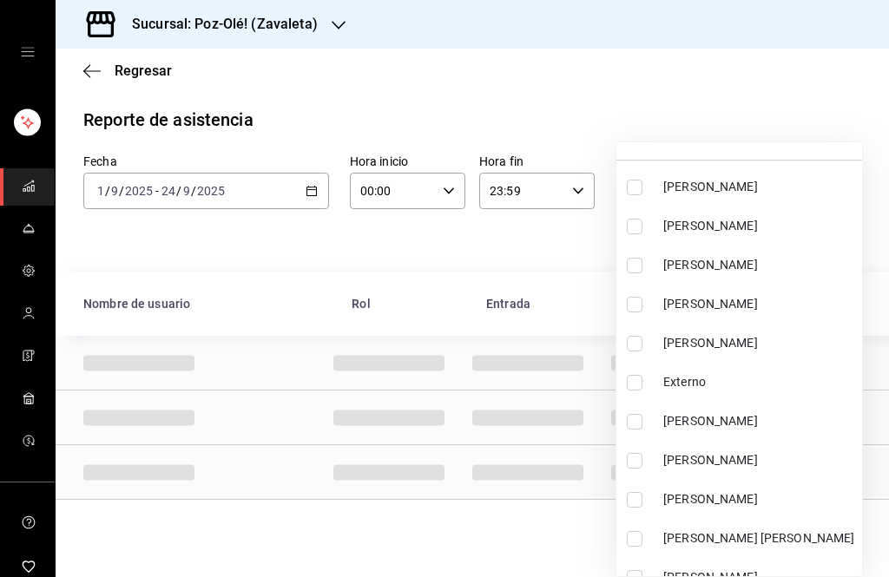
click at [772, 461] on span "[PERSON_NAME]" at bounding box center [759, 460] width 192 height 18
type input "8e3ed7a8-dec4-42b2-8f37-1989627006cc"
checkbox input "true"
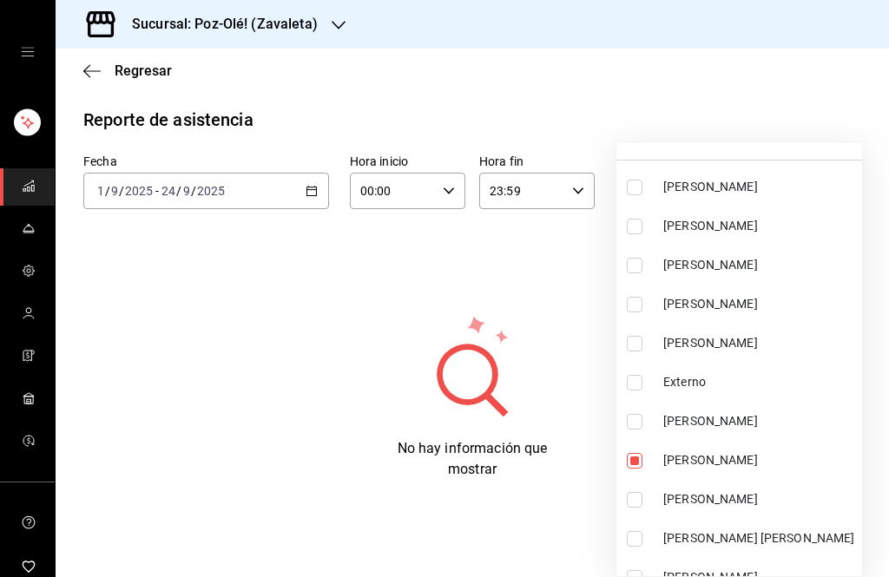
click at [843, 123] on div at bounding box center [444, 288] width 889 height 577
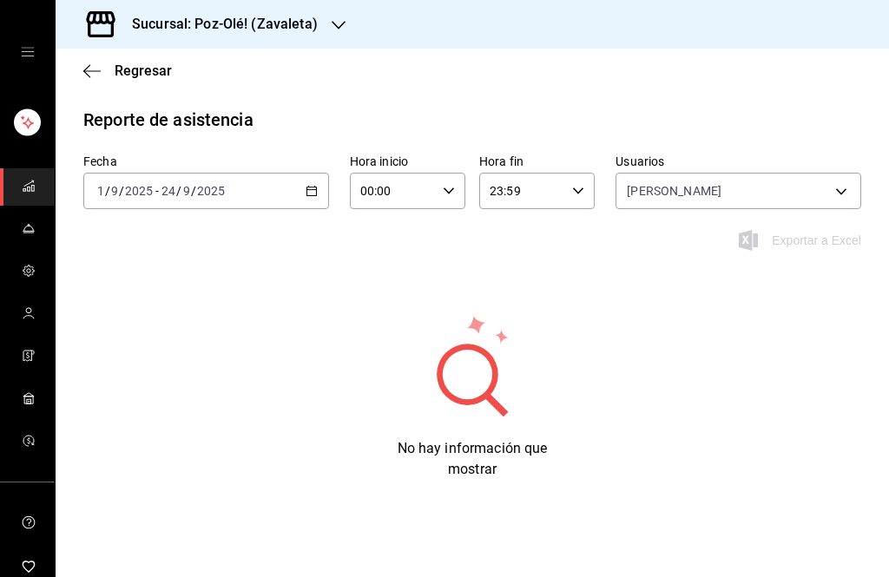
click at [851, 201] on body "Sucursal: Poz-Olé! ([PERSON_NAME]) Regresar Reporte de asistencia Fecha [DATE] …" at bounding box center [444, 288] width 889 height 577
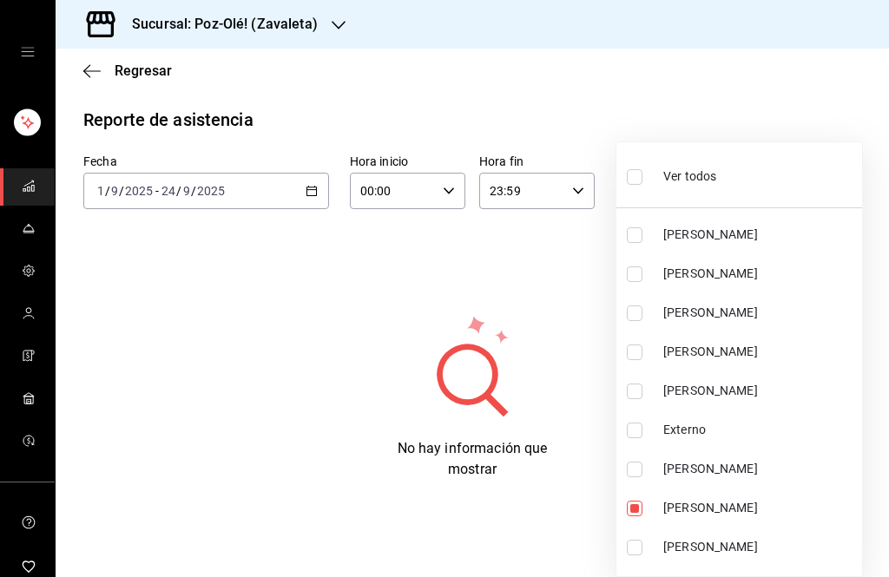
click at [789, 354] on span "[PERSON_NAME]" at bounding box center [759, 352] width 192 height 18
type input "8e3ed7a8-dec4-42b2-8f37-1989627006cc,4865ac82-d38f-4d32-b3c5-383941f93c74"
click at [647, 348] on label at bounding box center [638, 353] width 23 height 16
click at [642, 348] on input "checkbox" at bounding box center [635, 353] width 16 height 16
checkbox input "true"
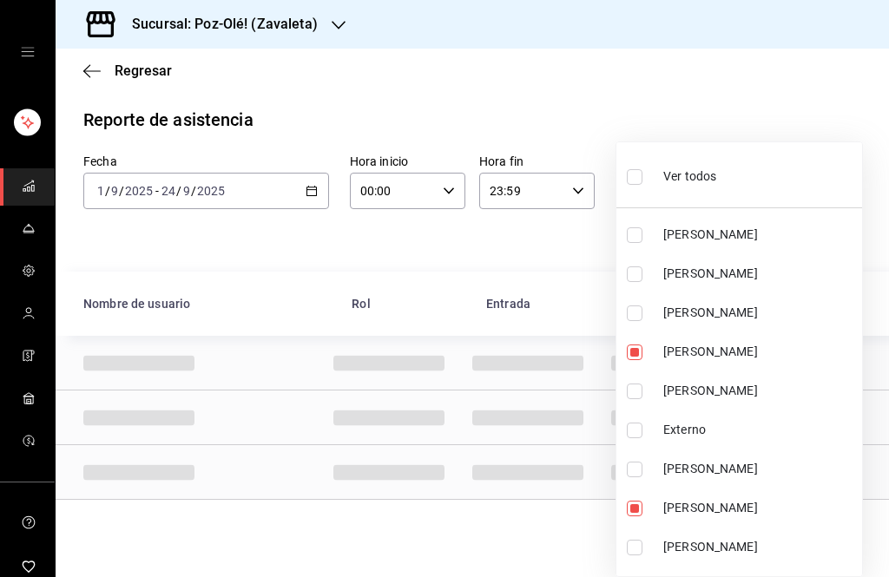
type input "8e3ed7a8-dec4-42b2-8f37-1989627006cc,4865ac82-d38f-4d32-b3c5-383941f93c74"
click at [641, 503] on input "checkbox" at bounding box center [635, 509] width 16 height 16
checkbox input "false"
type input "4865ac82-d38f-4d32-b3c5-383941f93c74"
